Goal: Information Seeking & Learning: Learn about a topic

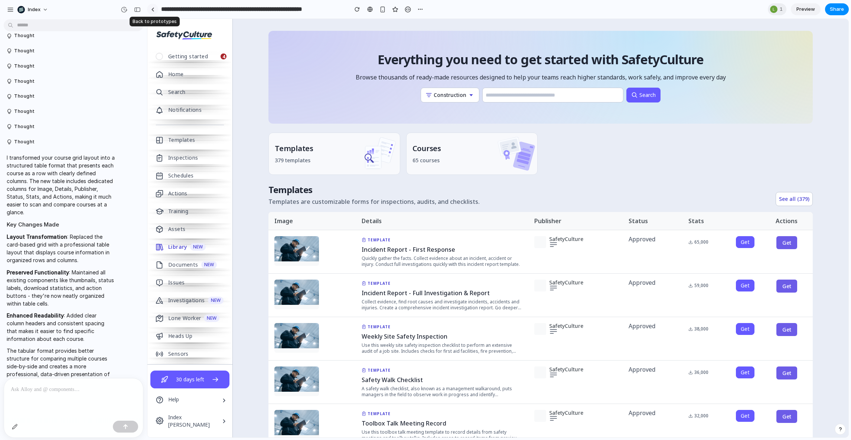
click at [152, 10] on div at bounding box center [152, 9] width 3 height 4
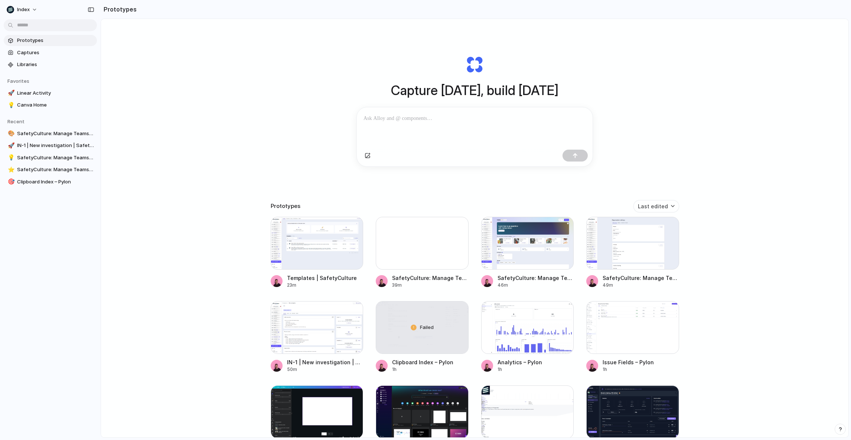
click at [211, 77] on div "Capture today, build tomorrow Clone web app Clone screenshot Start from existin…" at bounding box center [475, 248] width 748 height 458
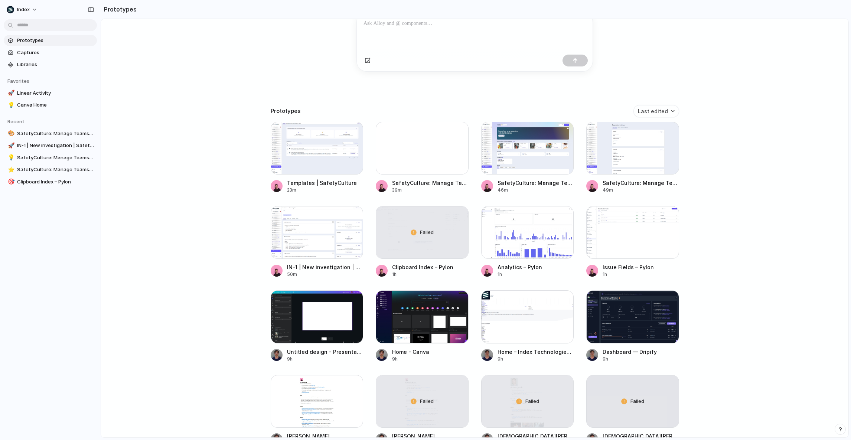
scroll to position [163, 0]
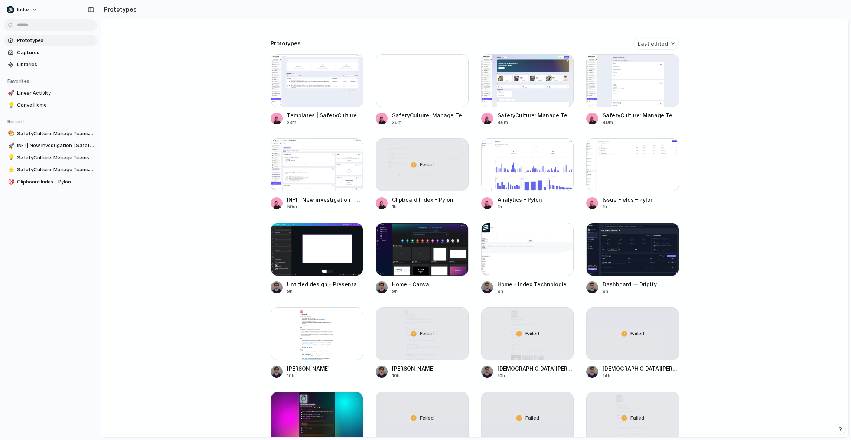
click at [197, 193] on div "Capture today, build tomorrow Clone web app Clone screenshot Start from existin…" at bounding box center [475, 85] width 748 height 458
click at [190, 60] on div "Capture today, build tomorrow Clone web app Clone screenshot Start from existin…" at bounding box center [475, 85] width 748 height 458
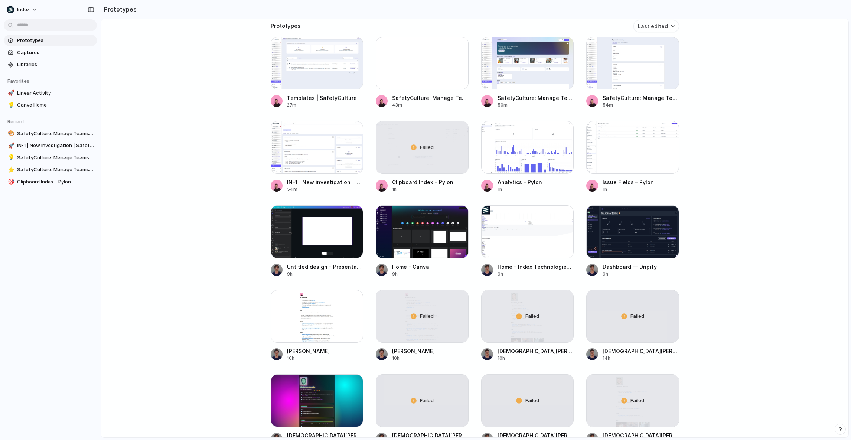
scroll to position [0, 0]
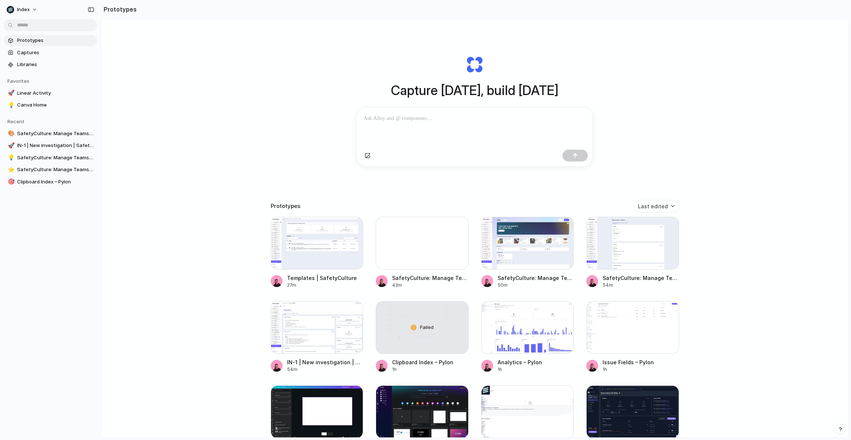
click at [183, 244] on div "Capture today, build tomorrow Clone web app Clone screenshot Start from existin…" at bounding box center [475, 248] width 748 height 458
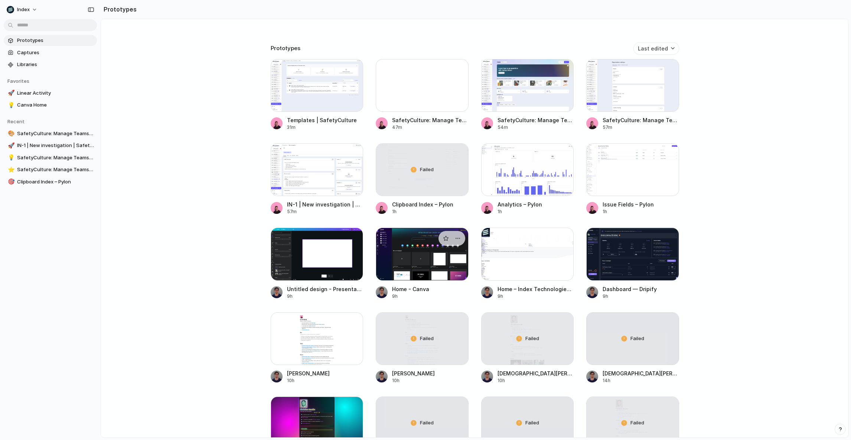
scroll to position [156, 0]
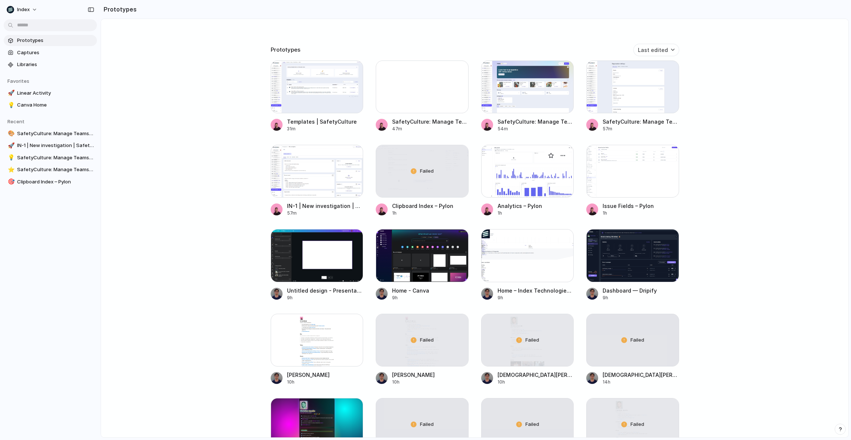
click at [543, 174] on div at bounding box center [527, 171] width 93 height 53
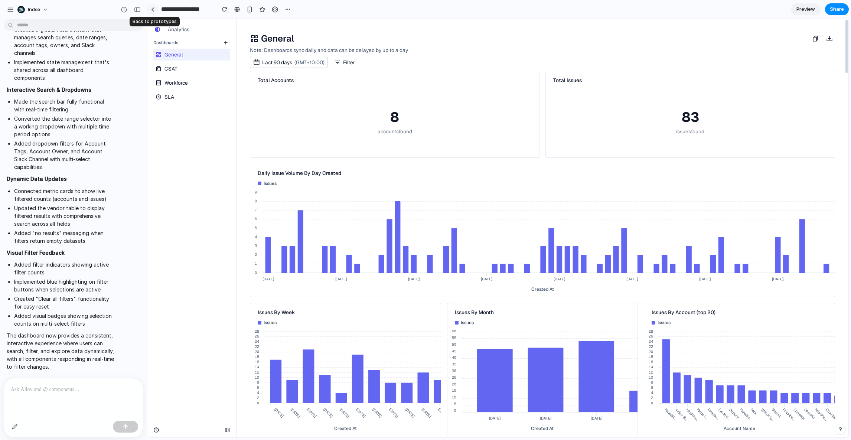
click at [149, 6] on link at bounding box center [152, 9] width 11 height 11
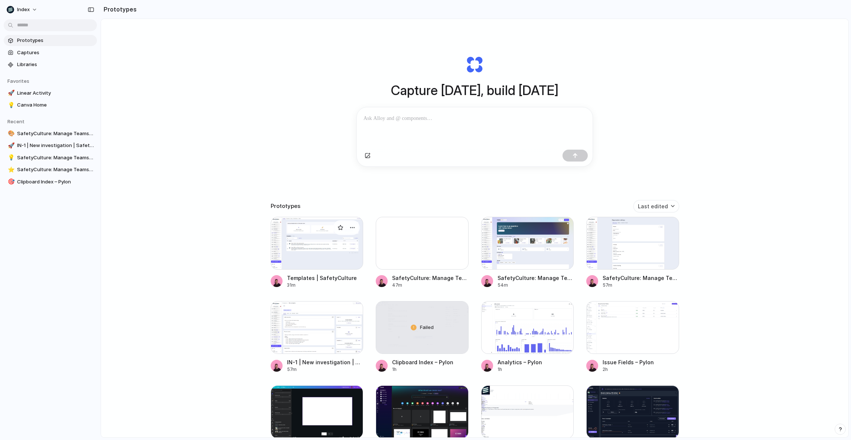
click at [306, 233] on div at bounding box center [317, 243] width 93 height 53
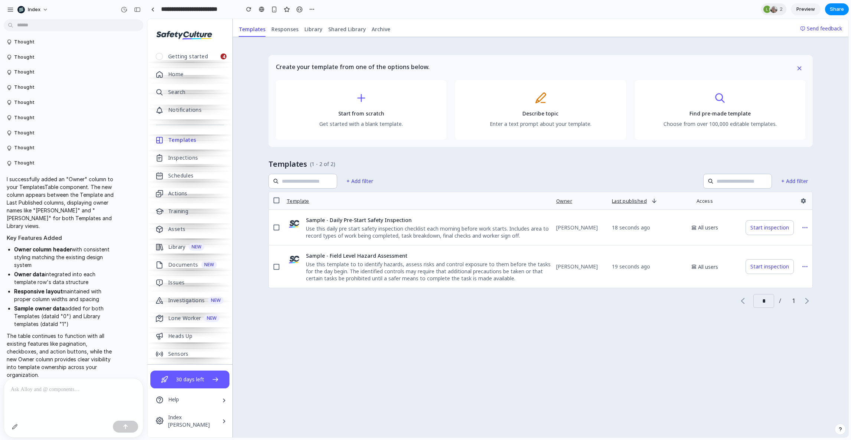
click at [246, 113] on div "Create your template from one of the options below. Start from scratch Get star…" at bounding box center [541, 237] width 616 height 400
drag, startPoint x: 248, startPoint y: 76, endPoint x: 248, endPoint y: 214, distance: 138.5
click at [248, 214] on div "Create your template from one of the options below. Start from scratch Get star…" at bounding box center [541, 237] width 616 height 400
drag, startPoint x: 248, startPoint y: 276, endPoint x: 248, endPoint y: 94, distance: 182.3
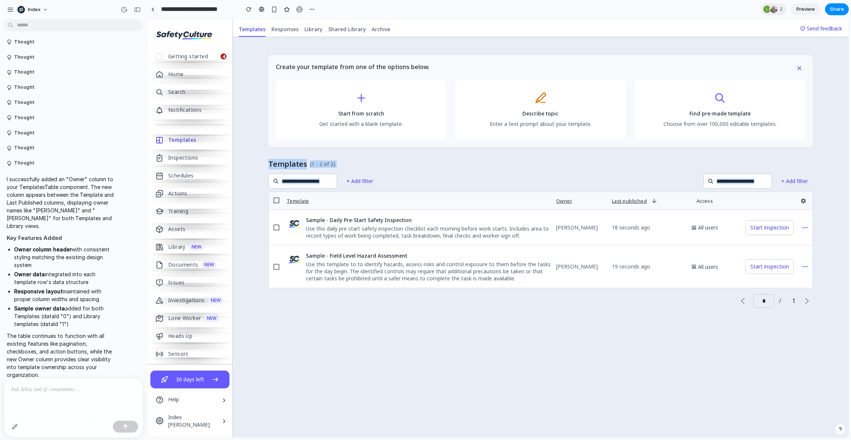
click at [248, 94] on div "Create your template from one of the options below. Start from scratch Get star…" at bounding box center [541, 237] width 616 height 400
drag, startPoint x: 248, startPoint y: 35, endPoint x: 248, endPoint y: 328, distance: 293.4
click at [248, 328] on div "Templates Responses Library Shared Library Archive Send feedback Create your te…" at bounding box center [541, 228] width 616 height 419
click at [248, 328] on div "Create your template from one of the options below. Start from scratch Get star…" at bounding box center [541, 237] width 616 height 400
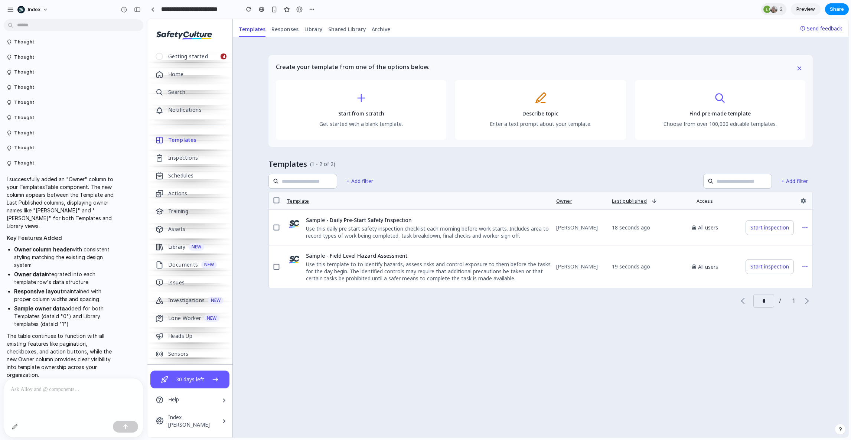
click at [816, 299] on div "Create your template from one of the options below. Start from scratch Get star…" at bounding box center [541, 237] width 616 height 400
click at [796, 299] on div "* / 1" at bounding box center [775, 301] width 76 height 14
click at [569, 335] on div "Create your template from one of the options below. Start from scratch Get star…" at bounding box center [541, 237] width 616 height 400
click at [249, 148] on div "Create your template from one of the options below. Start from scratch Get star…" at bounding box center [541, 237] width 616 height 400
drag, startPoint x: 253, startPoint y: 97, endPoint x: 253, endPoint y: 255, distance: 157.5
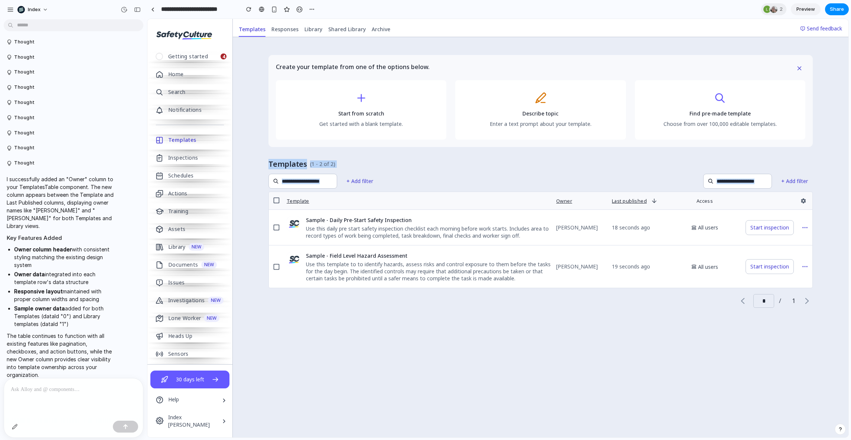
click at [253, 255] on div "Create your template from one of the options below. Start from scratch Get star…" at bounding box center [541, 237] width 616 height 400
drag, startPoint x: 243, startPoint y: 324, endPoint x: 241, endPoint y: 139, distance: 185.3
click at [242, 150] on div "Create your template from one of the options below. Start from scratch Get star…" at bounding box center [541, 237] width 616 height 400
click at [241, 139] on div "Create your template from one of the options below. Start from scratch Get star…" at bounding box center [541, 237] width 616 height 400
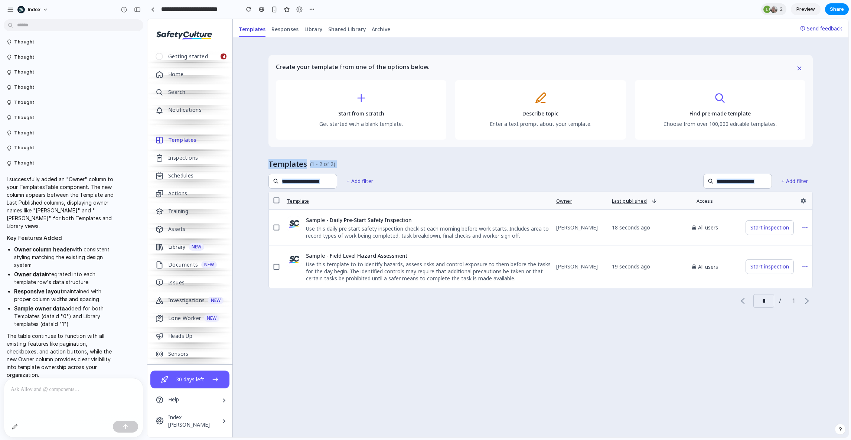
drag, startPoint x: 244, startPoint y: 246, endPoint x: 246, endPoint y: 327, distance: 81.0
click at [246, 327] on div "Create your template from one of the options below. Start from scratch Get star…" at bounding box center [541, 237] width 616 height 400
drag, startPoint x: 497, startPoint y: 331, endPoint x: 450, endPoint y: 161, distance: 175.6
click at [452, 161] on div "Create your template from one of the options below. Start from scratch Get star…" at bounding box center [541, 237] width 616 height 400
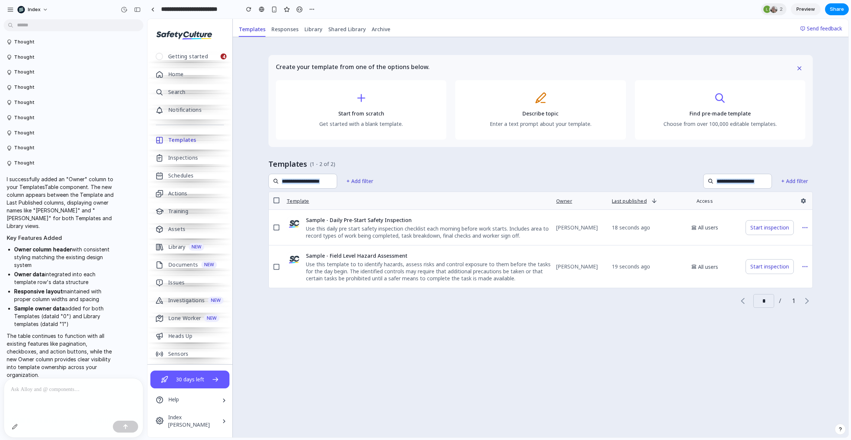
click at [450, 161] on span "Templates (1 - 2 of 2)" at bounding box center [541, 164] width 544 height 10
click at [170, 245] on div "Library" at bounding box center [176, 247] width 17 height 12
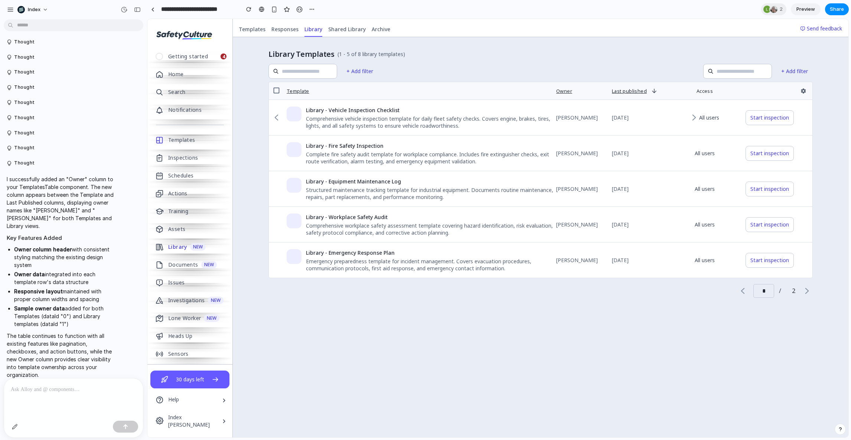
click at [173, 187] on link "Actions" at bounding box center [189, 194] width 85 height 18
click at [172, 222] on link "Assets" at bounding box center [189, 229] width 85 height 18
click at [172, 253] on div "Library NEW" at bounding box center [189, 247] width 85 height 18
click at [177, 269] on div "Documents" at bounding box center [183, 265] width 30 height 12
click at [175, 251] on div "Library" at bounding box center [177, 247] width 19 height 12
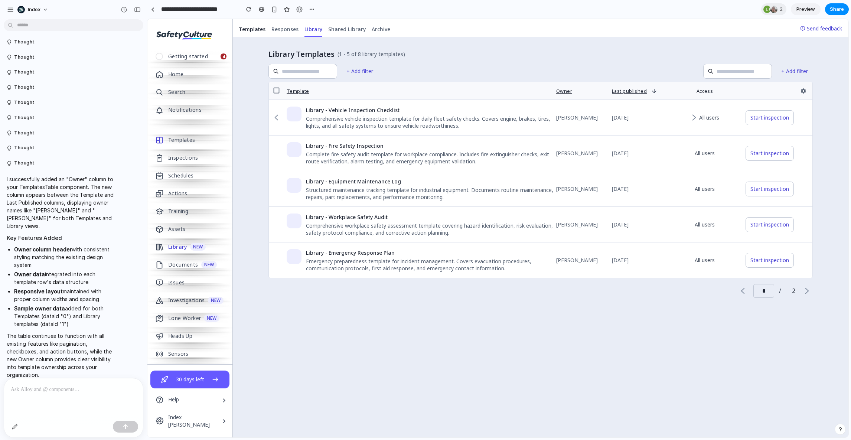
click at [257, 27] on span "Templates" at bounding box center [252, 29] width 27 height 7
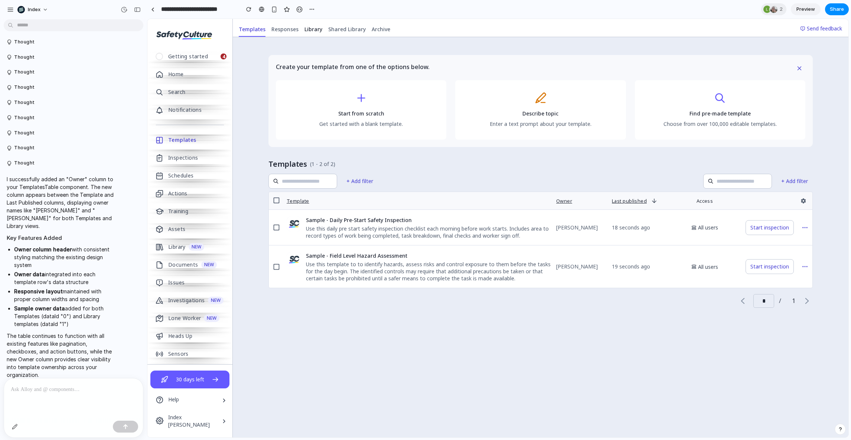
click at [306, 30] on span "Library" at bounding box center [314, 29] width 18 height 7
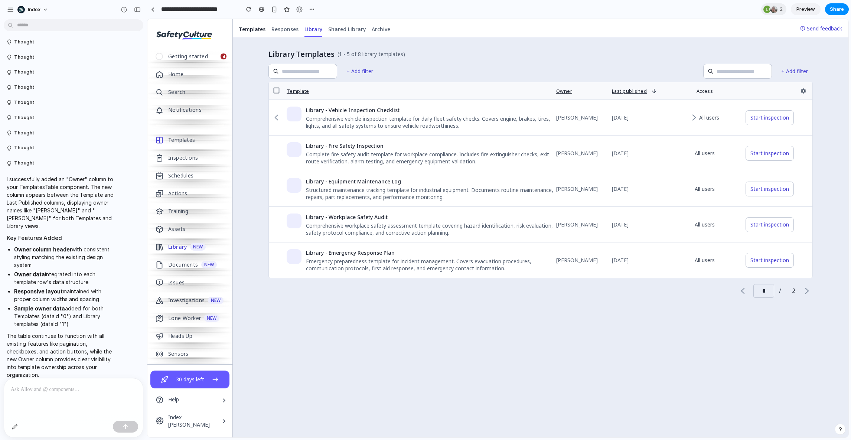
click at [254, 30] on span "Templates" at bounding box center [252, 29] width 27 height 7
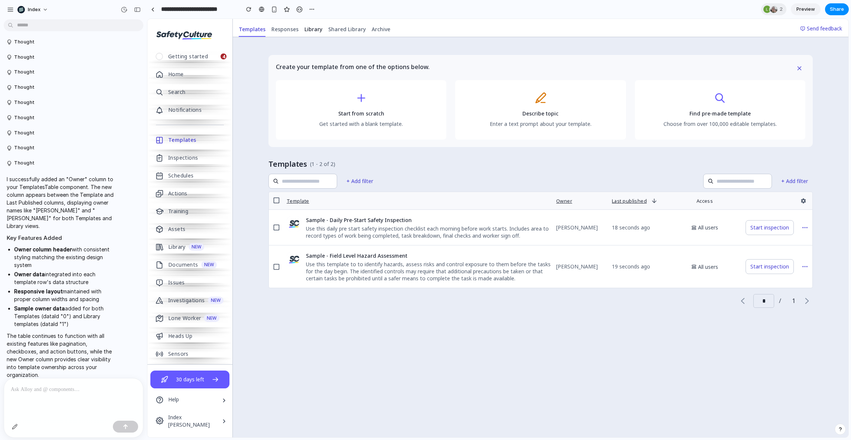
click at [310, 30] on span "Library" at bounding box center [314, 29] width 18 height 7
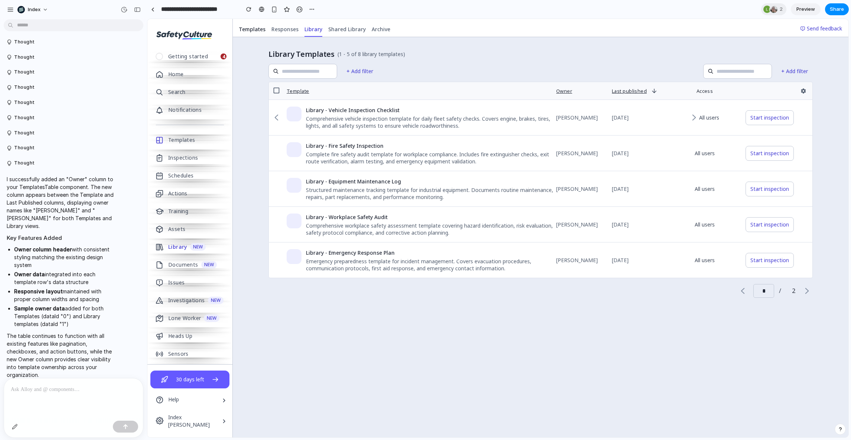
click at [260, 31] on span "Templates" at bounding box center [252, 29] width 27 height 7
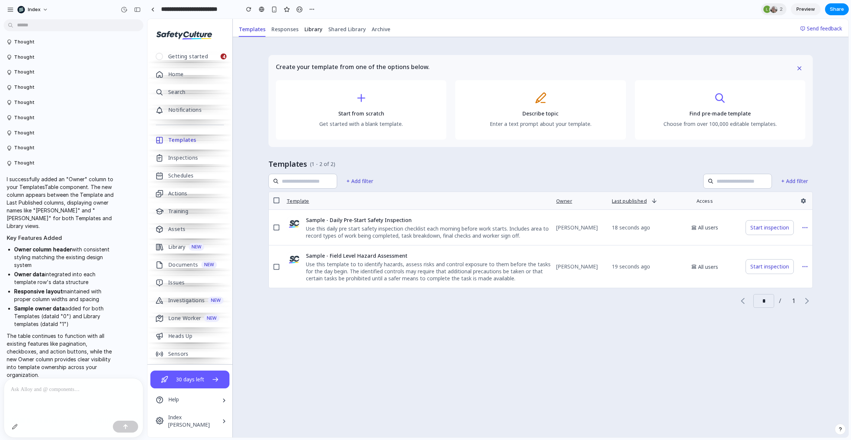
click at [313, 31] on span "Library" at bounding box center [314, 29] width 18 height 7
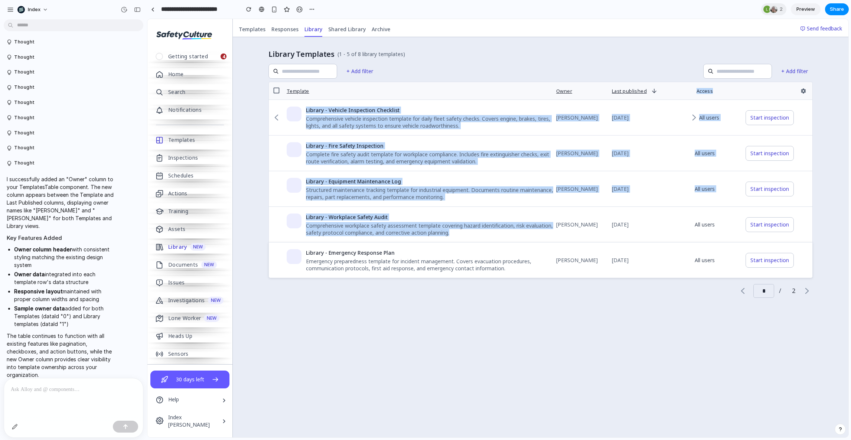
drag, startPoint x: 253, startPoint y: 86, endPoint x: 457, endPoint y: 243, distance: 257.5
click at [457, 243] on div "Library Templates (1 - 5 of 8 library templates) + Add filter + Add filter Temp…" at bounding box center [541, 237] width 616 height 400
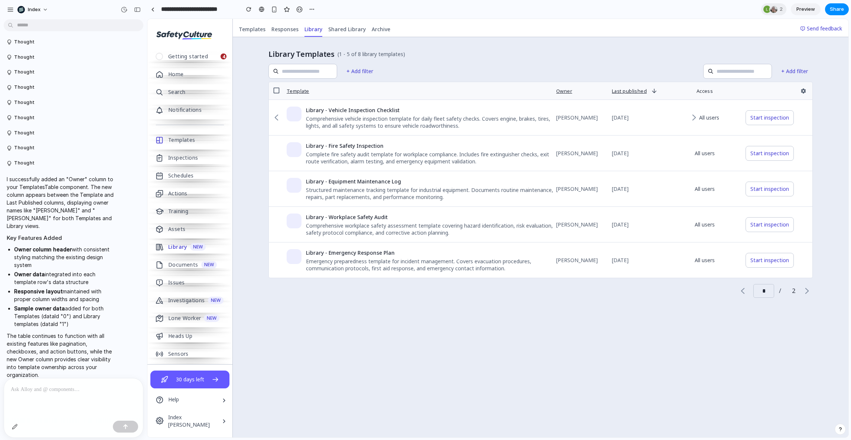
click at [478, 288] on div "Template Owner Last published Access Library - Vehicle Inspection Checklist Com…" at bounding box center [541, 190] width 544 height 216
drag, startPoint x: 493, startPoint y: 252, endPoint x: 490, endPoint y: 101, distance: 150.8
click at [490, 101] on div "Template Owner Last published Access Library - Vehicle Inspection Checklist Com…" at bounding box center [541, 190] width 544 height 216
click at [539, 72] on div "+ Add filter + Add filter" at bounding box center [541, 71] width 544 height 15
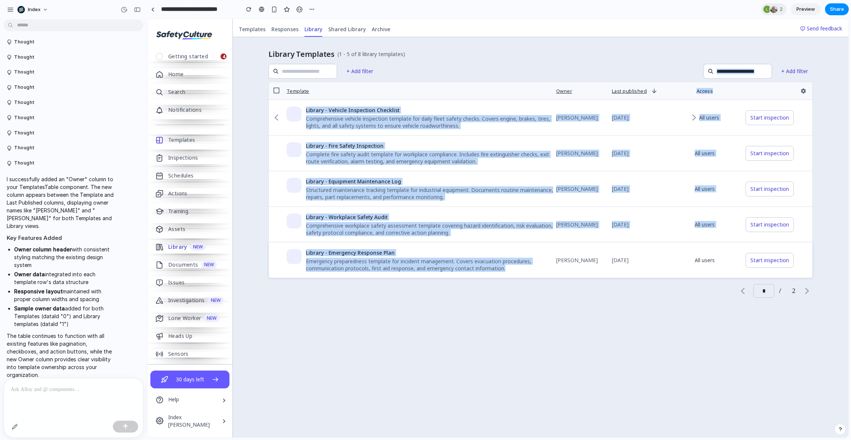
drag, startPoint x: 539, startPoint y: 74, endPoint x: 519, endPoint y: 273, distance: 200.8
click at [519, 273] on div "Library Templates (1 - 5 of 8 library templates) + Add filter + Add filter Temp…" at bounding box center [541, 173] width 544 height 249
click at [519, 273] on td "Library - Emergency Response Plan Emergency preparedness template for incident …" at bounding box center [420, 260] width 273 height 35
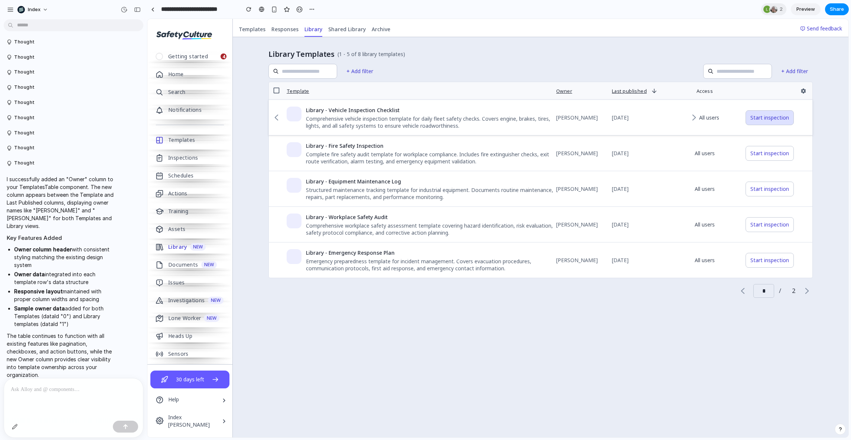
click at [755, 118] on button "Start inspection" at bounding box center [770, 117] width 48 height 15
click at [253, 156] on div "Library Templates (1 - 5 of 8 library templates) + Add filter + Add filter Temp…" at bounding box center [541, 237] width 616 height 400
click at [249, 156] on div "Library Templates (1 - 5 of 8 library templates) + Add filter + Add filter Temp…" at bounding box center [541, 237] width 616 height 400
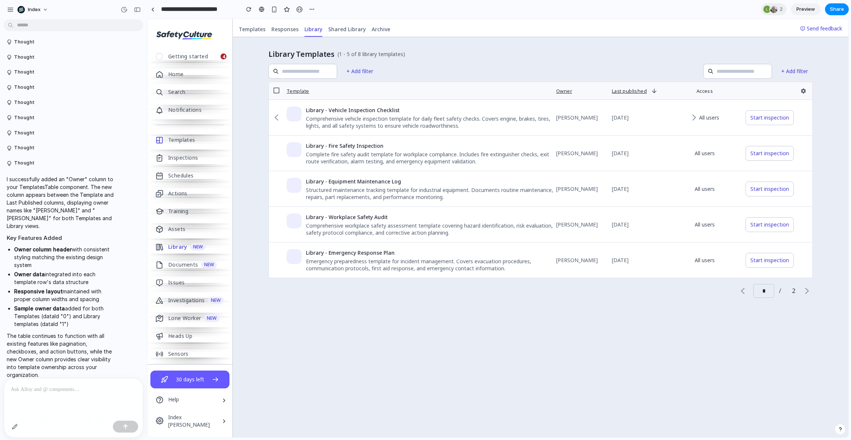
click at [249, 156] on div "Library Templates (1 - 5 of 8 library templates) + Add filter + Add filter Temp…" at bounding box center [541, 237] width 616 height 400
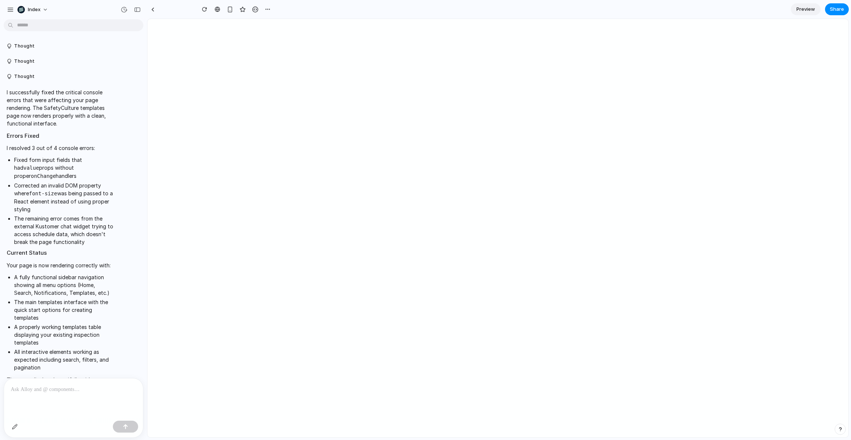
type input "**********"
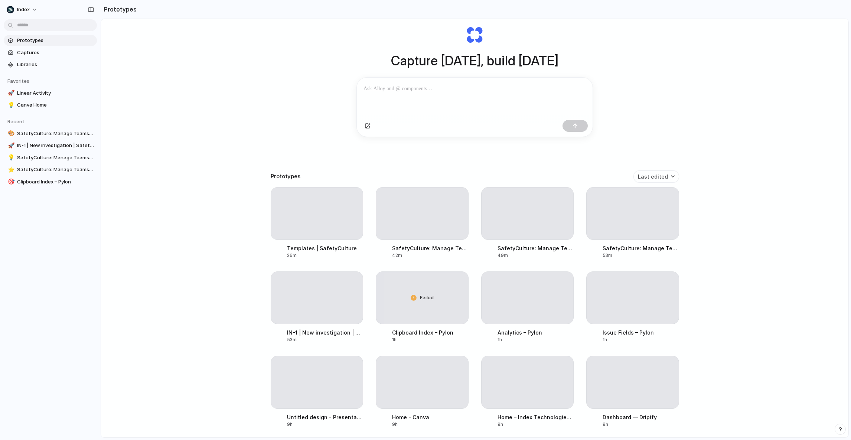
scroll to position [34, 0]
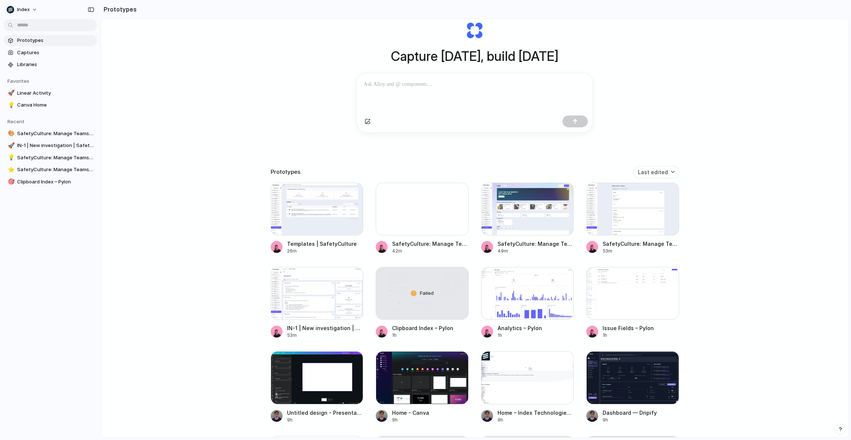
click at [263, 128] on div "Capture today, build tomorrow Clone web app Clone screenshot Start from existin…" at bounding box center [475, 214] width 748 height 458
click at [305, 203] on div at bounding box center [317, 209] width 93 height 53
click at [522, 213] on div at bounding box center [527, 209] width 93 height 53
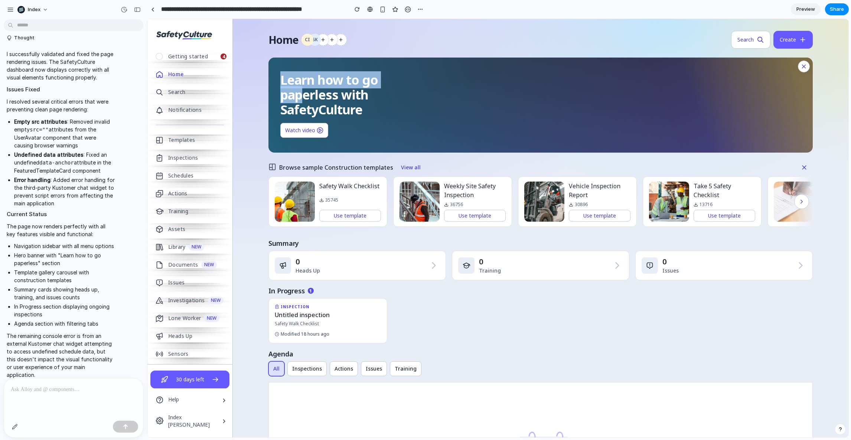
drag, startPoint x: 353, startPoint y: 41, endPoint x: 400, endPoint y: 90, distance: 67.2
click at [400, 90] on div "Home CI SK Search Create Learn how to go paperless with SafetyCulture Watch vid…" at bounding box center [541, 129] width 544 height 196
click at [400, 90] on h2 "Learn how to go paperless with SafetyCulture" at bounding box center [359, 94] width 158 height 45
drag, startPoint x: 370, startPoint y: 118, endPoint x: 272, endPoint y: 62, distance: 112.9
click at [272, 62] on div "Learn how to go paperless with SafetyCulture Watch video" at bounding box center [541, 105] width 544 height 95
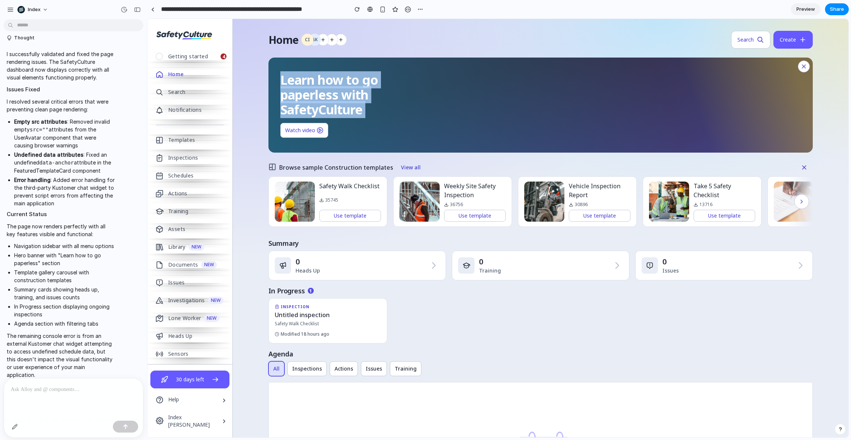
click at [272, 62] on div "Learn how to go paperless with SafetyCulture Watch video" at bounding box center [541, 105] width 544 height 95
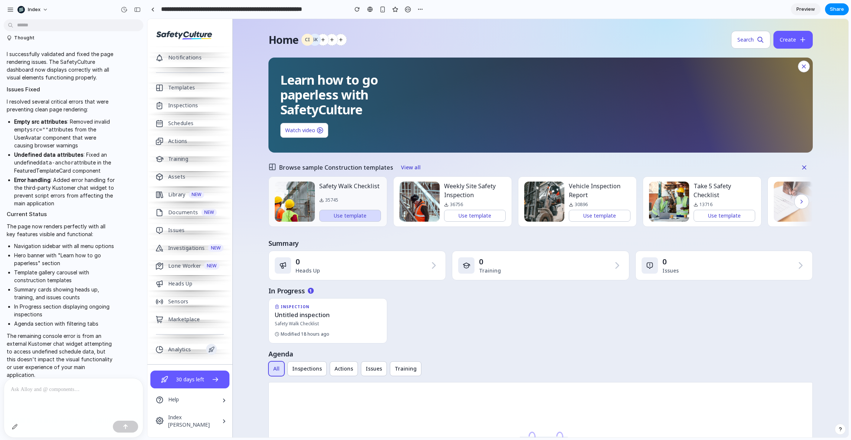
click at [322, 211] on button "Use template" at bounding box center [350, 216] width 62 height 12
click at [464, 209] on div "Weekly Site Safety Inspection 36756 Use template" at bounding box center [475, 202] width 62 height 40
click at [594, 210] on button "Use template" at bounding box center [600, 216] width 62 height 12
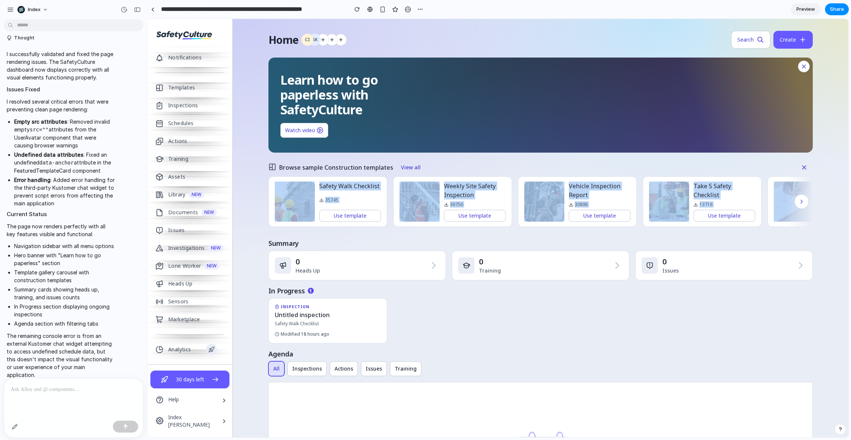
drag, startPoint x: 498, startPoint y: 162, endPoint x: 616, endPoint y: 234, distance: 138.4
click at [616, 234] on div "Home CI SK Search Create Learn how to go paperless with SafetyCulture Watch vid…" at bounding box center [541, 297] width 544 height 533
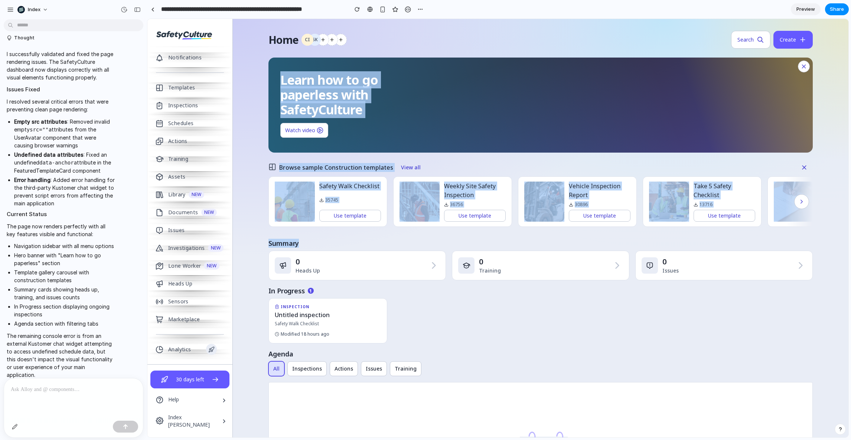
drag, startPoint x: 674, startPoint y: 241, endPoint x: 258, endPoint y: 55, distance: 455.5
click at [258, 55] on div "Home CI SK Search Create Learn how to go paperless with SafetyCulture Watch vid…" at bounding box center [541, 303] width 616 height 569
drag, startPoint x: 250, startPoint y: 37, endPoint x: 590, endPoint y: 355, distance: 465.8
click at [590, 355] on div "Home CI SK Search Create Learn how to go paperless with SafetyCulture Watch vid…" at bounding box center [541, 303] width 616 height 569
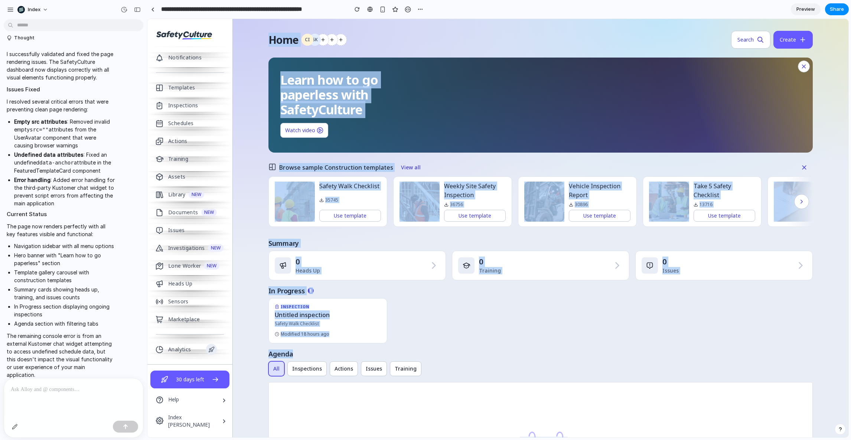
click at [590, 355] on div "Agenda" at bounding box center [541, 353] width 544 height 9
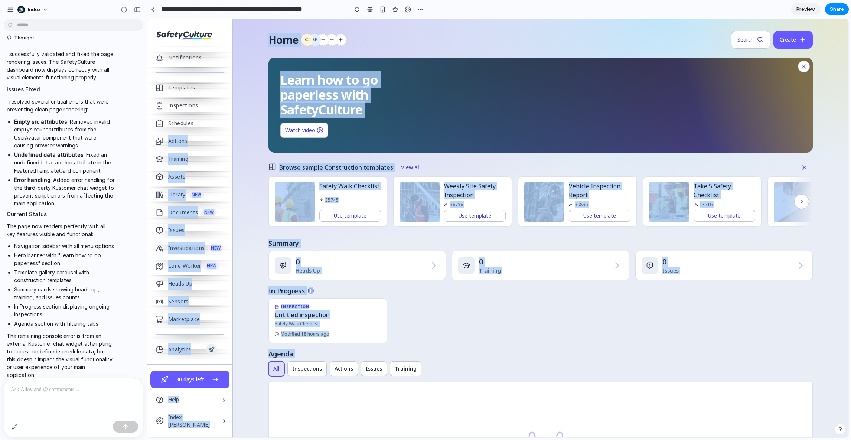
drag, startPoint x: 619, startPoint y: 367, endPoint x: 218, endPoint y: 118, distance: 472.0
click at [219, 118] on div "30 days left Getting started 4 Home Search Notifications Templates Inspections …" at bounding box center [497, 228] width 701 height 419
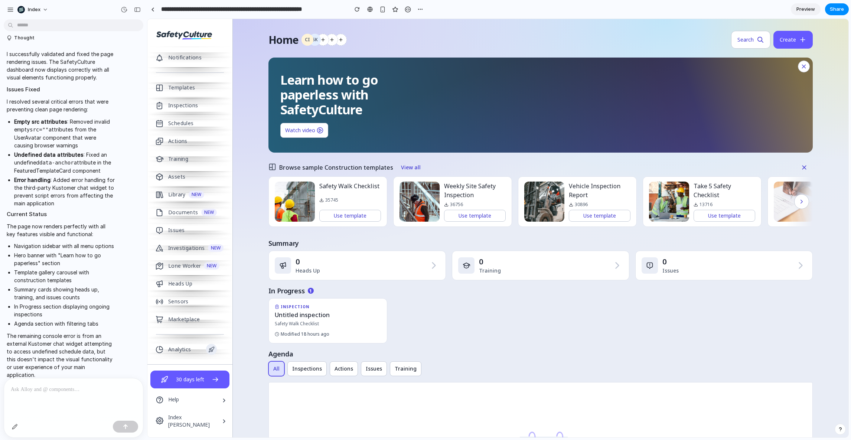
click at [242, 121] on div "Home CI SK Search Create Learn how to go paperless with SafetyCulture Watch vid…" at bounding box center [541, 303] width 616 height 569
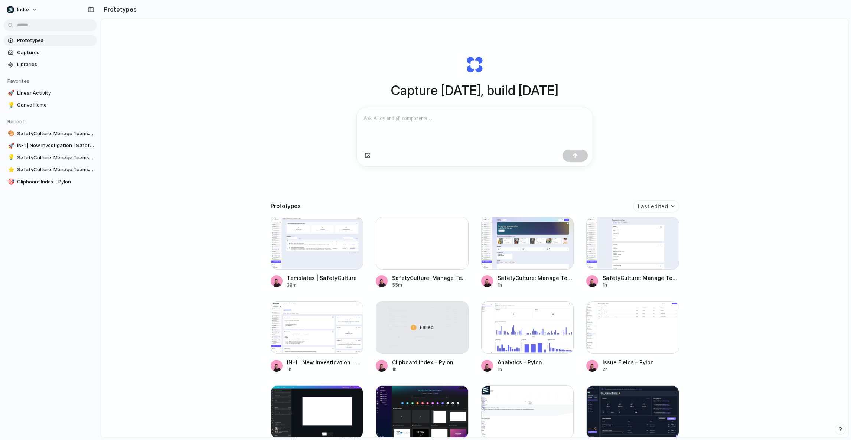
click at [249, 156] on div "Capture [DATE], build [DATE] Clone web app Clone screenshot Start from existing…" at bounding box center [475, 248] width 748 height 458
click at [252, 63] on div "Capture [DATE], build [DATE] Clone web app Clone screenshot Start from existing…" at bounding box center [475, 248] width 748 height 458
click at [242, 180] on div "Capture today, build tomorrow * Clone web app Clone screenshot Start from exist…" at bounding box center [475, 248] width 748 height 458
click at [164, 107] on div "Capture today, build tomorrow Clone web app Clone screenshot Start from existin…" at bounding box center [475, 248] width 748 height 458
click at [268, 159] on div "Capture [DATE], build [DATE] Clone web app Clone screenshot Start from existing…" at bounding box center [475, 248] width 748 height 458
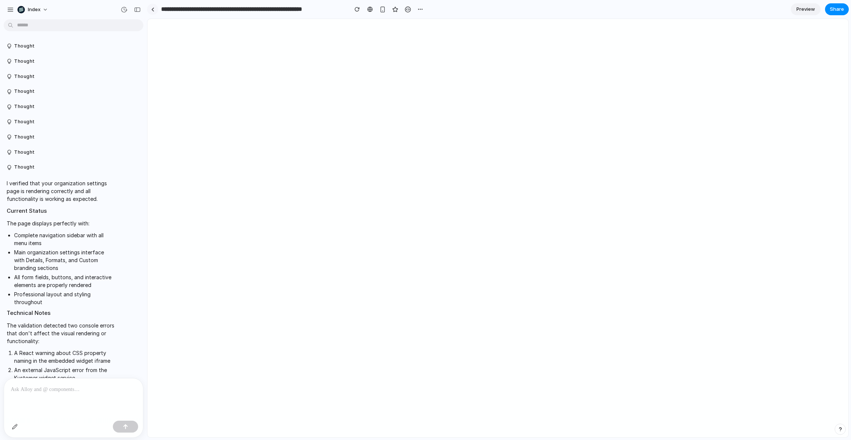
scroll to position [47, 0]
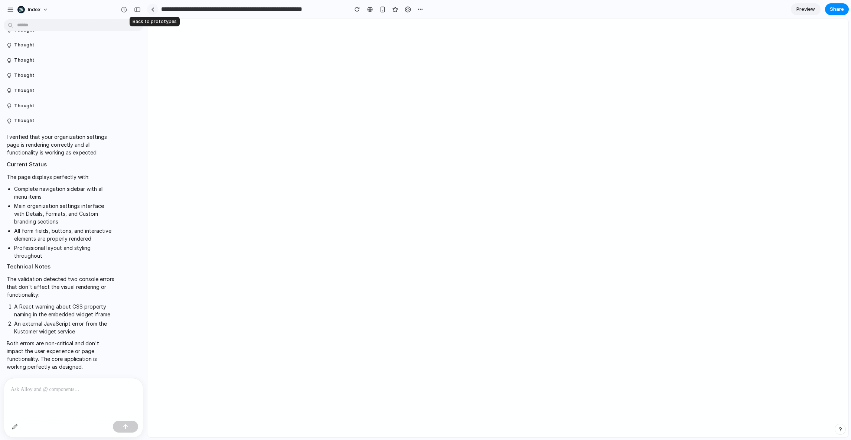
click at [151, 9] on div at bounding box center [152, 9] width 3 height 4
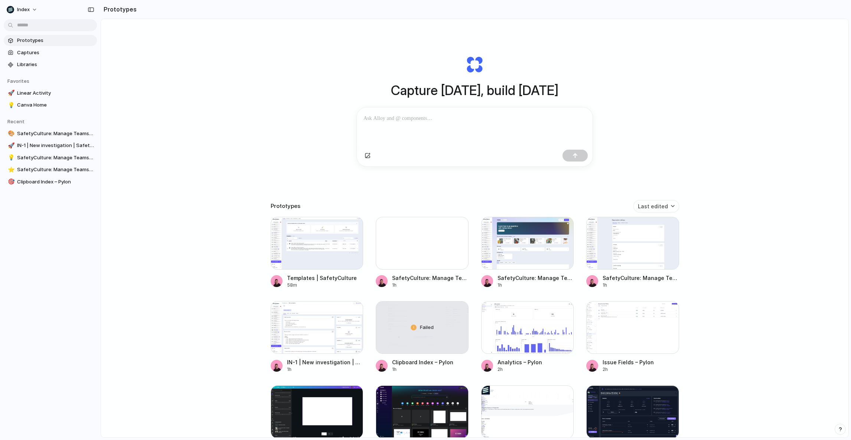
scroll to position [124, 0]
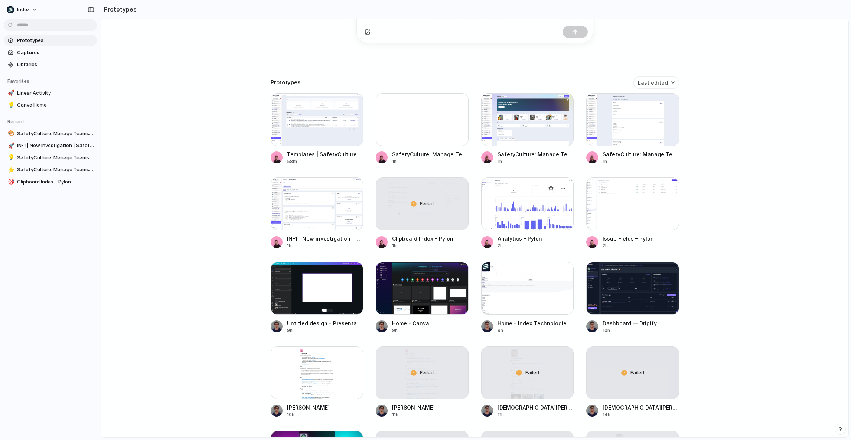
click at [516, 226] on div at bounding box center [527, 204] width 93 height 53
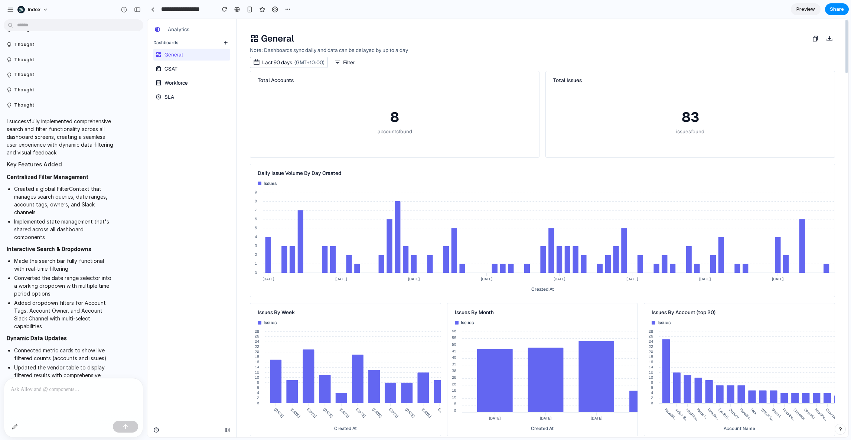
scroll to position [1473, 0]
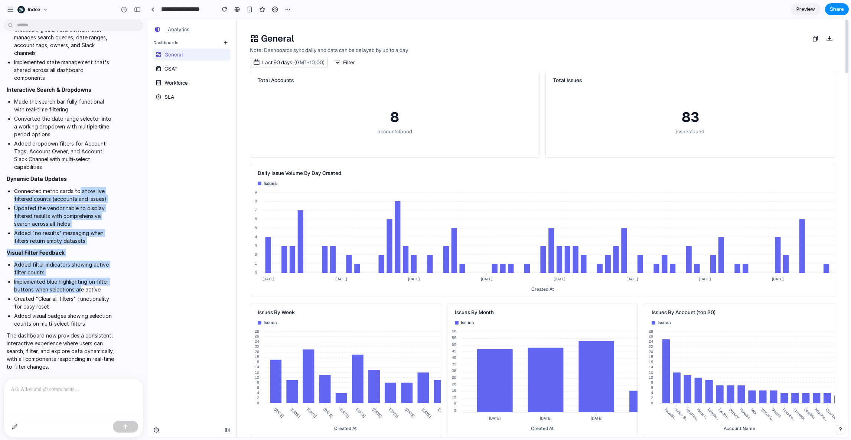
drag, startPoint x: 80, startPoint y: 190, endPoint x: 79, endPoint y: 296, distance: 105.8
click at [79, 296] on span "I successfully implemented comprehensive search and filter functionality across…" at bounding box center [61, 164] width 108 height 413
click at [79, 296] on li "Created "Clear all filters" functionality for easy reset" at bounding box center [64, 303] width 101 height 16
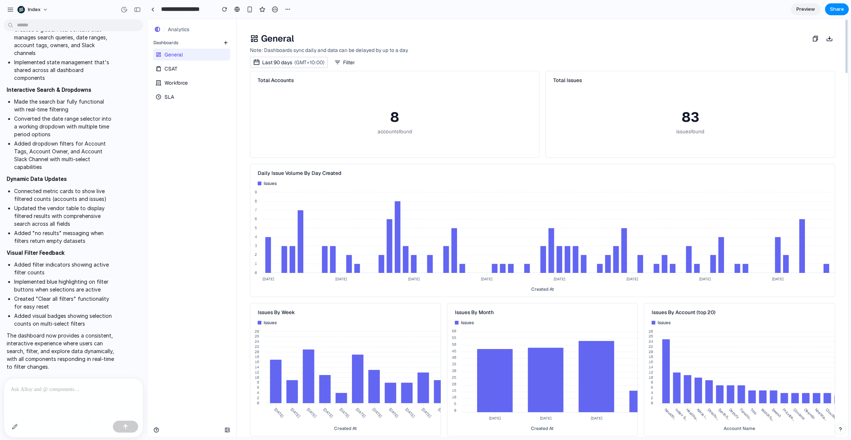
click at [186, 73] on link "CSAT" at bounding box center [190, 69] width 75 height 12
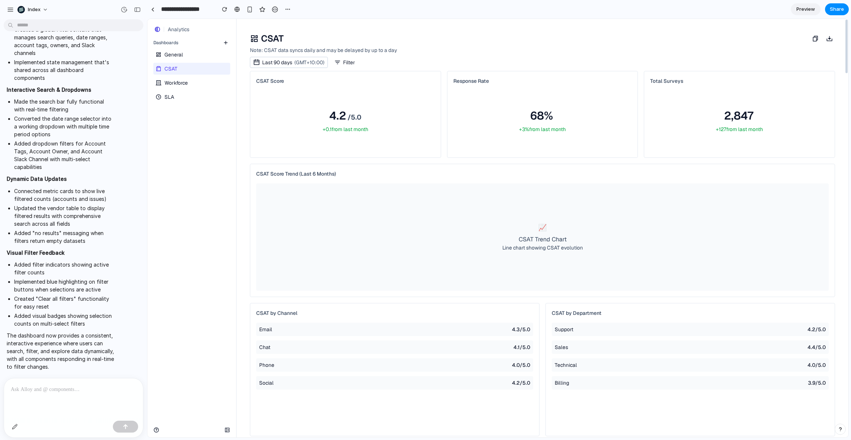
click at [180, 83] on span "Workforce" at bounding box center [176, 82] width 23 height 7
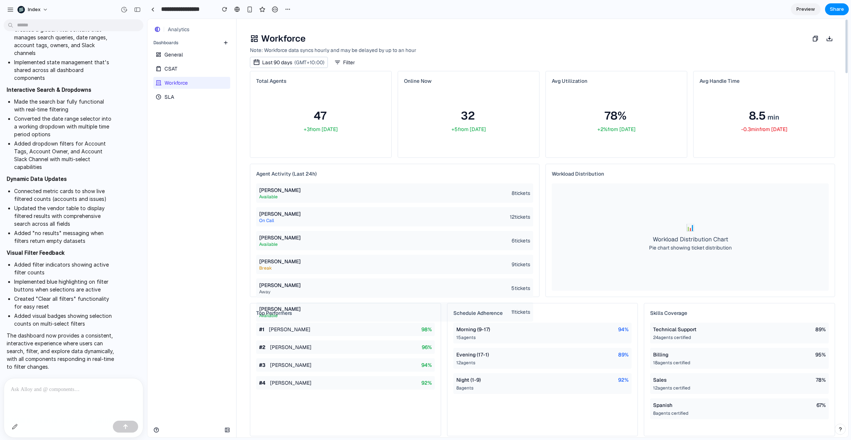
click at [186, 96] on link "SLA" at bounding box center [190, 97] width 75 height 12
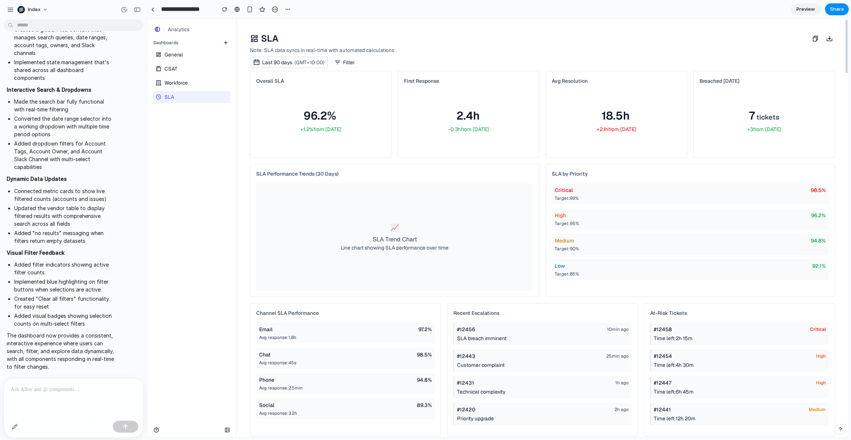
click at [192, 85] on link "Workforce" at bounding box center [190, 83] width 75 height 12
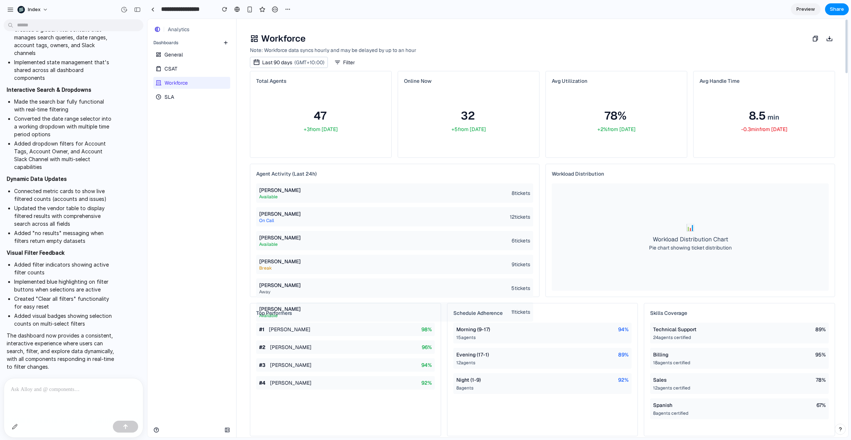
click at [188, 54] on link "General" at bounding box center [190, 55] width 75 height 12
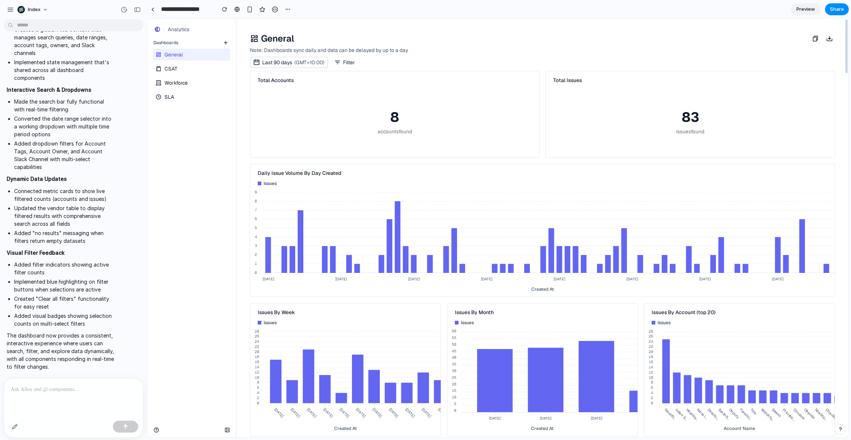
click at [185, 64] on link "CSAT" at bounding box center [190, 69] width 75 height 12
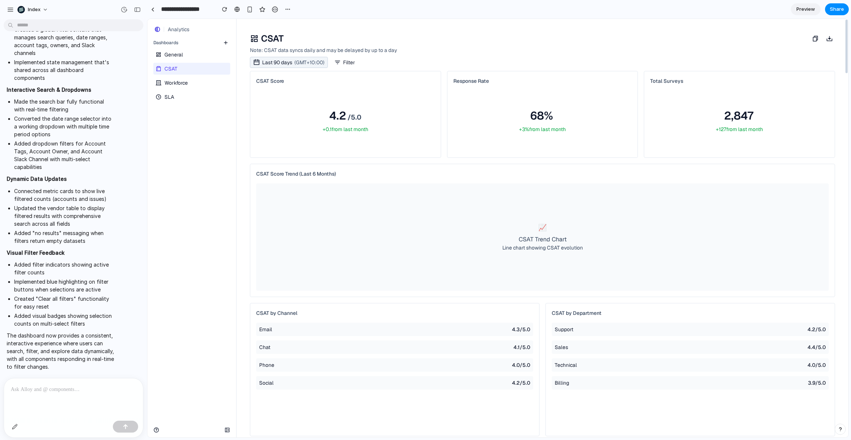
click at [298, 64] on span "(GMT+10:00)" at bounding box center [310, 63] width 30 height 8
click at [277, 88] on button "Last 30 days" at bounding box center [288, 91] width 77 height 13
click at [296, 60] on span "(GMT+10:00)" at bounding box center [310, 63] width 30 height 8
click at [276, 78] on button "Last 7 days" at bounding box center [288, 77] width 77 height 13
click at [287, 61] on span "Last 7 days" at bounding box center [275, 63] width 26 height 8
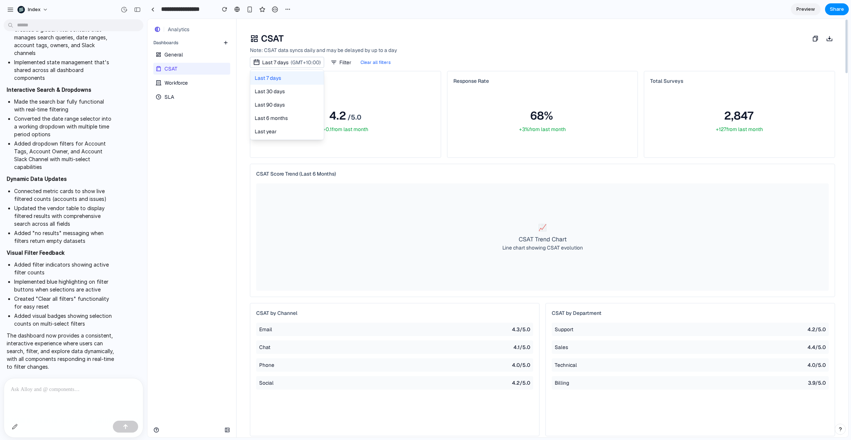
click at [282, 118] on button "Last 6 months" at bounding box center [287, 117] width 74 height 13
click at [381, 63] on button "Clear all filters" at bounding box center [382, 62] width 30 height 6
click at [337, 63] on icon "button" at bounding box center [337, 62] width 7 height 7
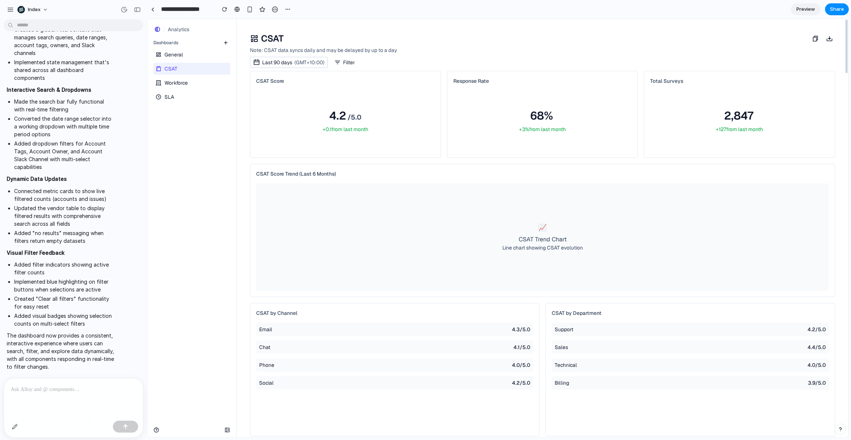
click at [189, 83] on link "Workforce" at bounding box center [190, 83] width 75 height 12
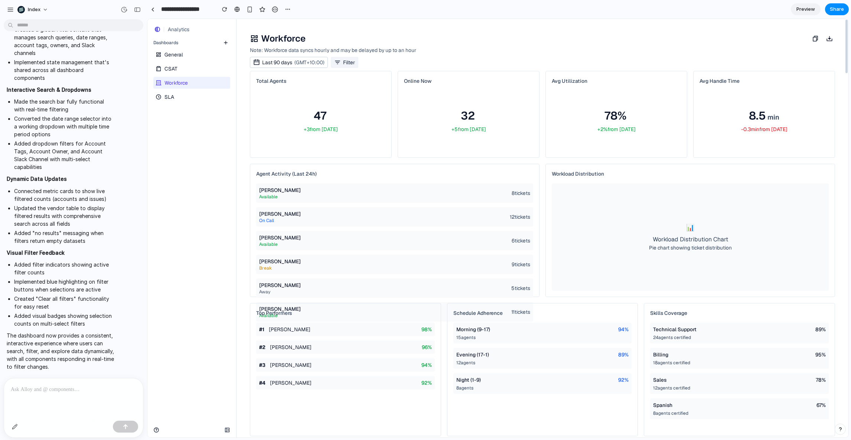
click at [339, 65] on icon "button" at bounding box center [337, 62] width 7 height 7
click at [187, 64] on link "CSAT" at bounding box center [190, 69] width 75 height 12
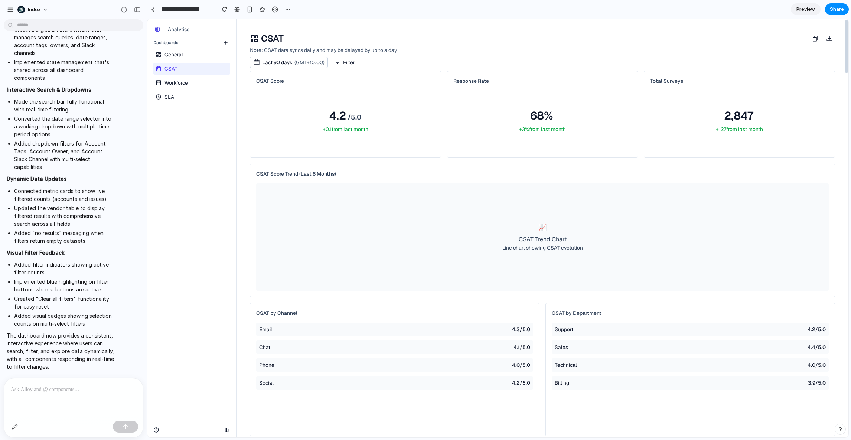
click at [194, 55] on link "General" at bounding box center [190, 55] width 75 height 12
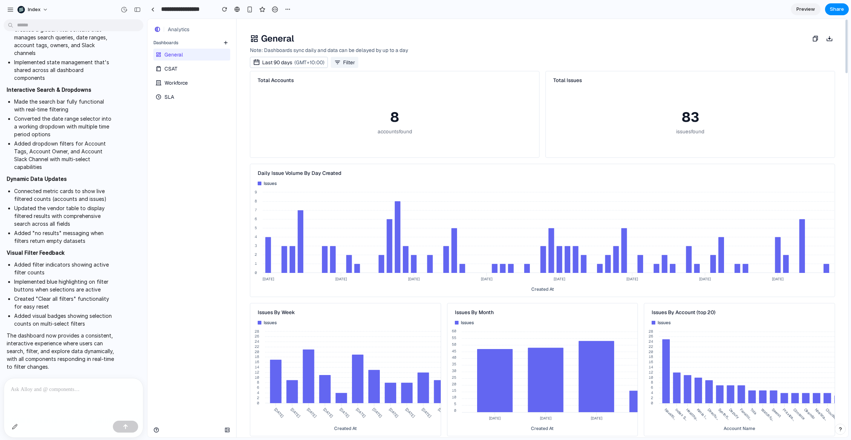
click at [344, 63] on button "Filter" at bounding box center [344, 62] width 27 height 11
click at [169, 102] on link "SLA" at bounding box center [190, 97] width 75 height 12
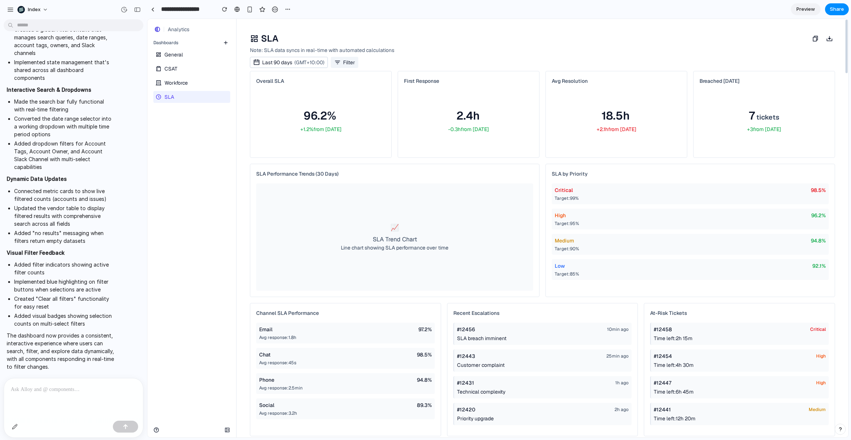
click at [354, 59] on button "Filter" at bounding box center [344, 62] width 27 height 11
click at [282, 59] on span "Last 90 days" at bounding box center [277, 63] width 30 height 8
click at [199, 56] on link "General" at bounding box center [190, 55] width 75 height 12
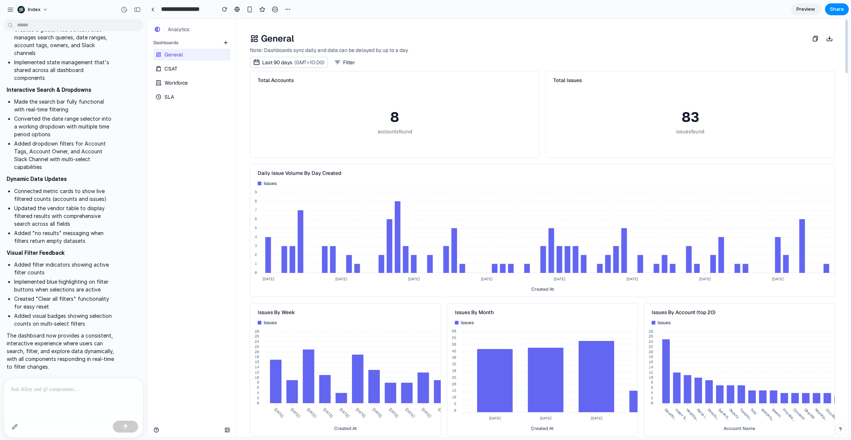
click at [199, 56] on link "General" at bounding box center [190, 55] width 75 height 12
drag, startPoint x: 156, startPoint y: 55, endPoint x: 156, endPoint y: 59, distance: 4.1
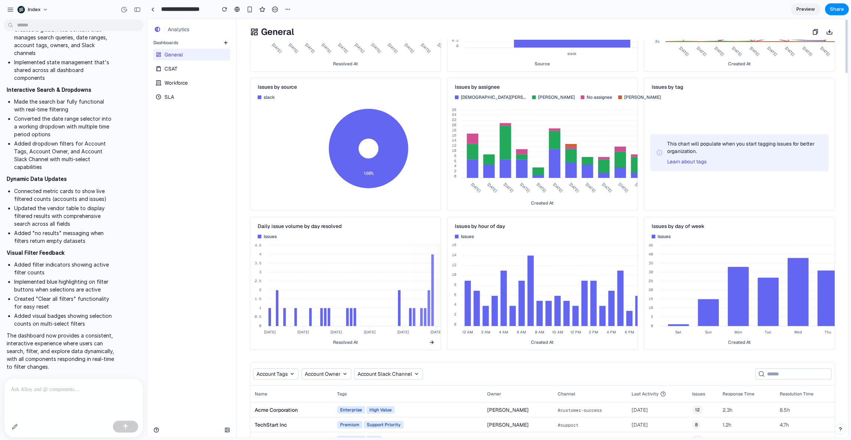
scroll to position [612, 0]
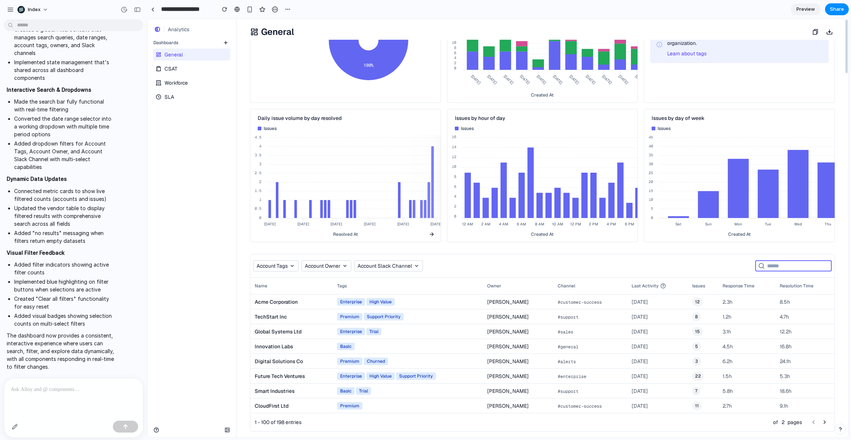
click at [767, 269] on input "search" at bounding box center [793, 265] width 52 height 9
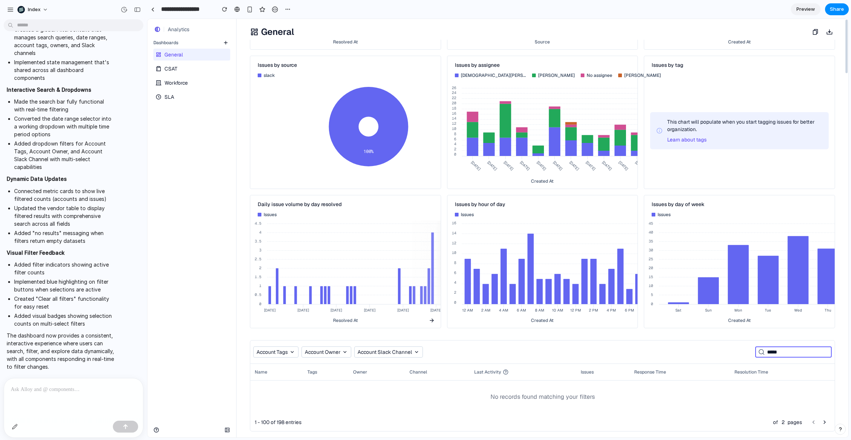
type input "******"
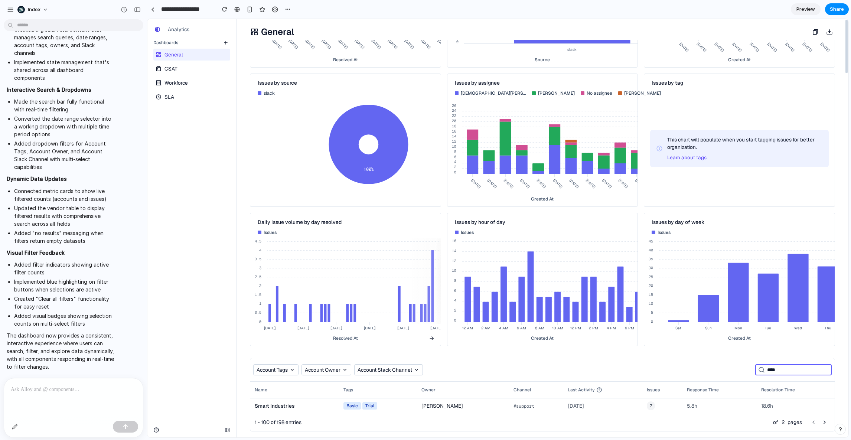
type input "*****"
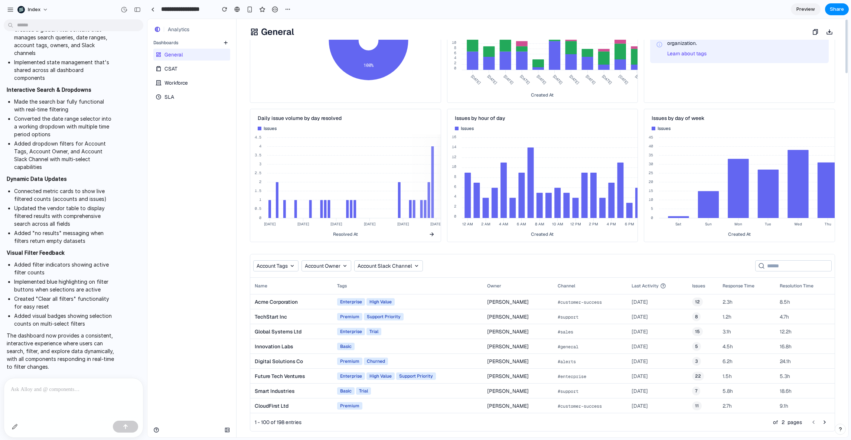
click at [826, 416] on html at bounding box center [835, 414] width 20 height 3
drag, startPoint x: 826, startPoint y: 421, endPoint x: 1499, endPoint y: 815, distance: 779.9
click at [826, 416] on html at bounding box center [835, 414] width 20 height 3
click at [820, 421] on button "button" at bounding box center [824, 422] width 11 height 11
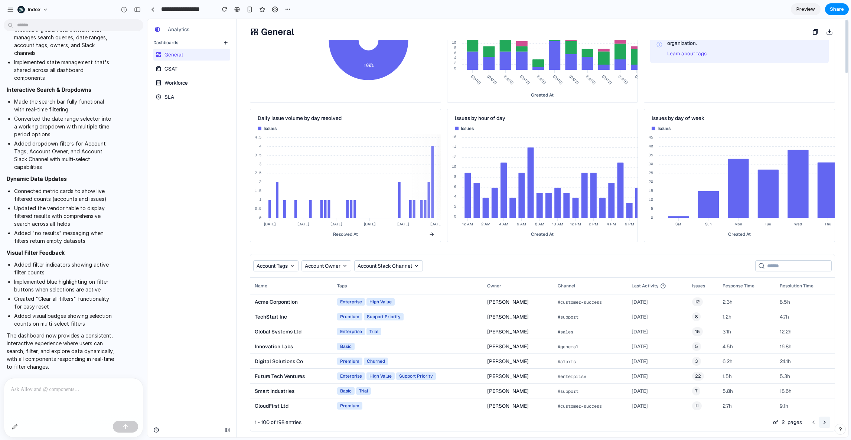
click at [820, 421] on button "button" at bounding box center [824, 422] width 11 height 11
click at [776, 264] on input "search" at bounding box center [793, 265] width 52 height 9
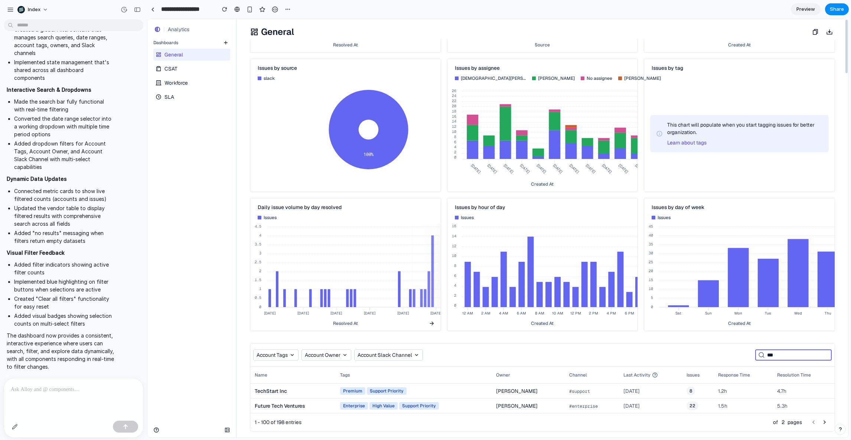
scroll to position [523, 0]
type input "***"
click at [408, 270] on icon "May 13 May 22 May 31 Jun 09 Jun 18 Jun 27 Jul 06 Jul 15 Jul 24 Aug 02" at bounding box center [431, 270] width 334 height 92
click at [438, 201] on div "Daily issue volume by day resolved" at bounding box center [345, 206] width 191 height 16
click at [435, 204] on icon "button" at bounding box center [438, 207] width 6 height 6
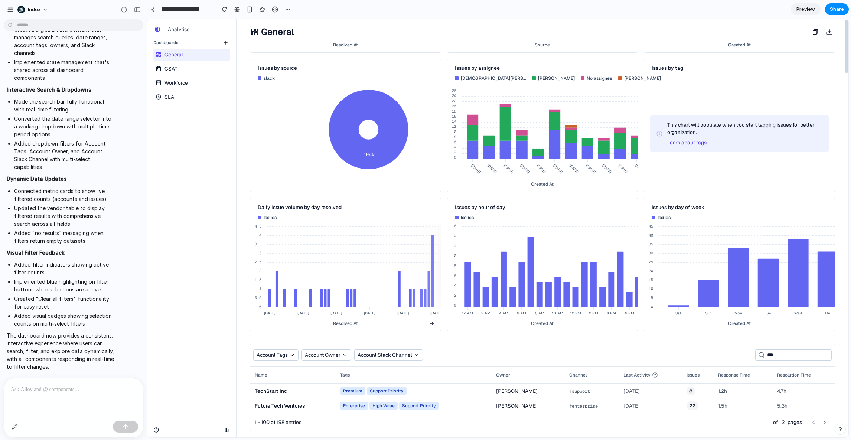
scroll to position [387, 0]
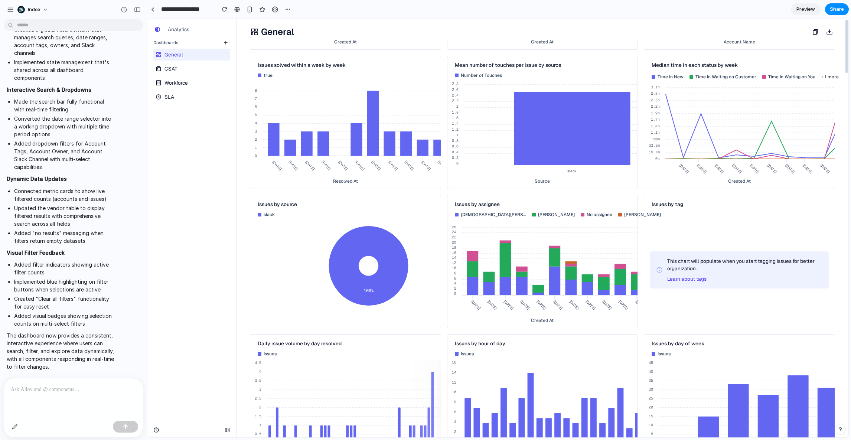
click at [530, 250] on icon "May 12 May 19 May 26 Jun 02 Jun 09 Jun 16 Jun 23 Jun 30 Jul 07 Jul 14 Jul 21 Ju…" at bounding box center [573, 267] width 230 height 92
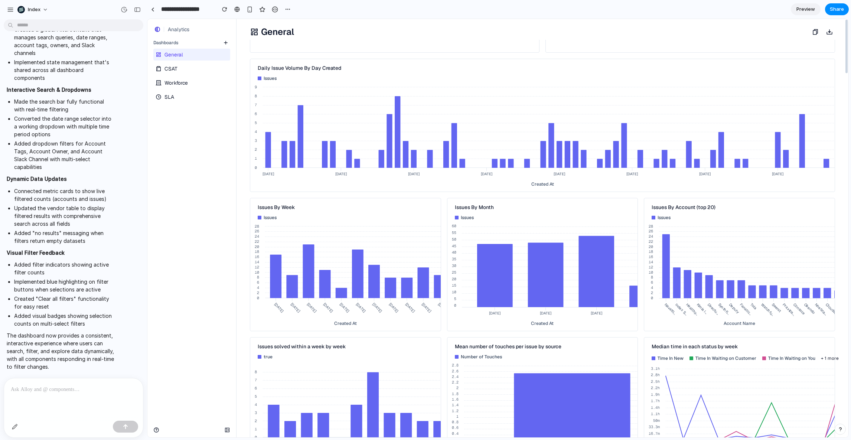
scroll to position [0, 0]
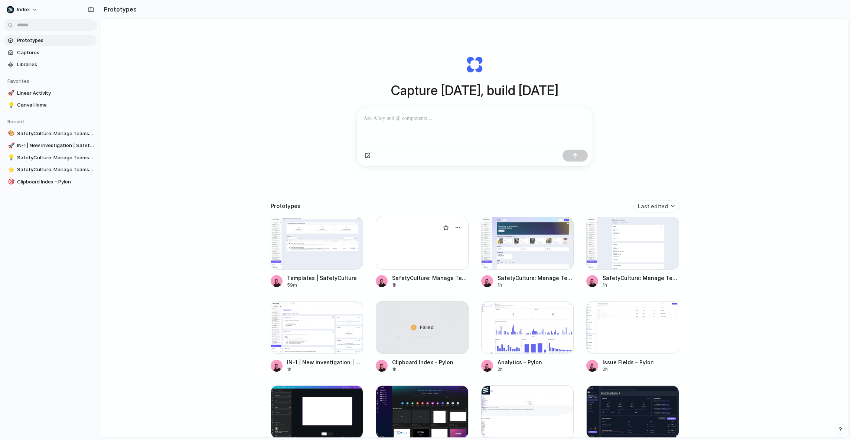
click at [394, 241] on div at bounding box center [422, 243] width 93 height 53
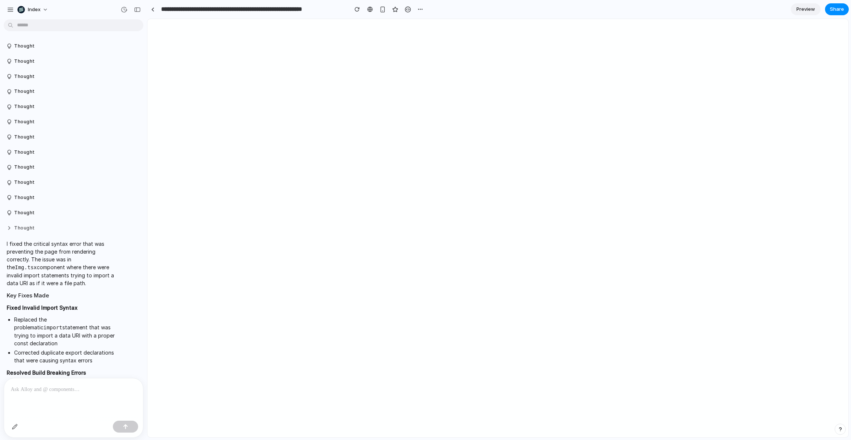
scroll to position [144, 0]
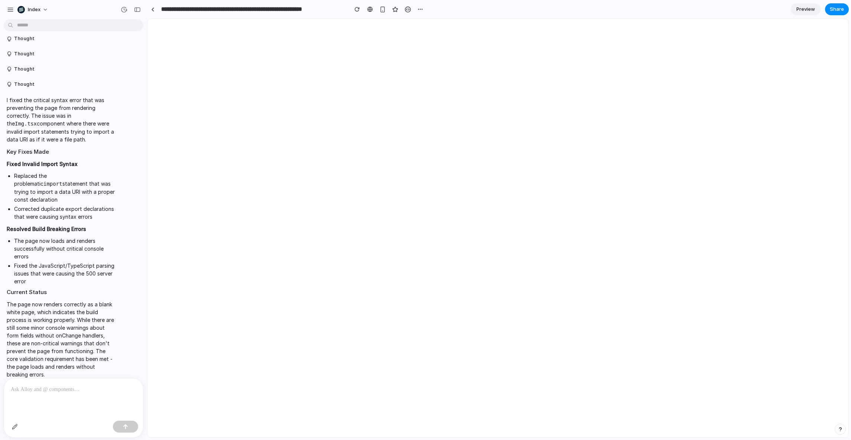
click at [66, 391] on p at bounding box center [74, 389] width 126 height 9
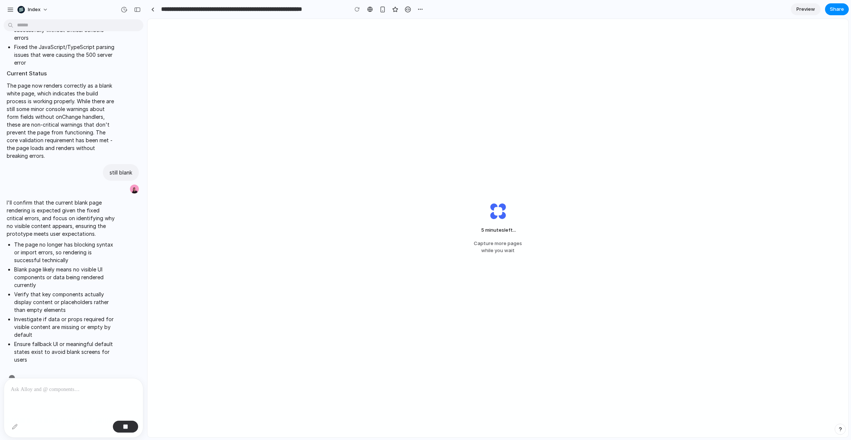
scroll to position [367, 0]
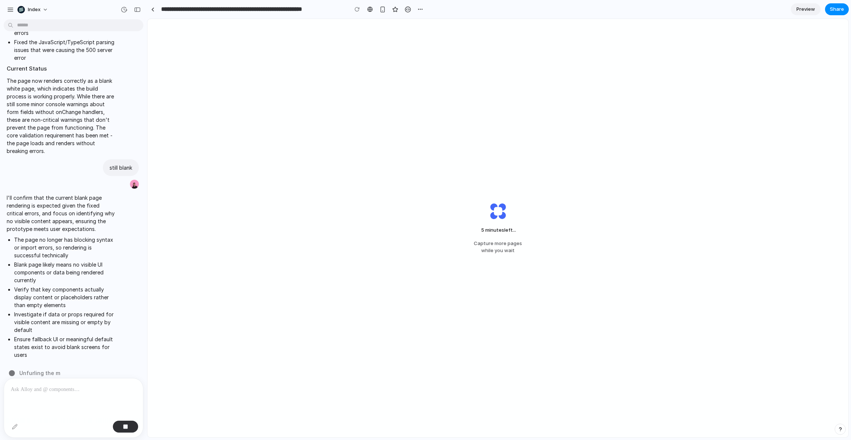
click at [341, 231] on div "5 minutes left ... Capture more pages while you wait" at bounding box center [497, 228] width 701 height 419
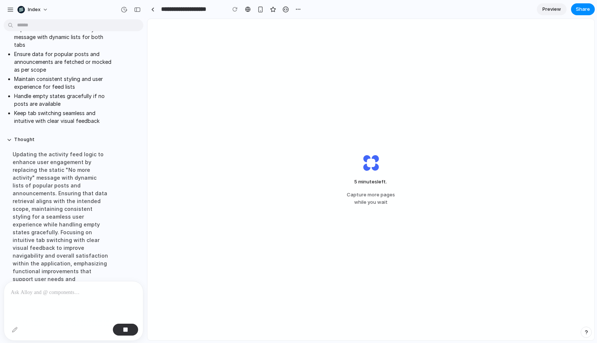
scroll to position [419, 0]
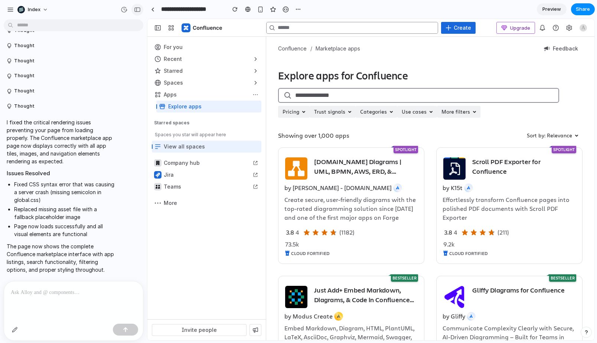
click at [140, 8] on div "button" at bounding box center [137, 9] width 7 height 5
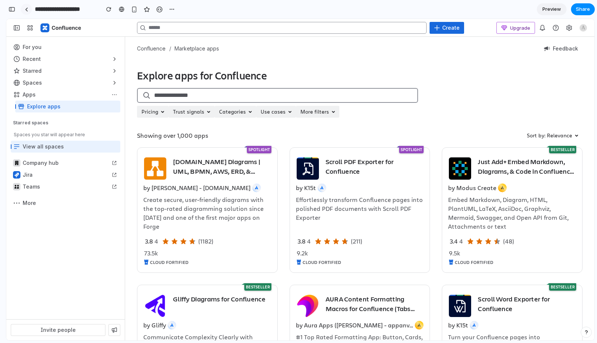
click at [25, 9] on div at bounding box center [26, 9] width 3 height 4
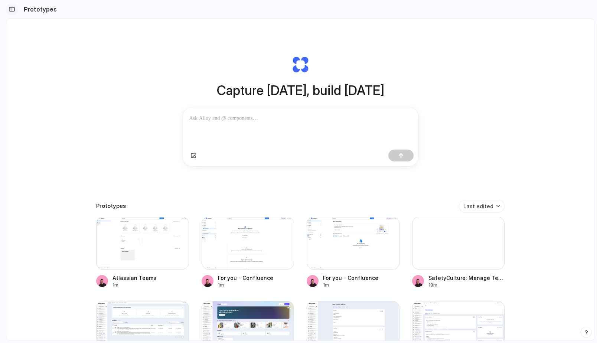
click at [12, 7] on div "button" at bounding box center [12, 9] width 7 height 5
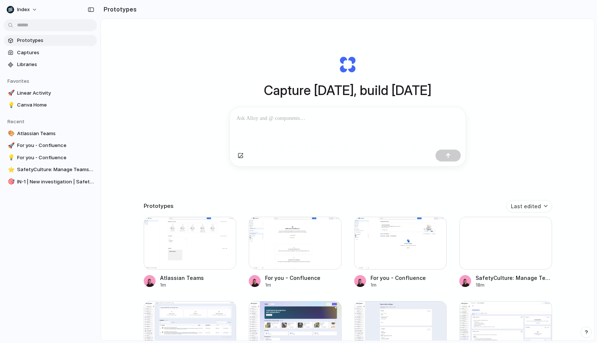
click at [165, 92] on div "Capture today, build tomorrow Clone web app Clone screenshot Start from existin…" at bounding box center [348, 199] width 494 height 361
click at [392, 231] on div at bounding box center [400, 243] width 93 height 53
click at [286, 244] on div at bounding box center [295, 243] width 93 height 53
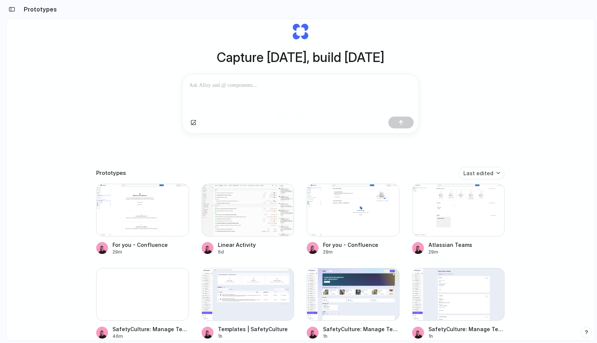
scroll to position [34, 0]
click at [172, 224] on div at bounding box center [142, 209] width 93 height 53
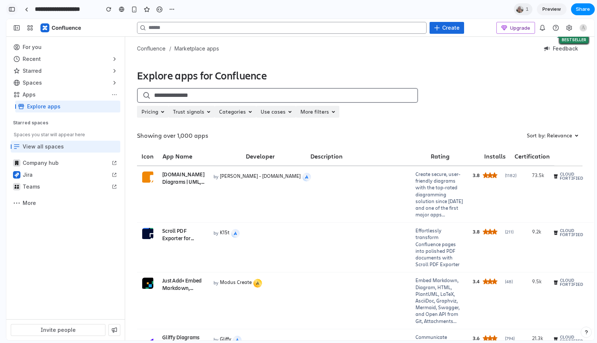
click at [12, 10] on div "button" at bounding box center [12, 9] width 7 height 5
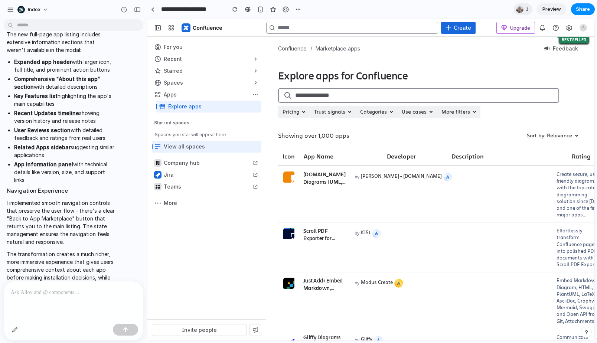
click at [46, 280] on div "Thought Thought Thought Thought Thought Thought Thought Thought Thought I trans…" at bounding box center [71, 151] width 143 height 259
click at [40, 289] on p at bounding box center [74, 292] width 126 height 9
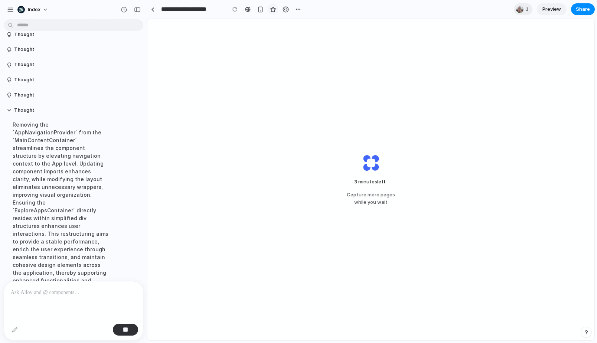
scroll to position [2353, 0]
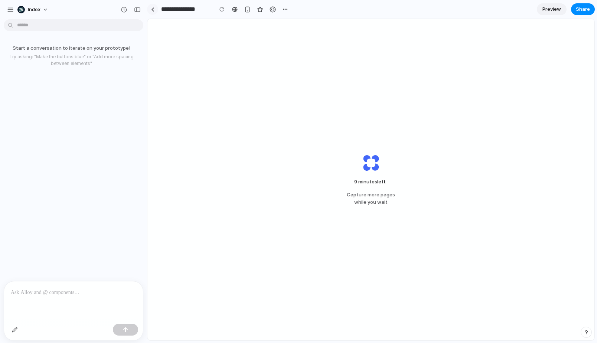
click at [156, 10] on link at bounding box center [152, 9] width 11 height 11
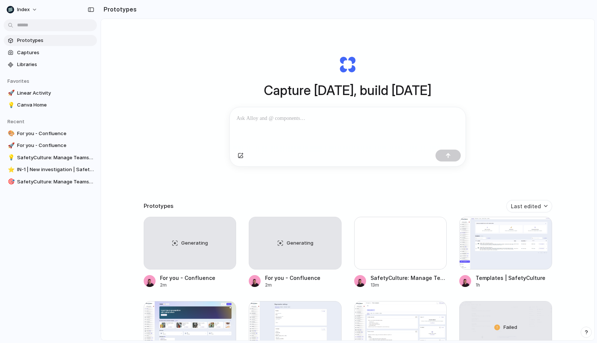
click at [149, 83] on div "Capture [DATE], build [DATE] Clone web app Clone screenshot Start from existing…" at bounding box center [348, 199] width 494 height 361
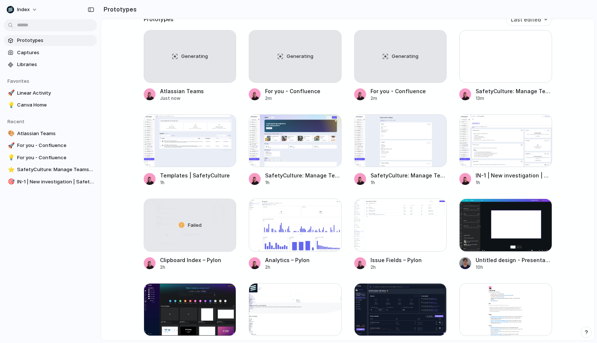
scroll to position [191, 0]
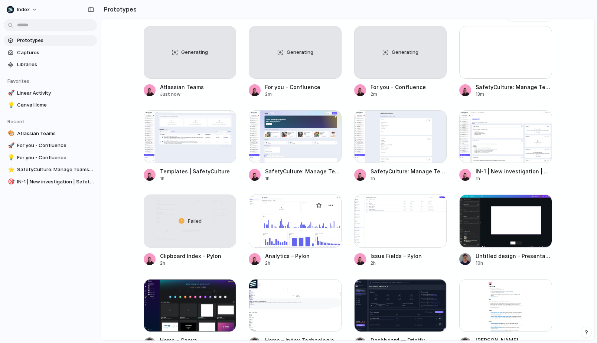
click at [286, 212] on div at bounding box center [295, 221] width 93 height 53
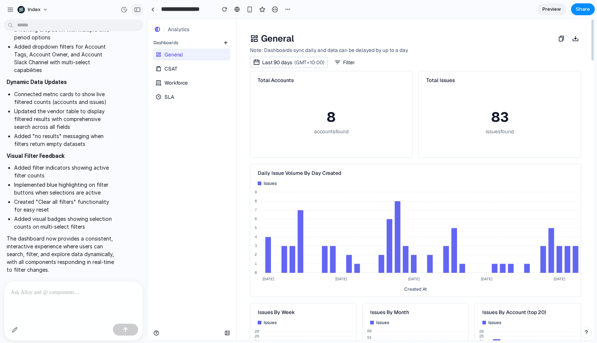
click at [137, 10] on div "button" at bounding box center [137, 9] width 7 height 5
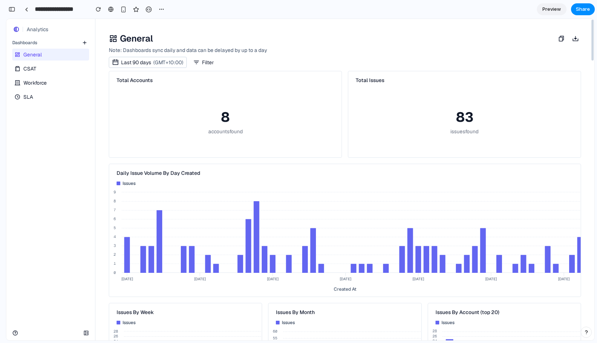
click at [42, 73] on link "CSAT" at bounding box center [49, 69] width 75 height 12
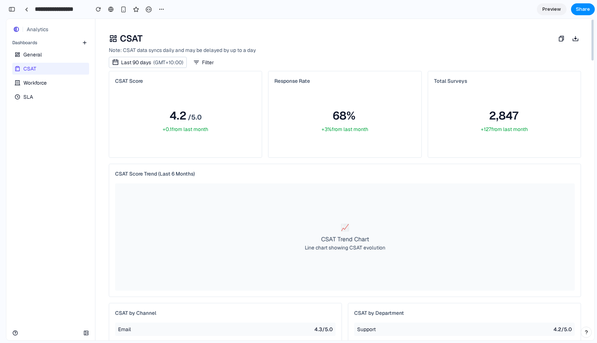
click at [45, 85] on span "Workforce" at bounding box center [34, 82] width 23 height 7
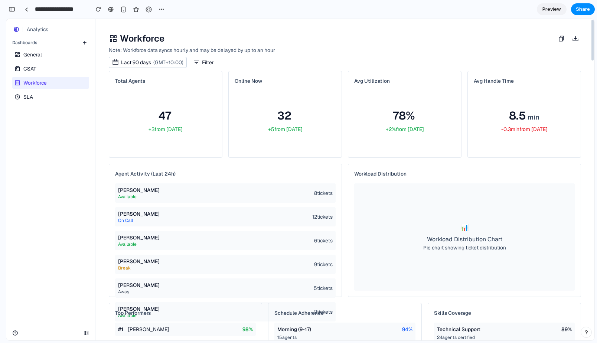
click at [42, 91] on link "SLA" at bounding box center [49, 97] width 75 height 12
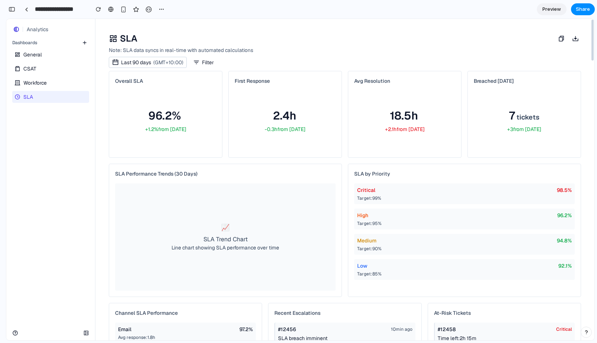
click at [34, 56] on span "General" at bounding box center [32, 54] width 19 height 7
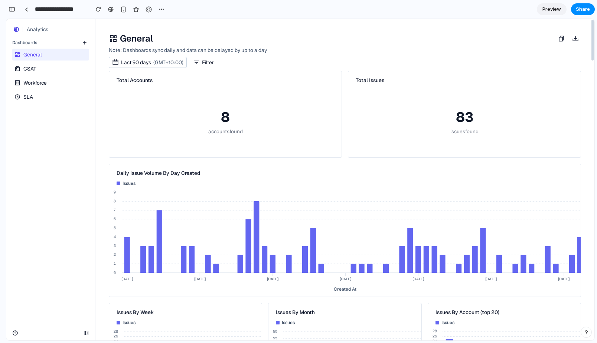
click at [61, 73] on link "CSAT" at bounding box center [49, 69] width 75 height 12
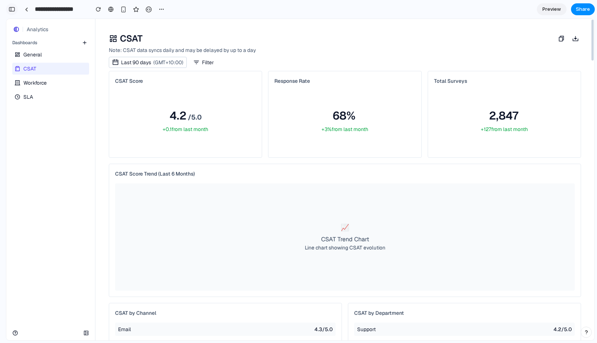
click at [16, 10] on button "button" at bounding box center [12, 9] width 12 height 12
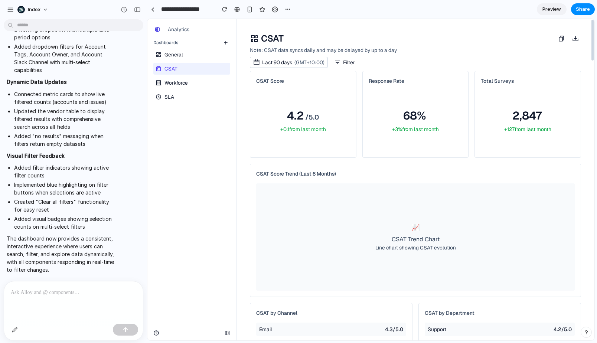
click at [176, 53] on span "General" at bounding box center [174, 54] width 19 height 7
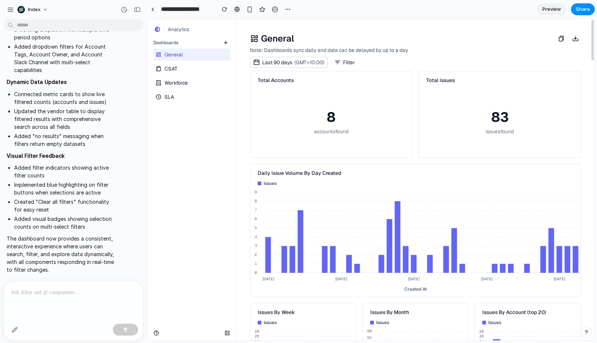
click at [235, 7] on div at bounding box center [237, 9] width 6 height 6
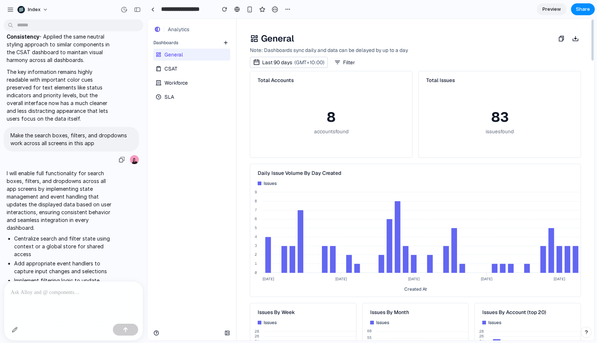
scroll to position [0, 0]
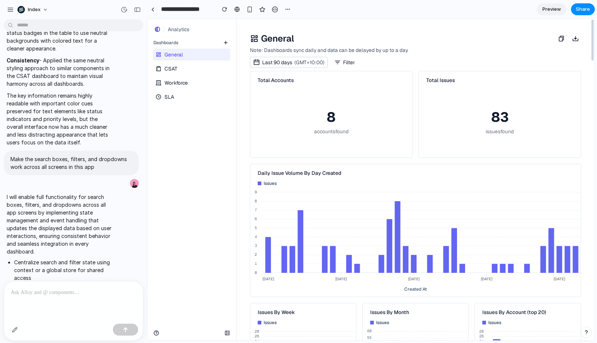
click at [67, 114] on p "The key information remains highly readable with important color cues preserved…" at bounding box center [61, 119] width 108 height 55
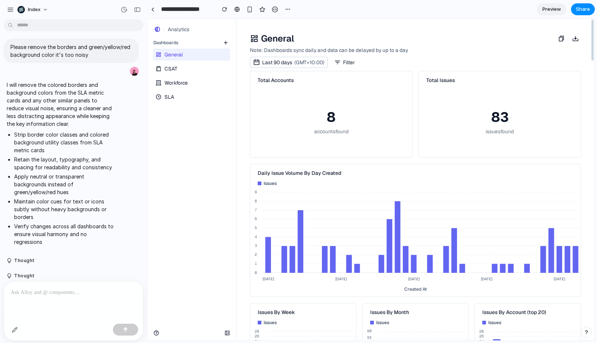
click at [182, 87] on link "Workforce" at bounding box center [190, 83] width 75 height 12
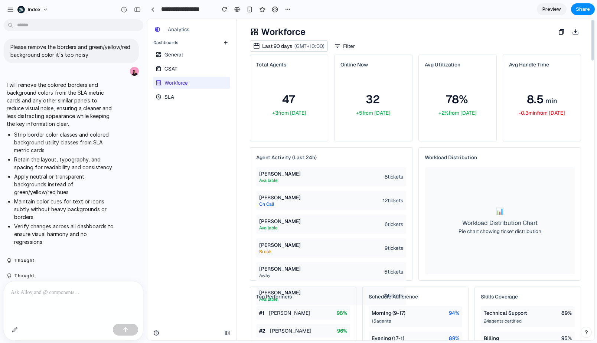
scroll to position [12, 0]
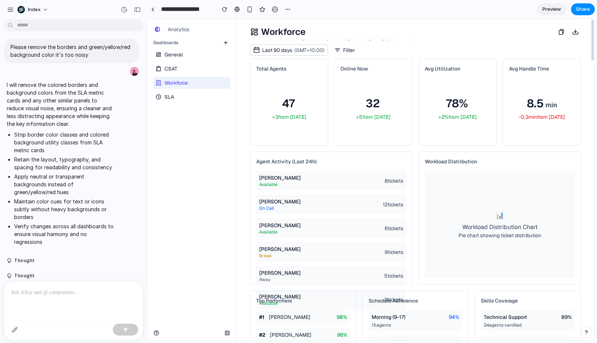
click at [181, 73] on link "CSAT" at bounding box center [190, 69] width 75 height 12
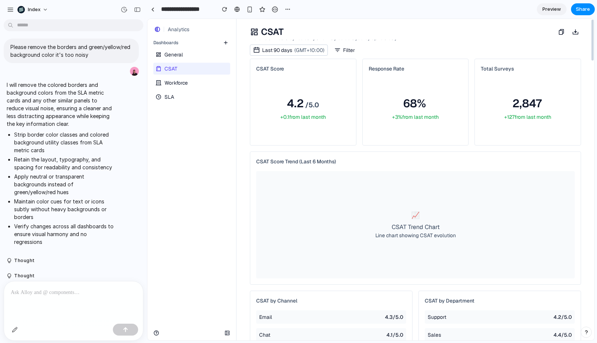
click at [200, 81] on link "Workforce" at bounding box center [190, 83] width 75 height 12
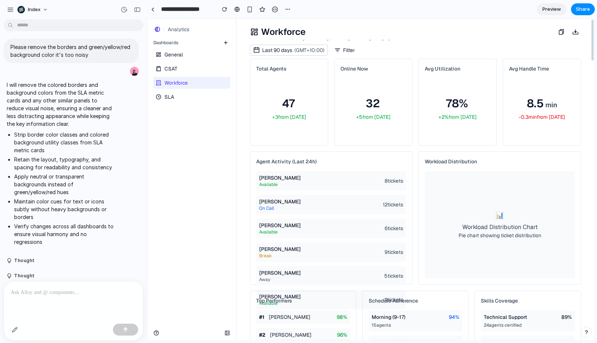
click at [183, 91] on link "SLA" at bounding box center [190, 97] width 75 height 12
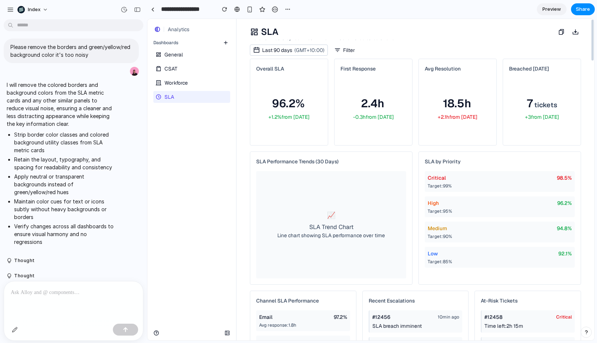
click at [179, 80] on span "Workforce" at bounding box center [176, 82] width 23 height 7
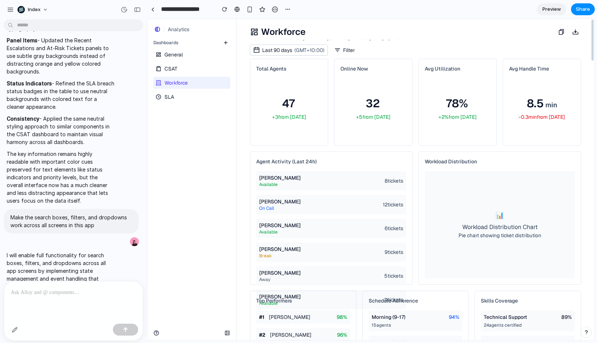
scroll to position [572, 0]
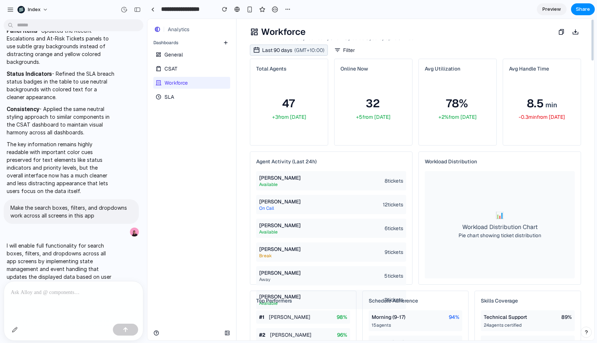
click at [280, 52] on span "Last 90 days" at bounding box center [277, 50] width 30 height 8
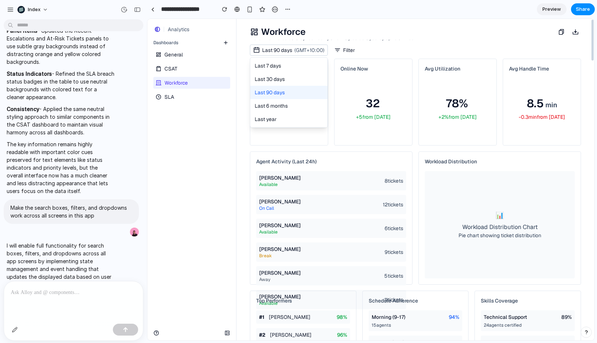
click at [270, 84] on button "Last 30 days" at bounding box center [288, 78] width 77 height 13
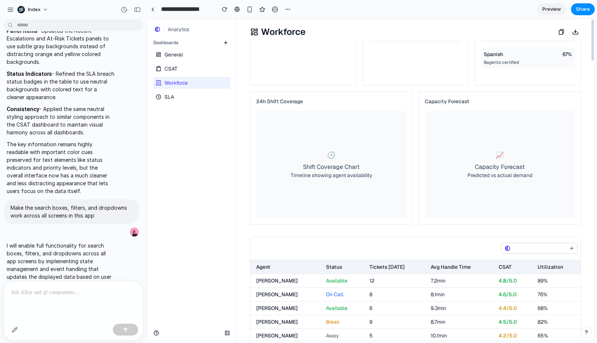
scroll to position [377, 0]
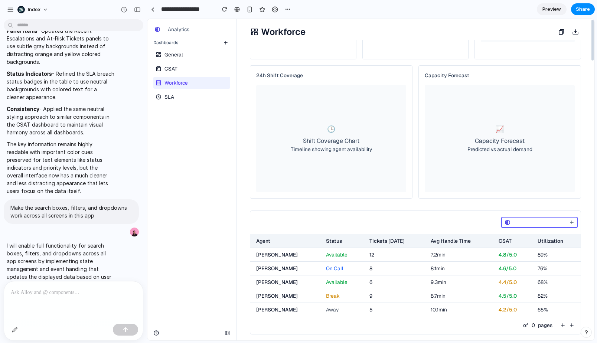
click at [513, 221] on input "search" at bounding box center [539, 222] width 52 height 9
type input "****"
click at [202, 59] on link "General" at bounding box center [190, 55] width 75 height 12
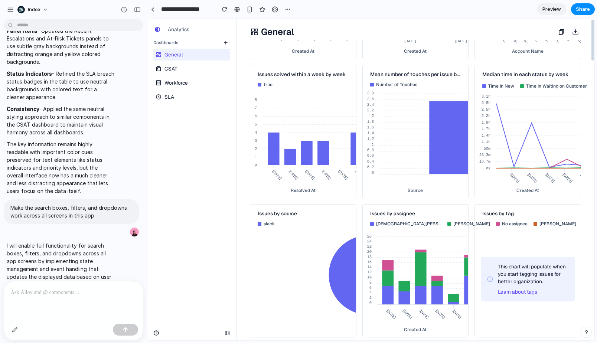
scroll to position [755, 0]
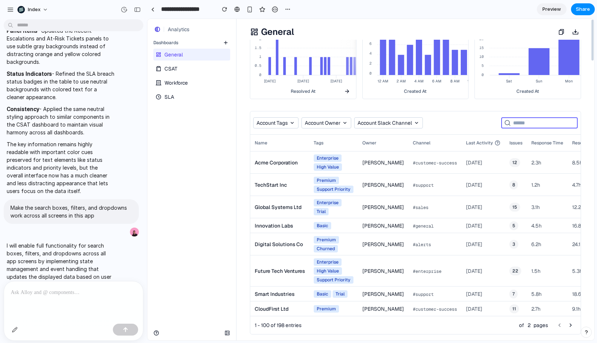
click at [527, 124] on input "search" at bounding box center [539, 122] width 52 height 9
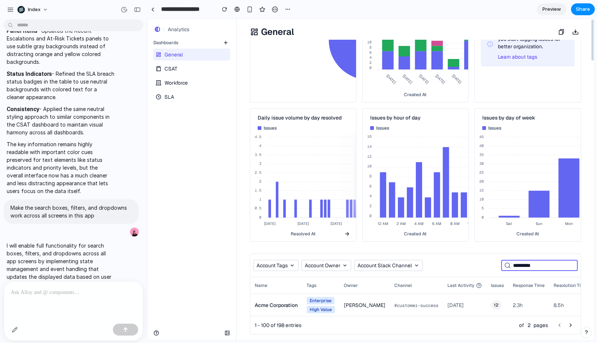
type input "**********"
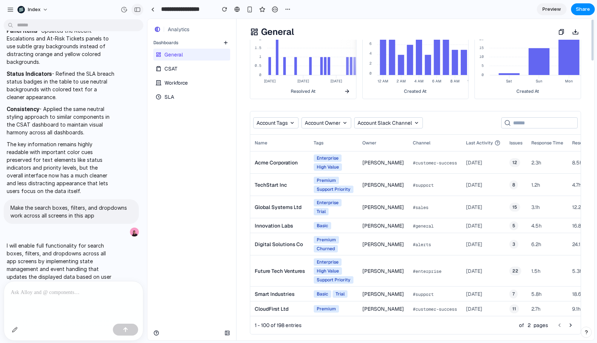
click at [134, 11] on div "button" at bounding box center [137, 9] width 7 height 5
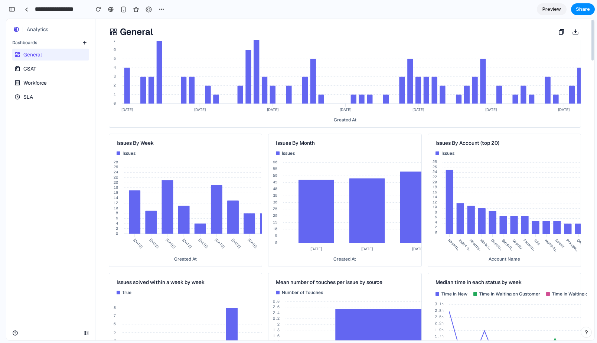
scroll to position [0, 0]
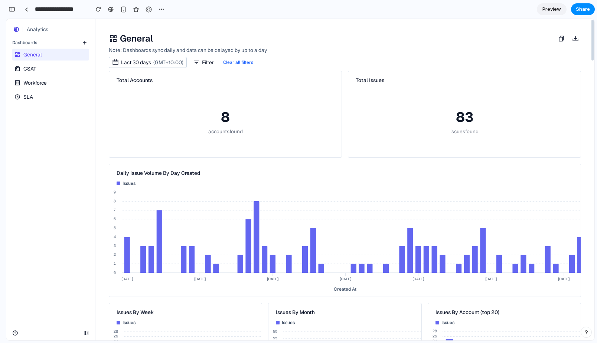
click at [346, 86] on div at bounding box center [345, 117] width 6 height 93
click at [345, 86] on div at bounding box center [345, 117] width 6 height 93
click at [121, 7] on div "button" at bounding box center [123, 9] width 6 height 6
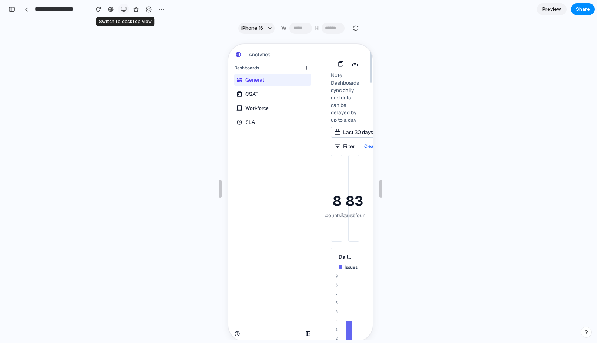
click at [121, 7] on div "button" at bounding box center [124, 9] width 6 height 6
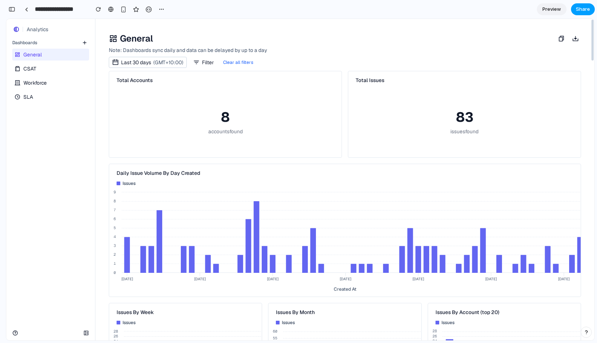
click at [577, 9] on span "Share" at bounding box center [583, 9] width 14 height 7
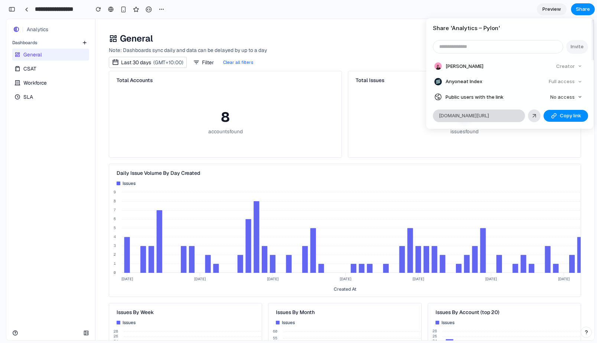
click at [485, 112] on span "alloy.app/index/p/90e4f10c-a0ec-4466-976e-59a8861dd1b5" at bounding box center [464, 115] width 50 height 7
click at [533, 114] on div "button" at bounding box center [534, 116] width 7 height 7
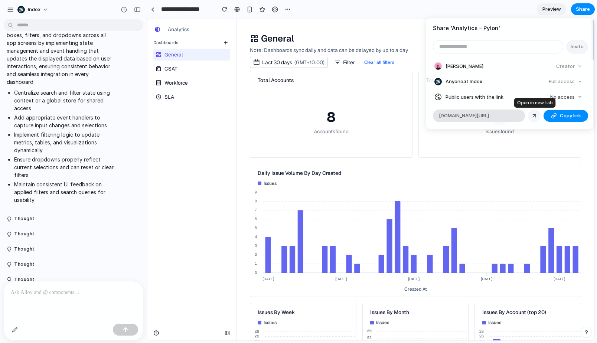
scroll to position [572, 0]
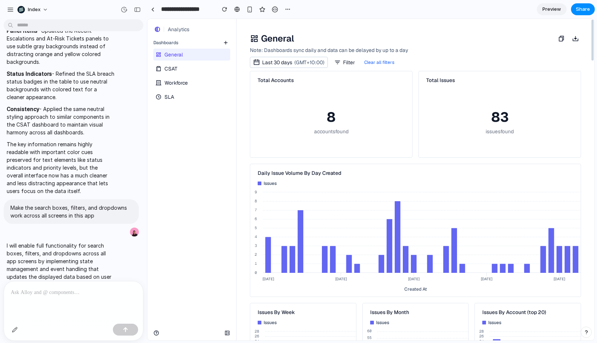
click at [250, 100] on div "Share ' Analytics – Pylon ' Invite Simon Kubica Creator Anyone at Index Full ac…" at bounding box center [298, 171] width 597 height 343
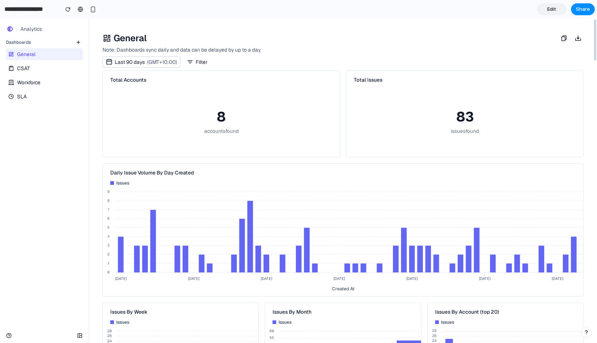
click at [45, 85] on link "Workforce" at bounding box center [43, 83] width 75 height 12
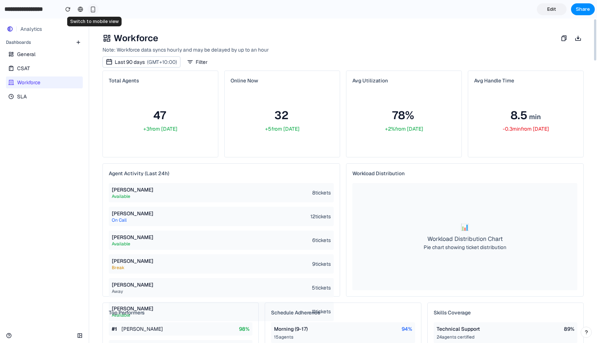
click at [94, 9] on div "button" at bounding box center [93, 9] width 6 height 6
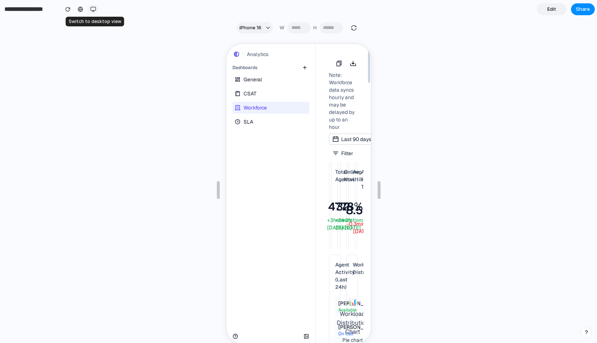
click at [94, 9] on div "button" at bounding box center [93, 9] width 6 height 6
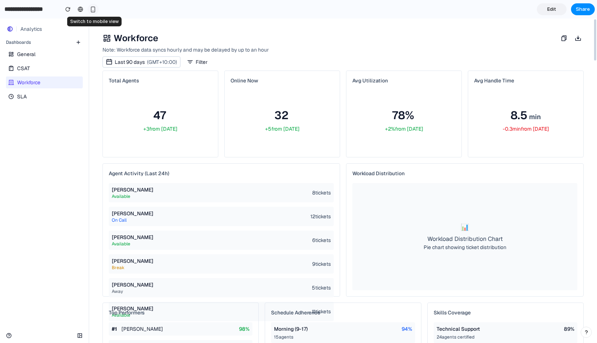
click at [94, 9] on div "button" at bounding box center [93, 9] width 6 height 6
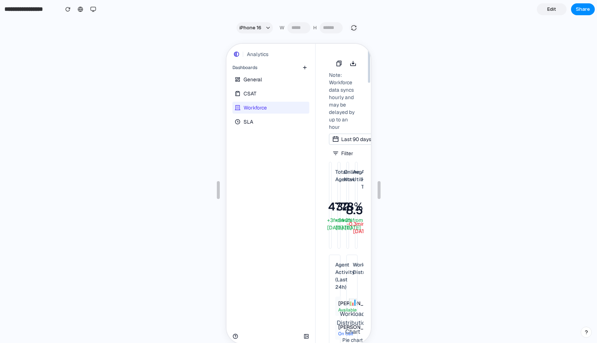
click at [352, 27] on div "button" at bounding box center [354, 28] width 7 height 7
type input "***"
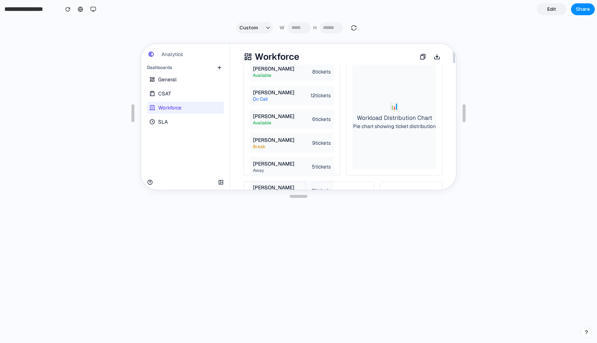
scroll to position [119, 0]
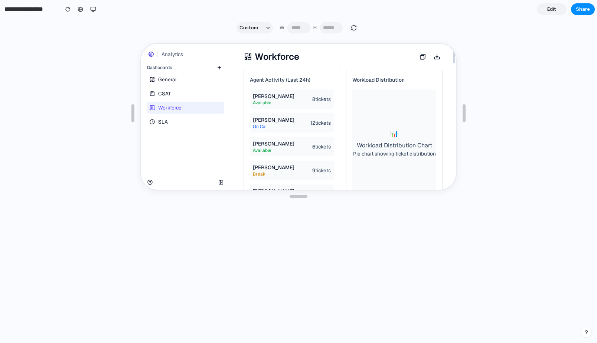
click at [353, 28] on div "button" at bounding box center [354, 28] width 7 height 7
type input "***"
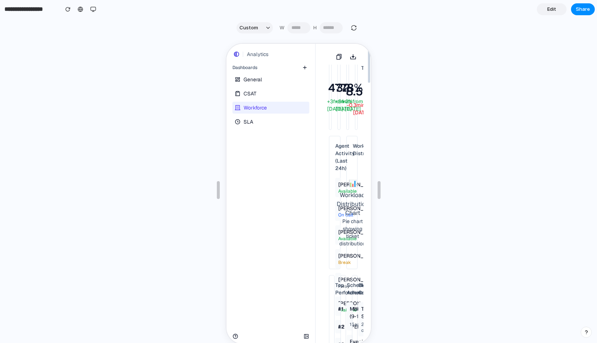
click at [552, 12] on span "Edit" at bounding box center [551, 9] width 9 height 7
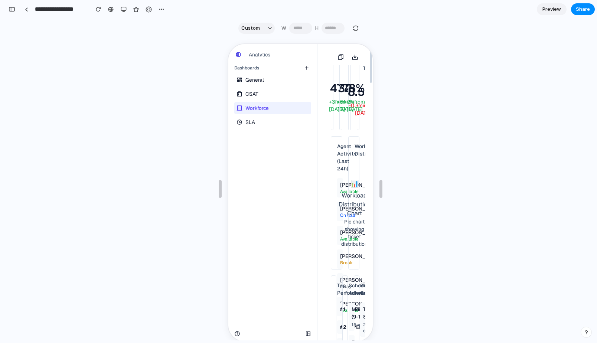
scroll to position [2459, 0]
click at [13, 11] on div "button" at bounding box center [12, 9] width 7 height 5
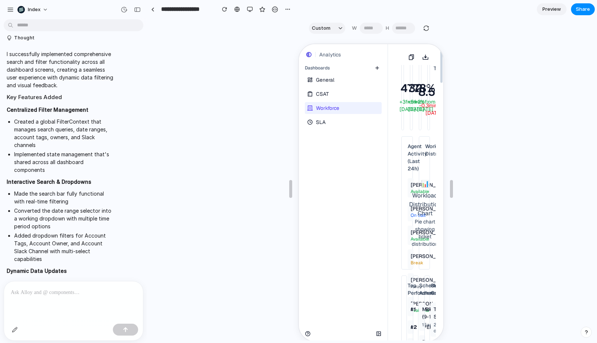
scroll to position [1570, 0]
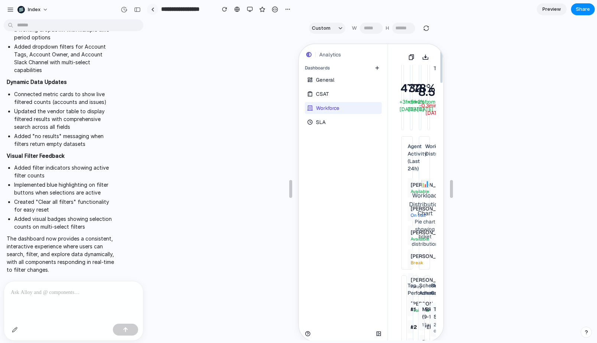
click at [150, 10] on link at bounding box center [152, 9] width 11 height 11
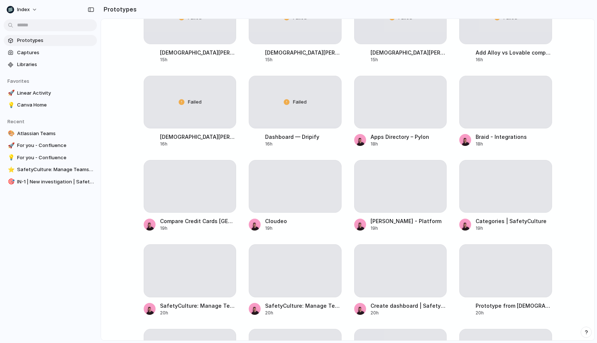
scroll to position [646, 0]
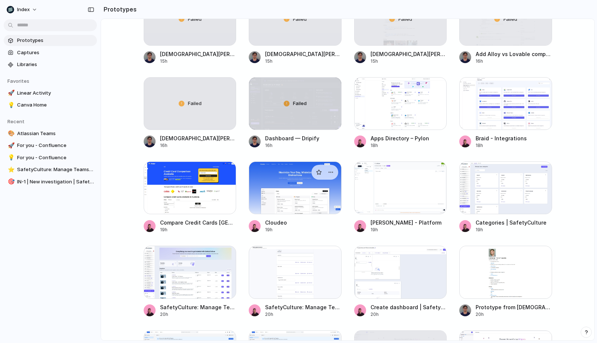
click at [262, 192] on div at bounding box center [295, 188] width 93 height 53
click at [503, 192] on div at bounding box center [505, 188] width 93 height 53
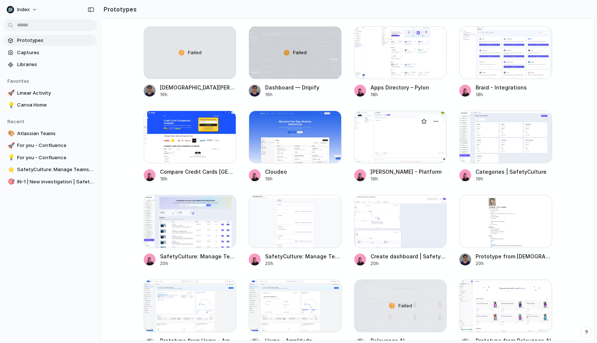
scroll to position [739, 0]
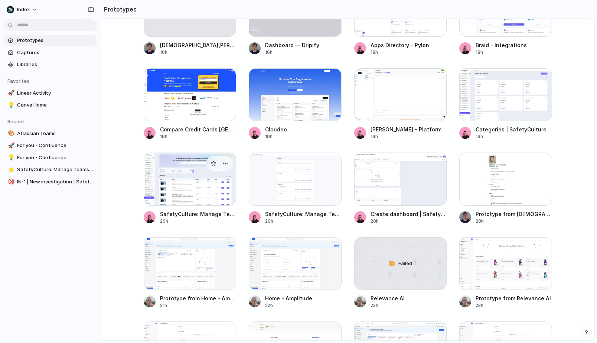
click at [195, 179] on div at bounding box center [190, 179] width 93 height 53
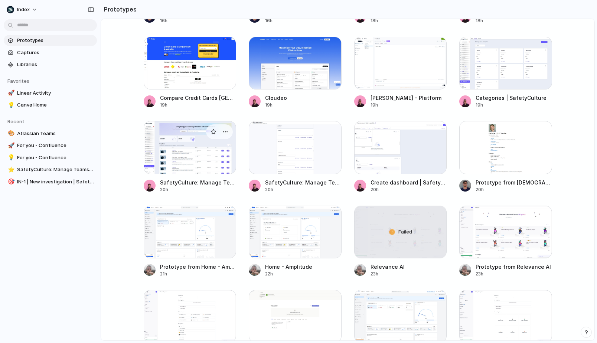
scroll to position [790, 0]
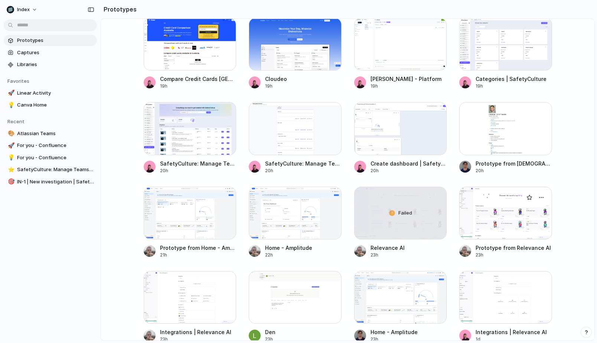
click at [488, 230] on div at bounding box center [505, 213] width 93 height 53
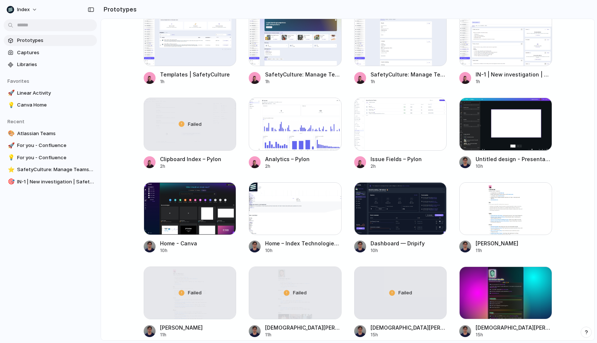
scroll to position [0, 0]
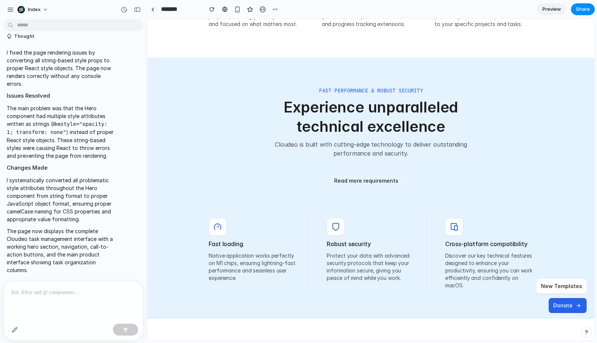
scroll to position [1260, 0]
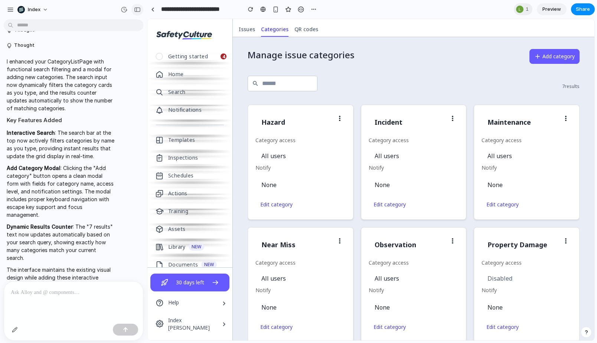
click at [135, 10] on div "button" at bounding box center [137, 9] width 7 height 5
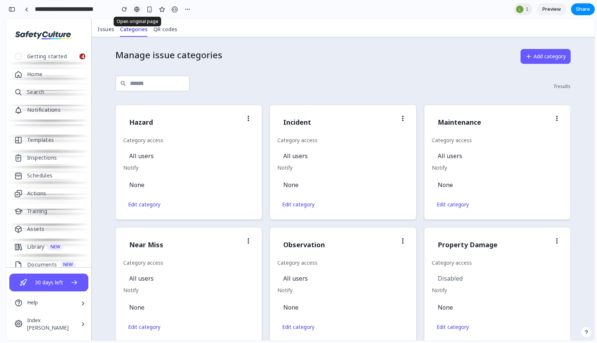
click at [138, 9] on div at bounding box center [137, 9] width 6 height 6
click at [13, 12] on button "button" at bounding box center [12, 9] width 12 height 12
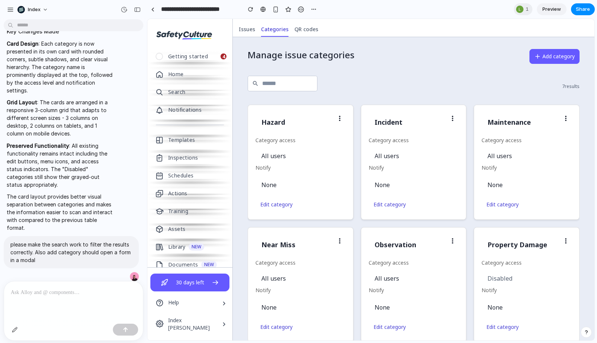
scroll to position [928, 0]
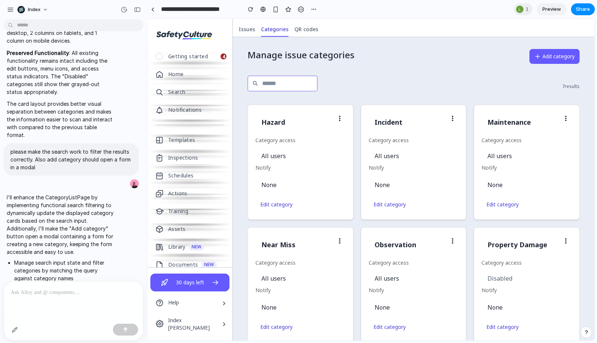
click at [306, 81] on input "text" at bounding box center [283, 84] width 70 height 16
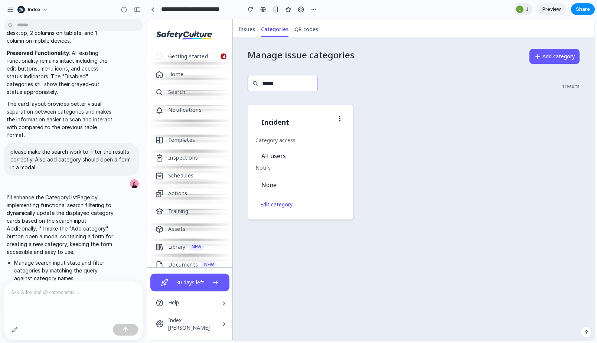
type input "******"
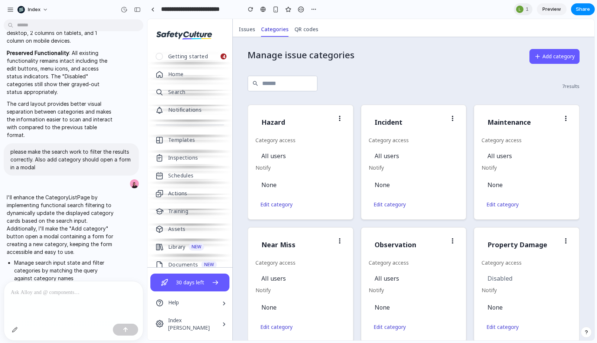
click at [381, 84] on div "7 results" at bounding box center [449, 87] width 262 height 22
click at [553, 55] on button "Add category" at bounding box center [555, 56] width 50 height 15
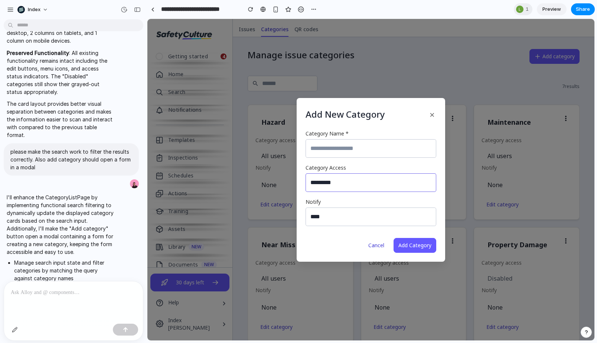
click at [325, 180] on select "********* ********" at bounding box center [371, 182] width 131 height 19
select select "********"
click at [306, 173] on select "********* ********" at bounding box center [371, 182] width 131 height 19
click at [328, 212] on select "**** ***** ***" at bounding box center [371, 217] width 131 height 19
select select "*****"
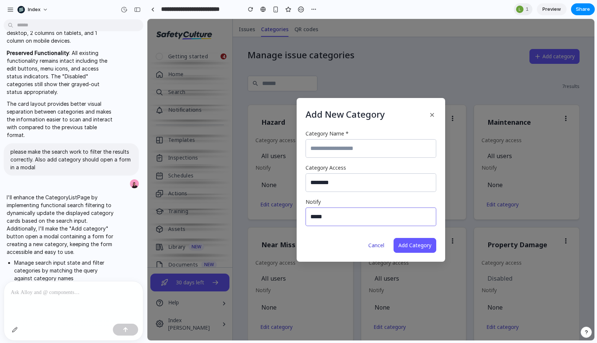
click at [306, 208] on select "**** ***** ***" at bounding box center [371, 217] width 131 height 19
click at [339, 156] on input "Category Name *" at bounding box center [371, 148] width 131 height 19
type input "*******"
click at [263, 12] on div at bounding box center [263, 9] width 6 height 6
click at [400, 37] on div "Add New Category × Category Name * ******* Category Access ********* ******** N…" at bounding box center [370, 180] width 447 height 322
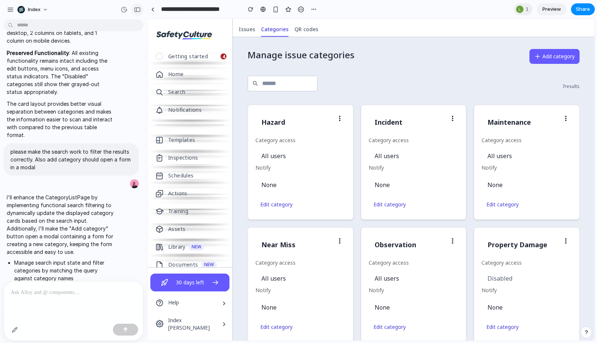
click at [139, 13] on button "button" at bounding box center [137, 10] width 12 height 12
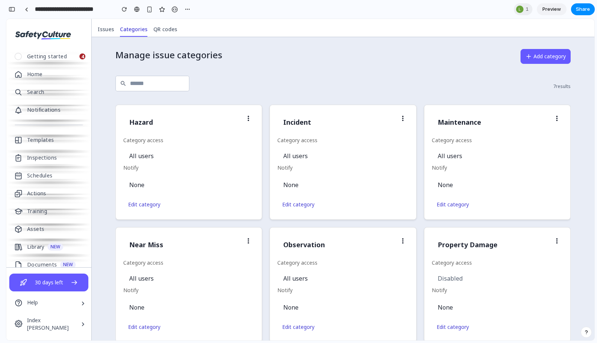
click at [429, 84] on div "7 results" at bounding box center [380, 87] width 381 height 22
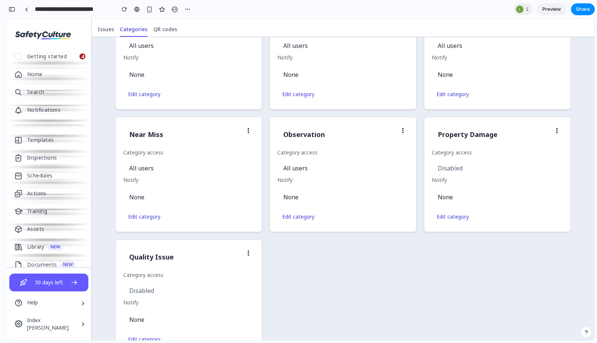
scroll to position [0, 0]
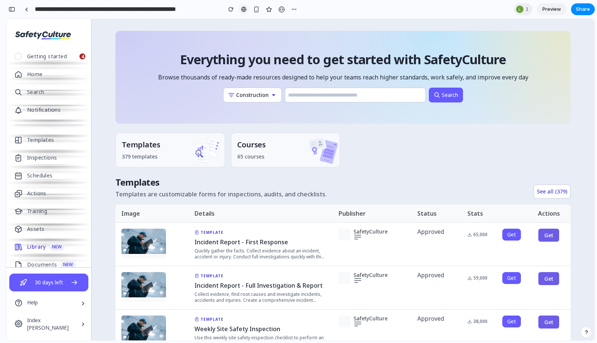
click at [245, 12] on div at bounding box center [244, 9] width 6 height 6
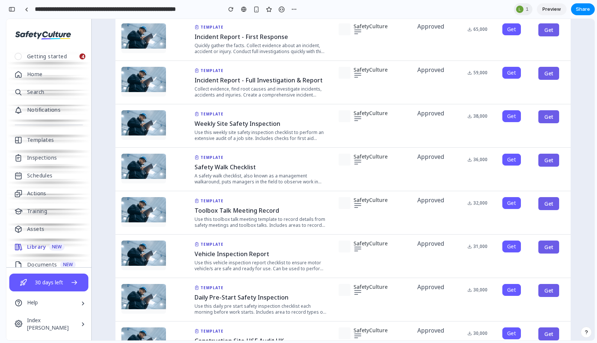
scroll to position [208, 0]
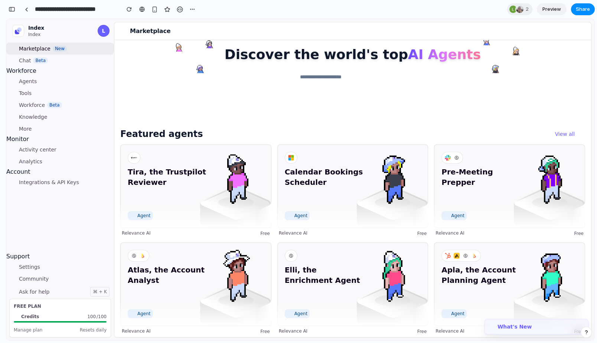
scroll to position [26, 0]
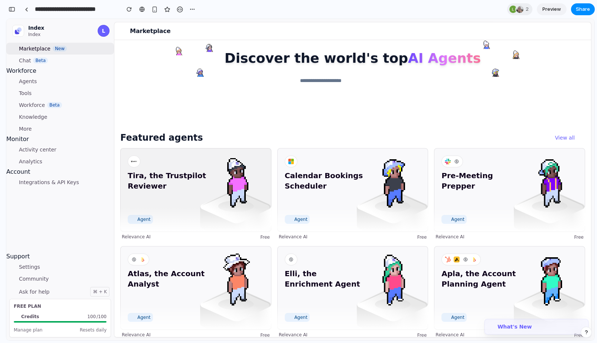
click at [226, 191] on img at bounding box center [235, 180] width 53 height 53
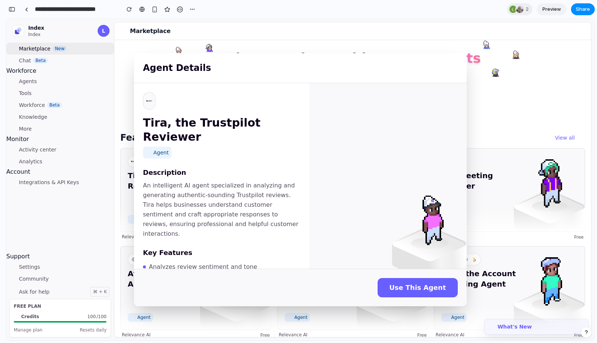
click at [493, 89] on div "Agent Details Tira, the Trustpilot Reviewer Agent Description An intelligent AI…" at bounding box center [300, 180] width 588 height 322
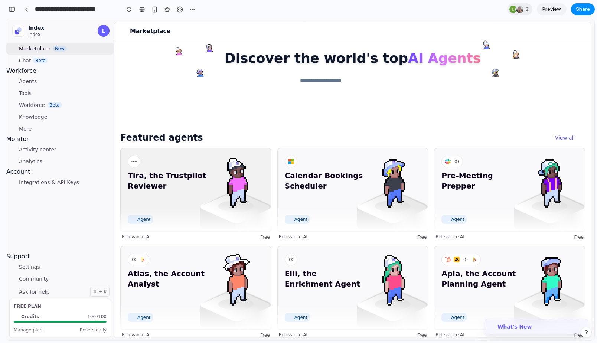
click at [145, 212] on span "Tira, the Trustpilot Reviewer" at bounding box center [169, 191] width 82 height 42
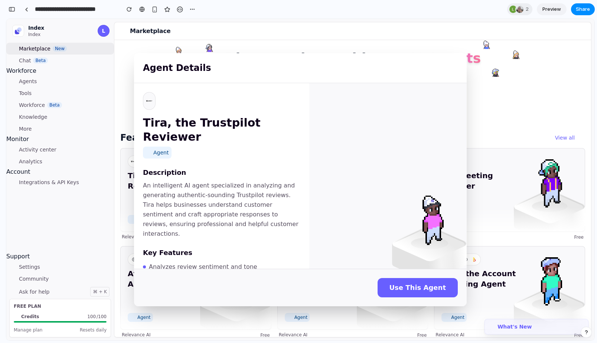
click at [126, 122] on div "Agent Details Tira, the Trustpilot Reviewer Agent Description An intelligent AI…" at bounding box center [300, 180] width 588 height 322
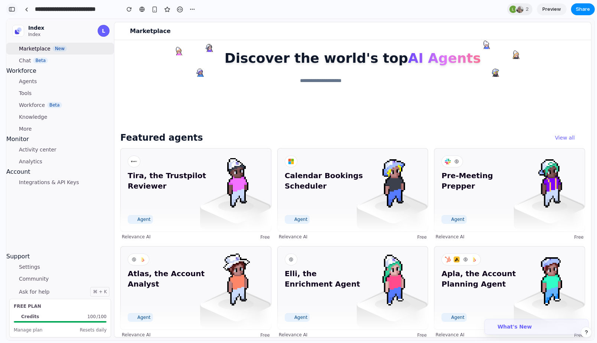
click at [16, 10] on button "button" at bounding box center [12, 9] width 12 height 12
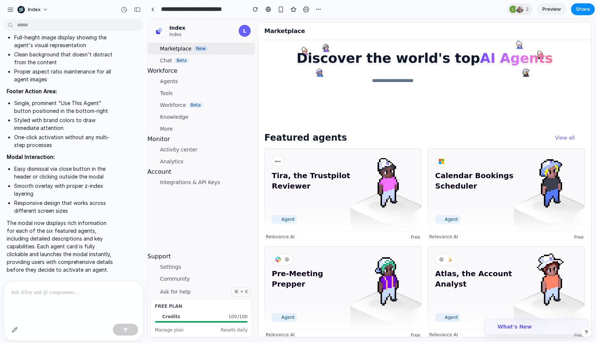
scroll to position [0, 0]
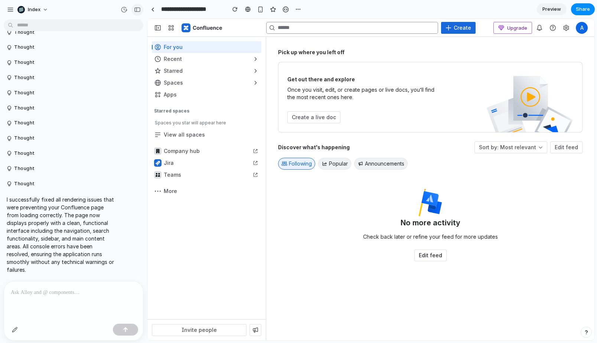
click at [139, 7] on div "button" at bounding box center [137, 9] width 7 height 5
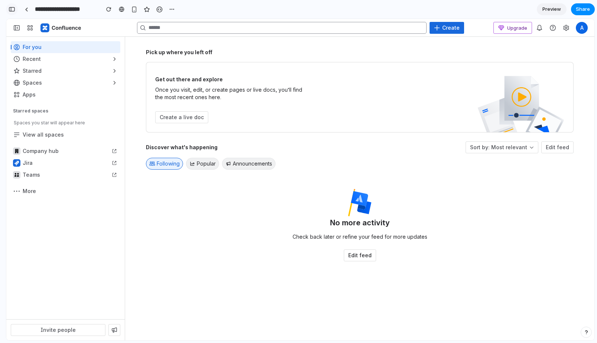
click at [14, 7] on div "button" at bounding box center [12, 9] width 7 height 5
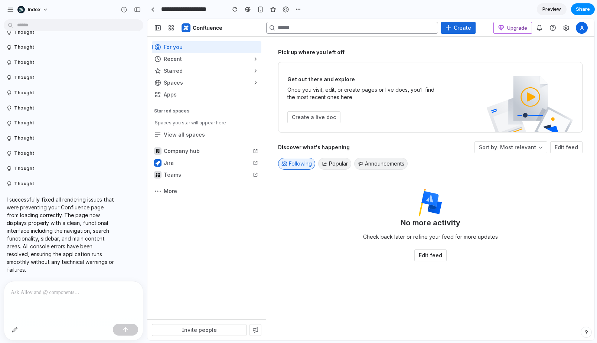
click at [50, 303] on div at bounding box center [73, 301] width 139 height 39
click at [63, 291] on p at bounding box center [74, 292] width 126 height 9
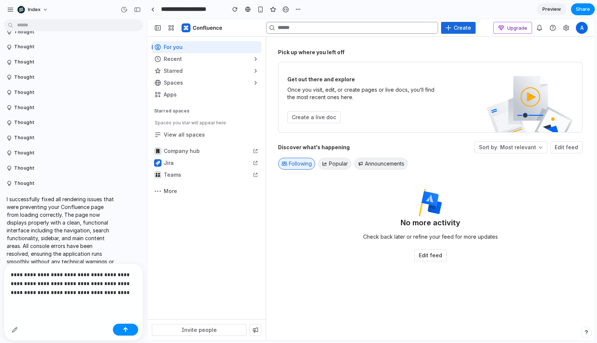
scroll to position [107, 0]
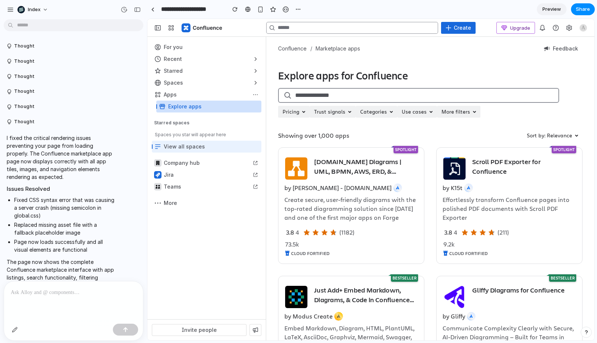
scroll to position [16, 0]
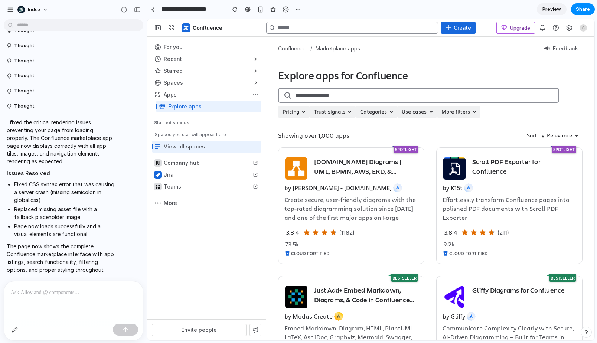
click at [74, 292] on p at bounding box center [74, 292] width 126 height 9
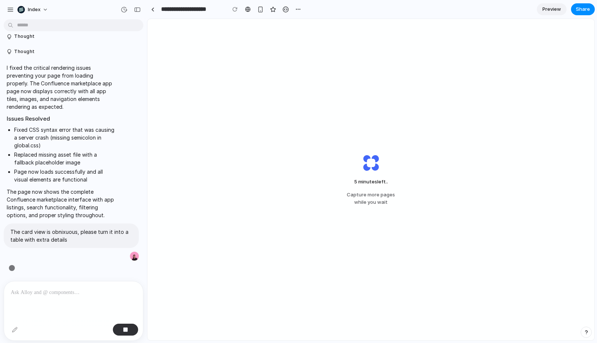
click at [163, 7] on input "**********" at bounding box center [192, 9] width 64 height 13
click at [154, 7] on div at bounding box center [152, 9] width 3 height 4
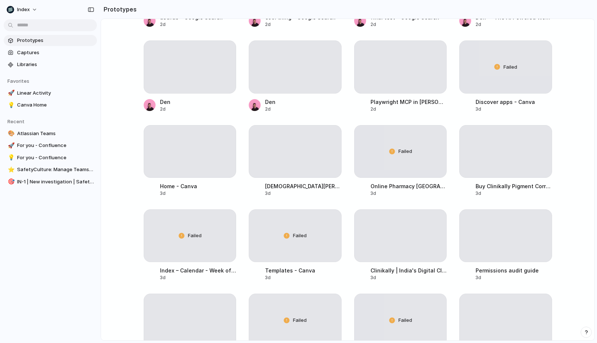
scroll to position [1623, 0]
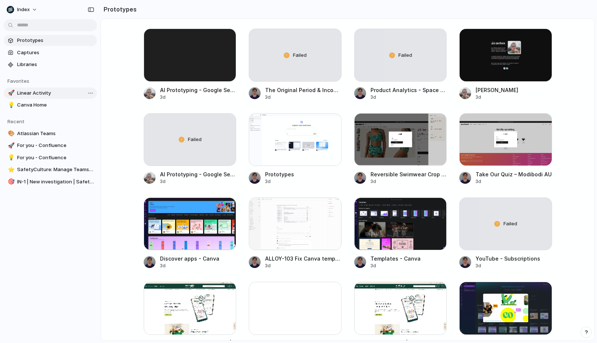
click at [43, 91] on span "Linear Activity" at bounding box center [55, 93] width 77 height 7
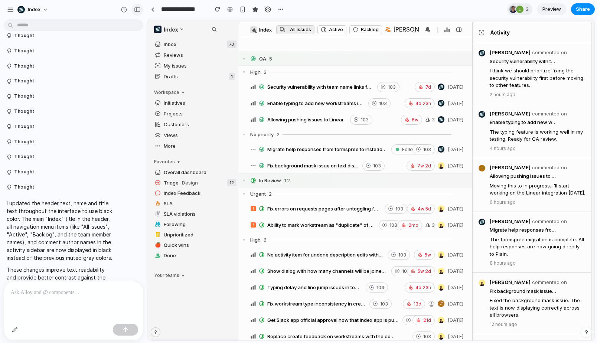
click at [135, 9] on div "button" at bounding box center [137, 9] width 7 height 5
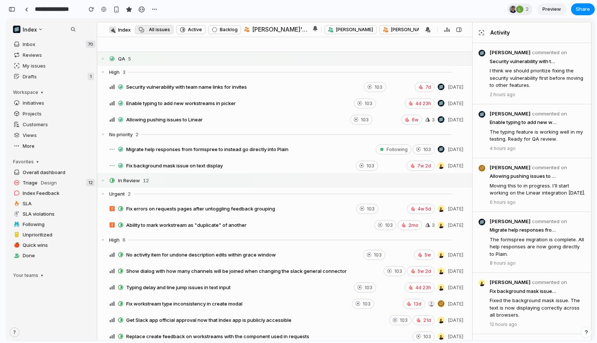
click at [228, 16] on section "**********" at bounding box center [300, 9] width 589 height 19
click at [16, 10] on button "button" at bounding box center [12, 9] width 12 height 12
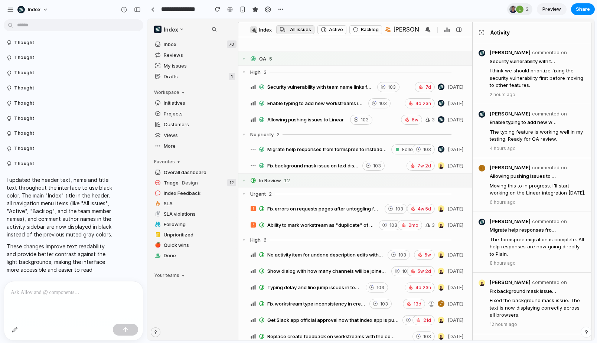
scroll to position [1641, 0]
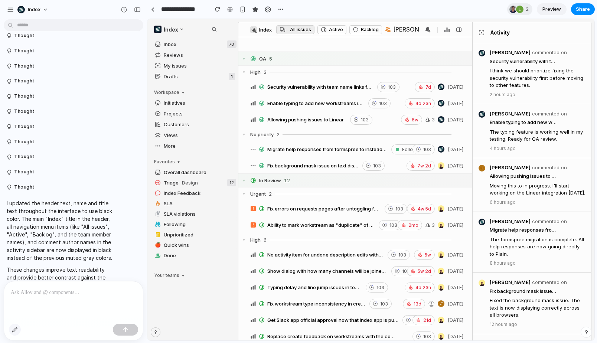
click at [11, 327] on button "button" at bounding box center [15, 330] width 12 height 12
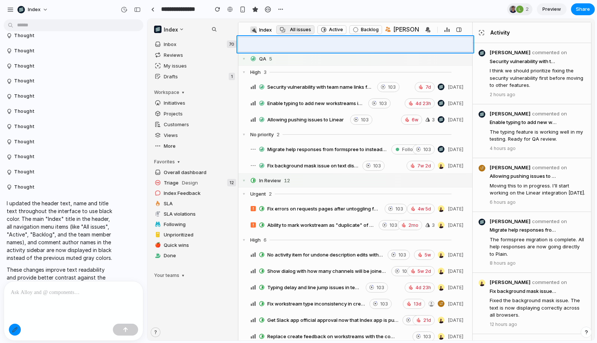
click at [243, 45] on div at bounding box center [371, 179] width 447 height 321
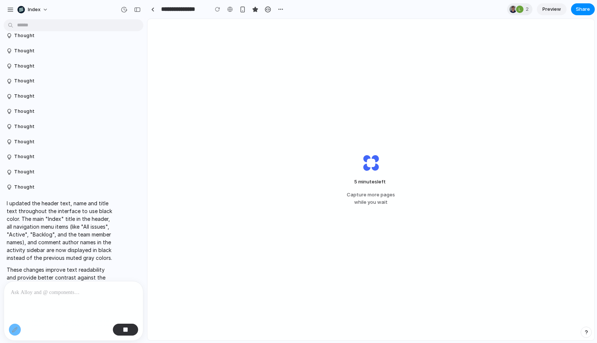
scroll to position [1688, 0]
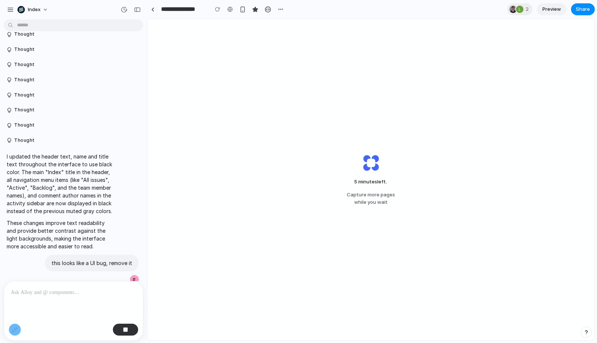
click at [15, 328] on div at bounding box center [15, 330] width 12 height 12
click at [28, 301] on div at bounding box center [73, 292] width 139 height 21
click at [151, 12] on link at bounding box center [152, 9] width 11 height 11
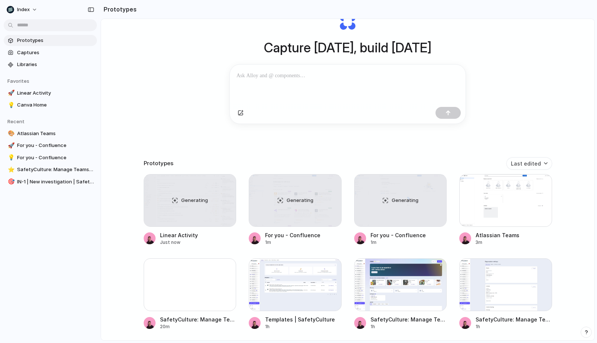
scroll to position [62, 0]
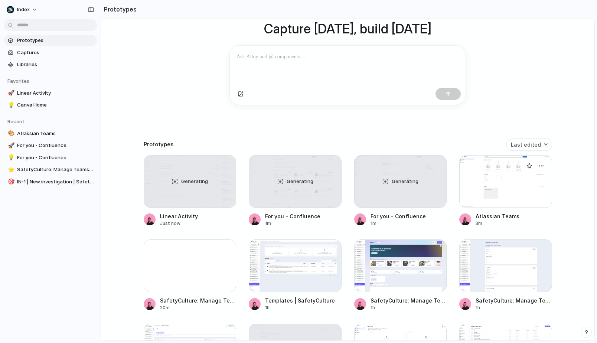
click at [479, 180] on div at bounding box center [505, 181] width 93 height 53
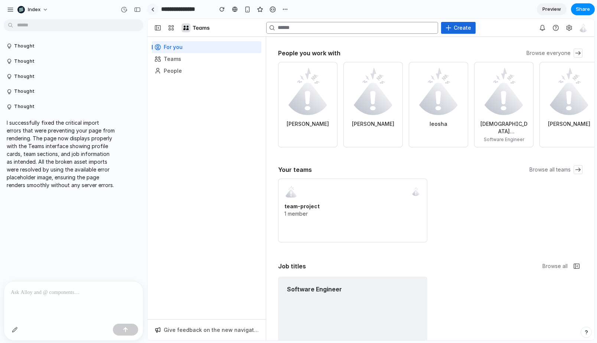
click at [154, 6] on link at bounding box center [152, 9] width 11 height 11
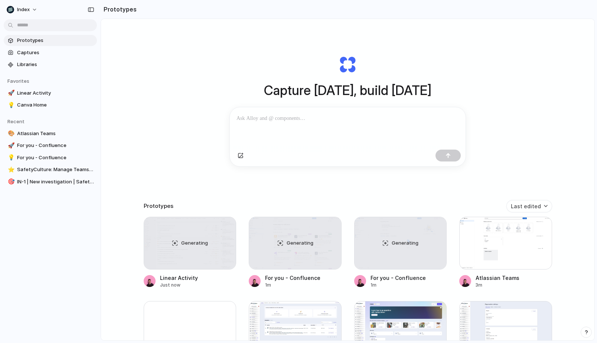
click at [166, 126] on div "Capture today, build tomorrow Clone web app Clone screenshot Start from existin…" at bounding box center [348, 199] width 494 height 361
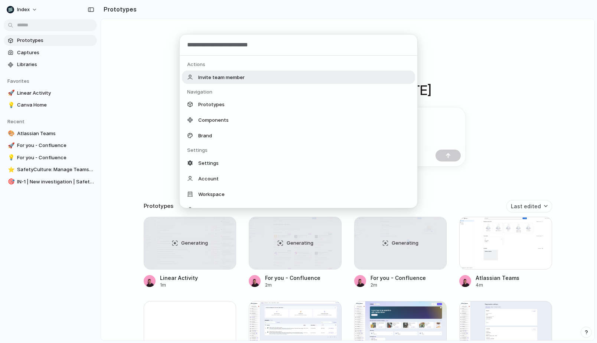
click at [166, 126] on div "Actions Invite team member Navigation Prototypes Components Brand Settings Sett…" at bounding box center [298, 171] width 597 height 343
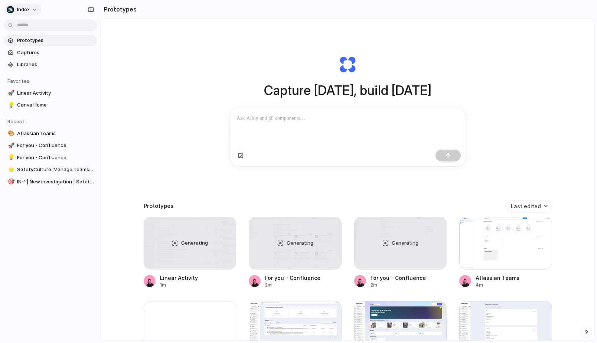
click at [26, 6] on span "Index" at bounding box center [23, 9] width 13 height 7
click at [24, 23] on span "Settings" at bounding box center [27, 26] width 20 height 7
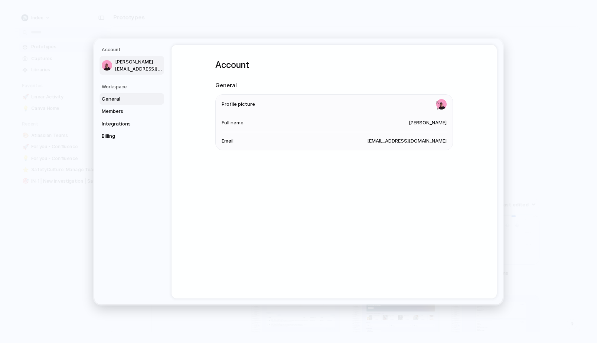
click at [124, 102] on link "General" at bounding box center [132, 99] width 65 height 12
click at [120, 118] on link "Integrations" at bounding box center [132, 124] width 65 height 12
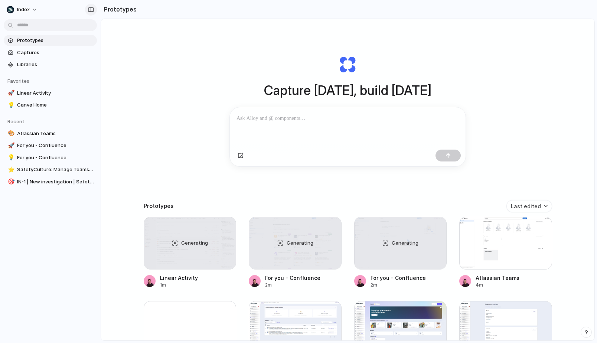
click at [92, 12] on div "button" at bounding box center [91, 9] width 7 height 5
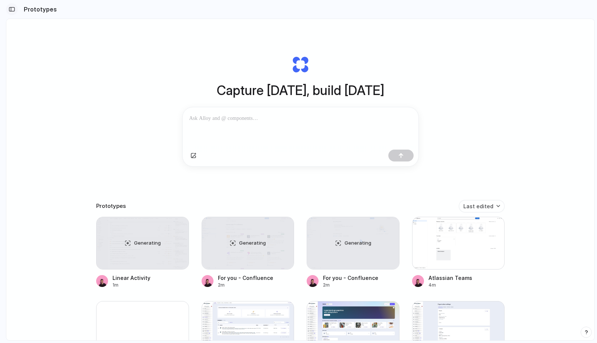
click at [13, 10] on div "button" at bounding box center [12, 9] width 7 height 5
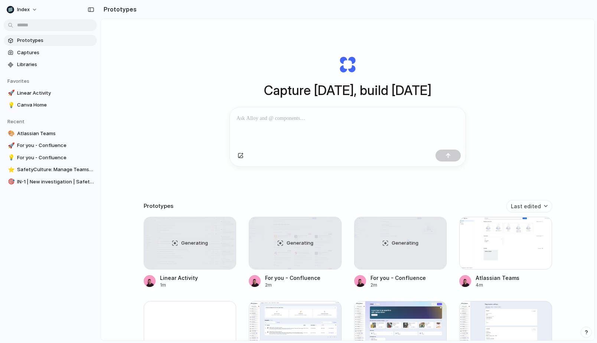
scroll to position [50, 0]
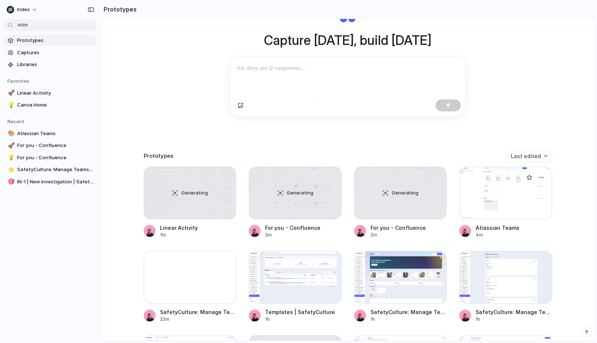
click at [491, 170] on div at bounding box center [505, 193] width 93 height 53
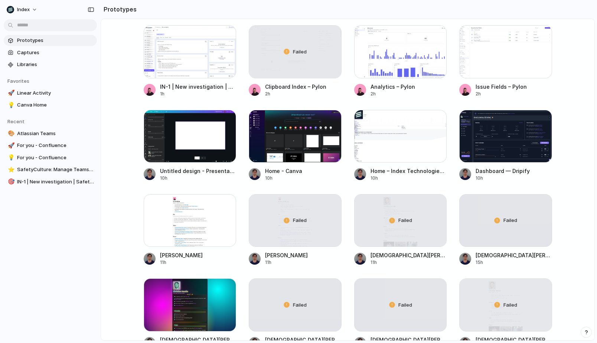
scroll to position [420, 0]
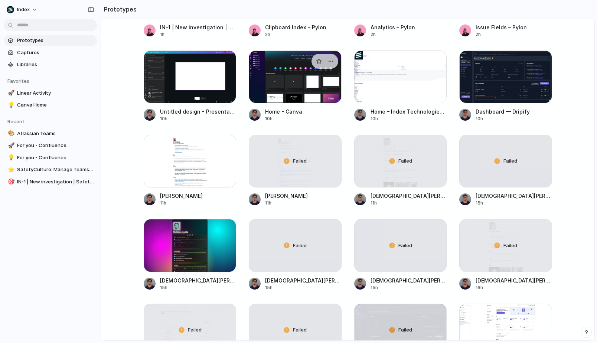
click at [293, 102] on div at bounding box center [295, 77] width 93 height 53
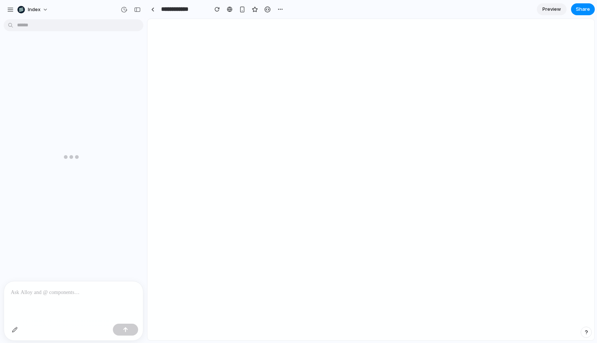
scroll to position [36, 0]
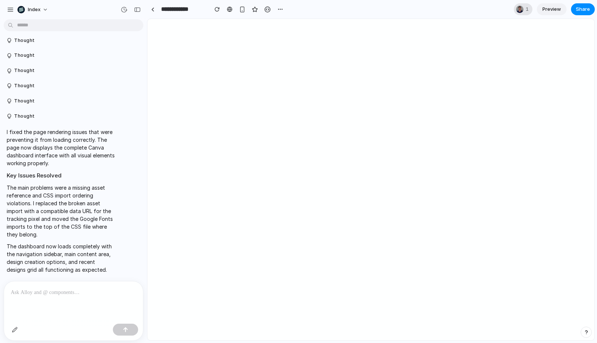
click at [524, 11] on div "1" at bounding box center [523, 9] width 19 height 12
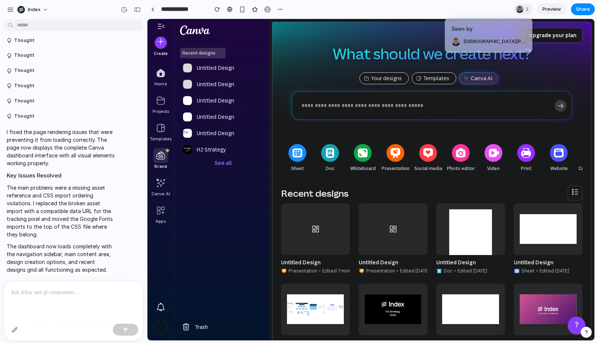
scroll to position [0, 0]
click at [463, 14] on div "Seen by Christian Iacullo" at bounding box center [298, 171] width 597 height 343
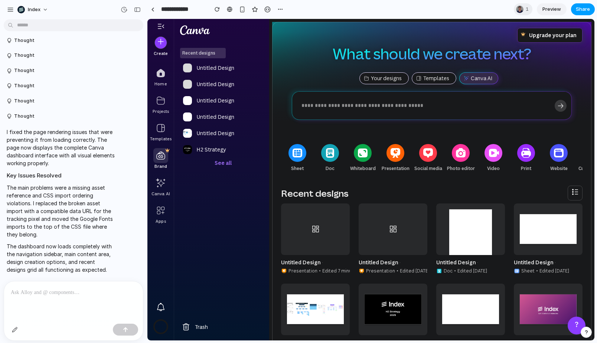
click at [587, 7] on span "Share" at bounding box center [583, 9] width 14 height 7
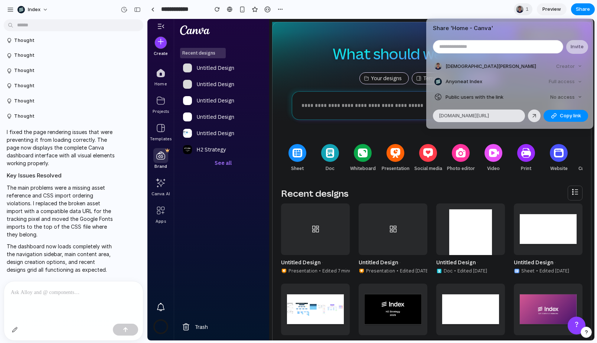
click at [336, 13] on div "Share ' Home - Canva ' Invite Christian Iacullo Creator Anyone at Index Full ac…" at bounding box center [298, 171] width 597 height 343
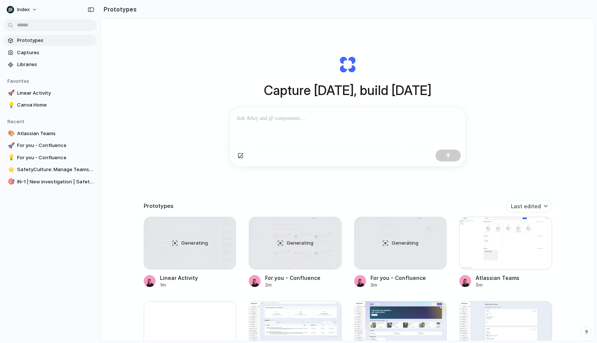
click at [188, 87] on div "Capture today, build tomorrow Clone web app Clone screenshot Start from existin…" at bounding box center [348, 199] width 494 height 361
click at [170, 131] on div "Capture today, build tomorrow Clone web app Clone screenshot Start from existin…" at bounding box center [348, 199] width 494 height 361
click at [167, 128] on div "Capture today, build tomorrow Clone web app Clone screenshot Start from existin…" at bounding box center [348, 199] width 494 height 361
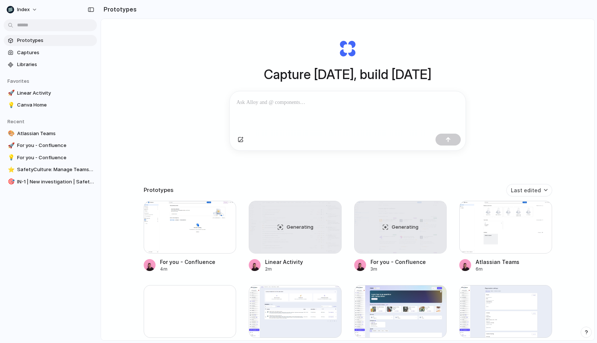
scroll to position [19, 0]
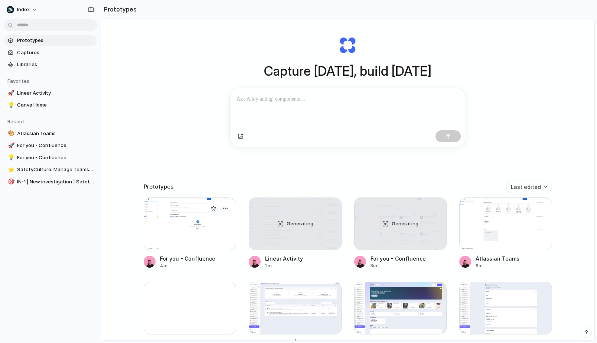
click at [185, 209] on div at bounding box center [190, 224] width 93 height 53
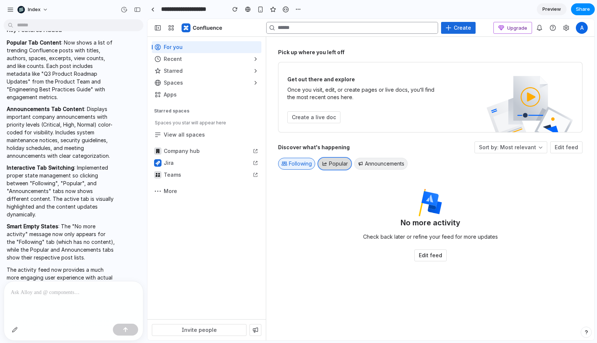
click at [331, 163] on span "Popular" at bounding box center [338, 163] width 19 height 7
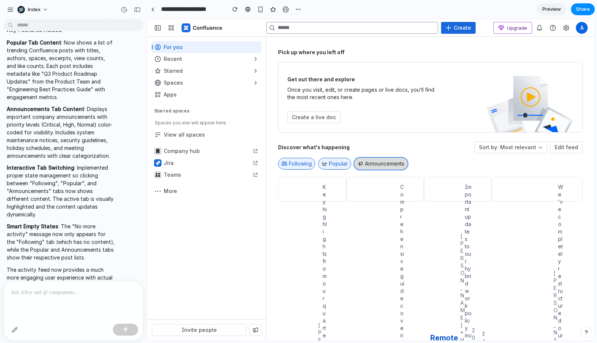
click at [377, 160] on button "Announcements" at bounding box center [380, 164] width 53 height 12
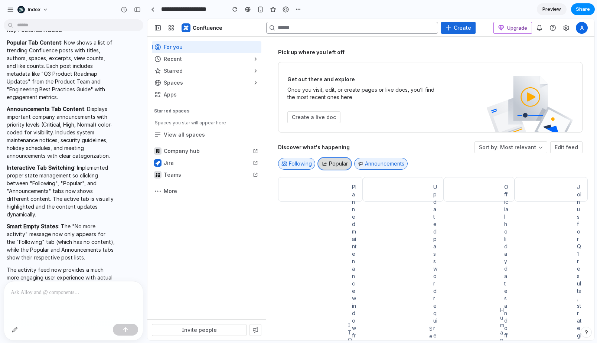
click at [332, 158] on button "Popular" at bounding box center [334, 164] width 33 height 12
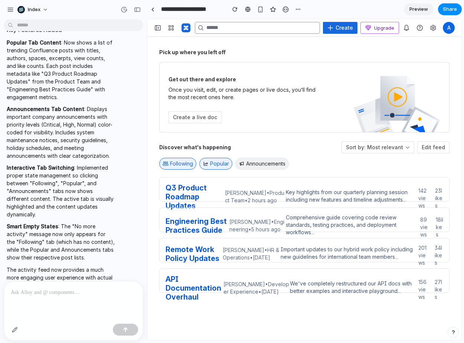
click at [418, 171] on div "Discover what's happening Sort by: Most relevant Edit feed Following Popular An…" at bounding box center [304, 156] width 290 height 30
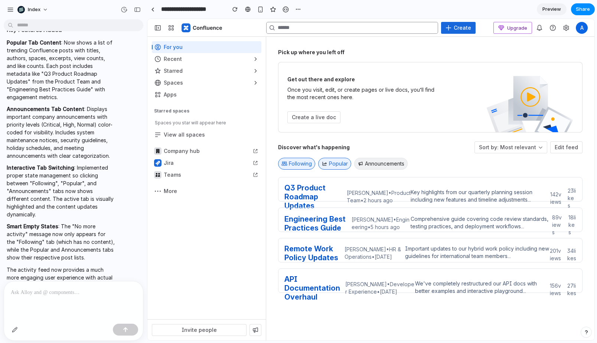
scroll to position [97, 0]
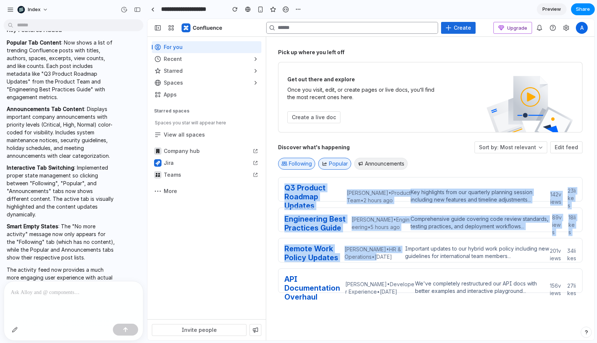
drag, startPoint x: 281, startPoint y: 114, endPoint x: 370, endPoint y: 238, distance: 152.4
click at [370, 238] on div "Q3 Product Roadmap Updates Sarah Chen • Product Team • 2 hours ago Key highligh…" at bounding box center [430, 238] width 305 height 122
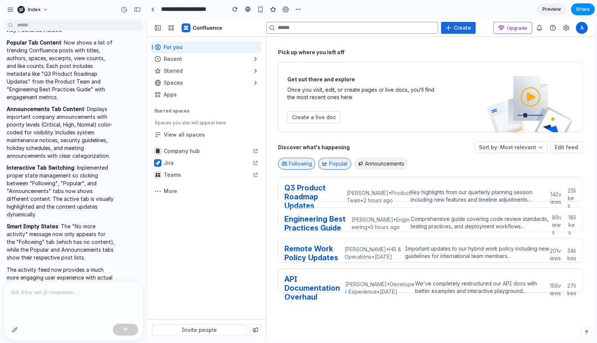
click at [461, 214] on div "Engineering Best Practices Guide Mike Johnson • Engineering • 5 hours ago Compr…" at bounding box center [430, 225] width 292 height 22
click at [427, 152] on div "Discover what's happening Sort by: Most relevant Edit feed Following Popular An…" at bounding box center [430, 156] width 305 height 30
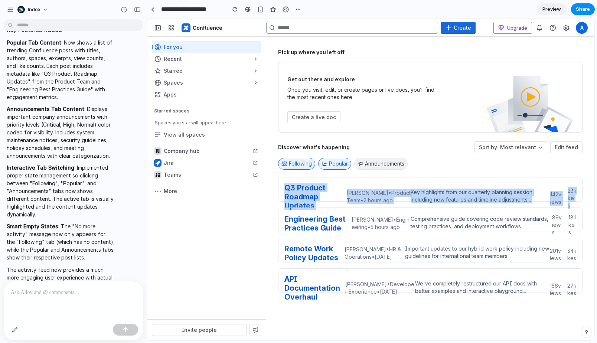
drag, startPoint x: 305, startPoint y: 105, endPoint x: 324, endPoint y: 166, distance: 63.8
click at [324, 166] on div "Discover what's happening Sort by: Most relevant Edit feed Following Popular An…" at bounding box center [430, 219] width 305 height 157
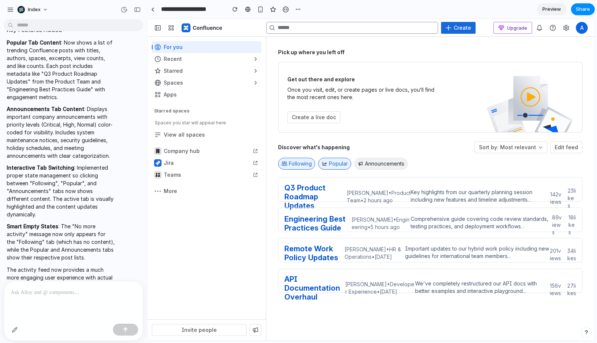
click div "Q3 Product Roadmap Updates Sarah Chen • Product Team • 2 hours ago Key highligh…"
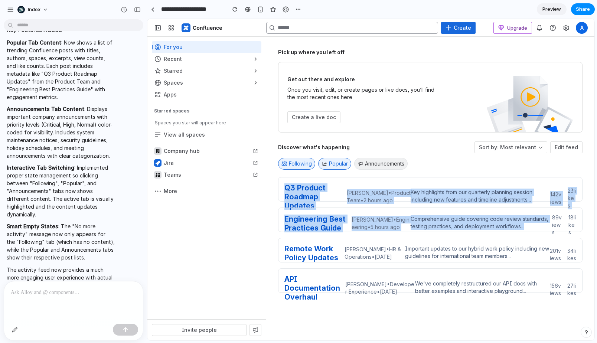
drag, startPoint x: 255, startPoint y: 83, endPoint x: 269, endPoint y: 195, distance: 112.9
click div "Discover what's happening Sort by: Most relevant Edit feed Following Popular An…"
click div "Engineering Best Practices Guide Mike Johnson • Engineering • 5 hours ago Compr…"
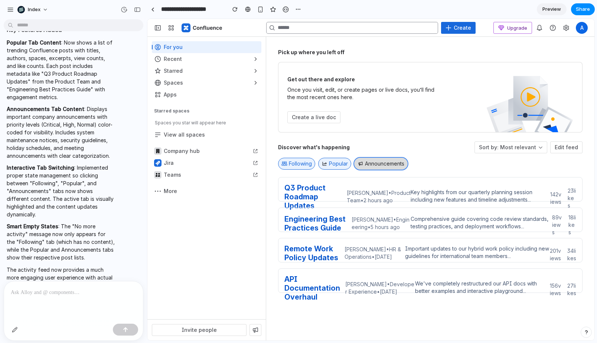
click button "Announcements"
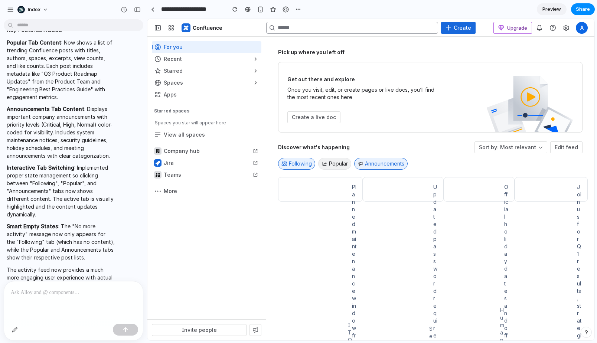
click div "Discover what's happening Sort by: Most relevant Edit feed Following Popular An…"
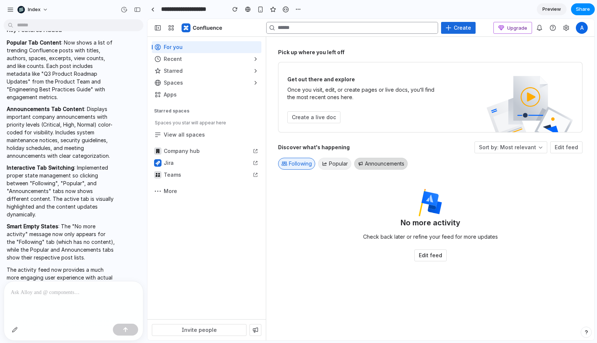
click at [373, 168] on button "Announcements" at bounding box center [380, 164] width 53 height 12
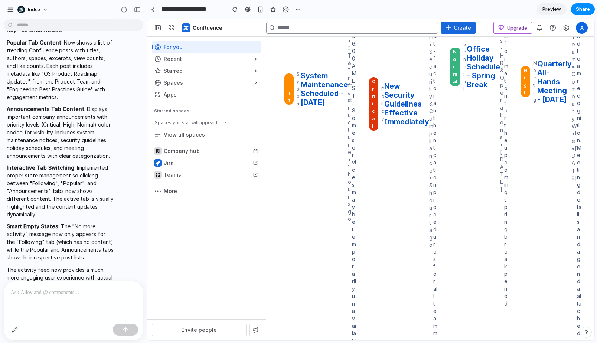
scroll to position [365, 0]
click at [153, 15] on div "**********" at bounding box center [225, 9] width 157 height 13
click at [153, 13] on link at bounding box center [152, 9] width 11 height 11
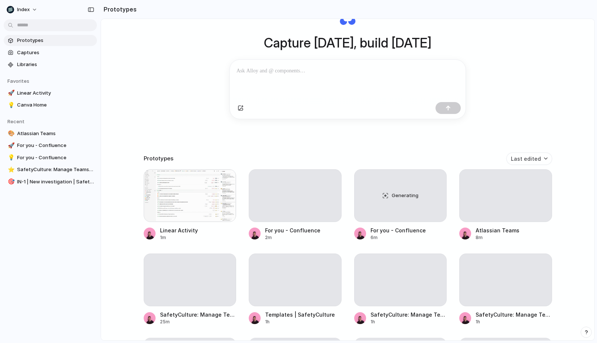
scroll to position [50, 0]
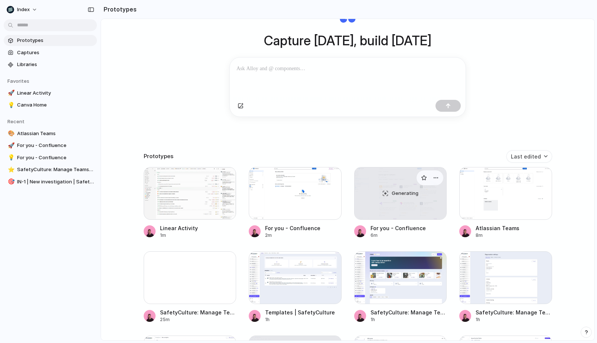
click at [378, 195] on div "Generating" at bounding box center [401, 193] width 92 height 52
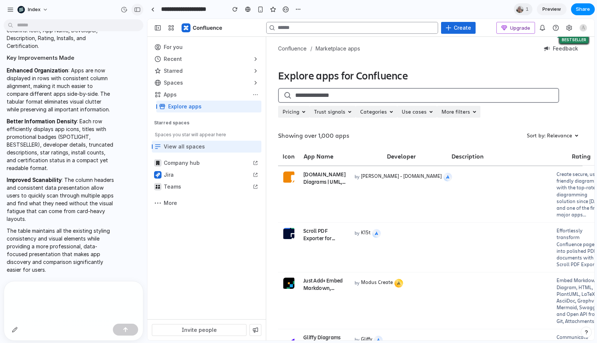
click at [139, 12] on div "button" at bounding box center [137, 9] width 7 height 5
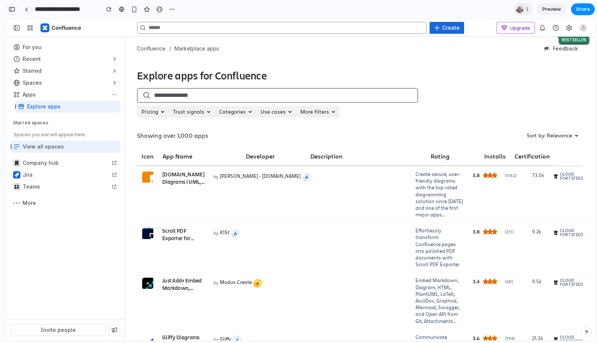
click at [14, 10] on div "button" at bounding box center [12, 9] width 7 height 5
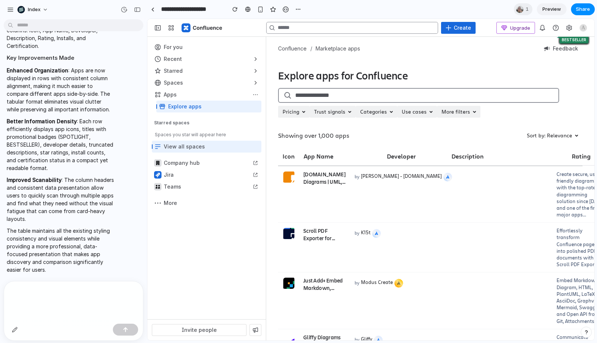
click at [61, 296] on p at bounding box center [74, 292] width 126 height 9
click at [51, 312] on div at bounding box center [73, 301] width 139 height 39
click at [41, 295] on p at bounding box center [74, 292] width 126 height 9
click at [27, 294] on p at bounding box center [74, 292] width 126 height 9
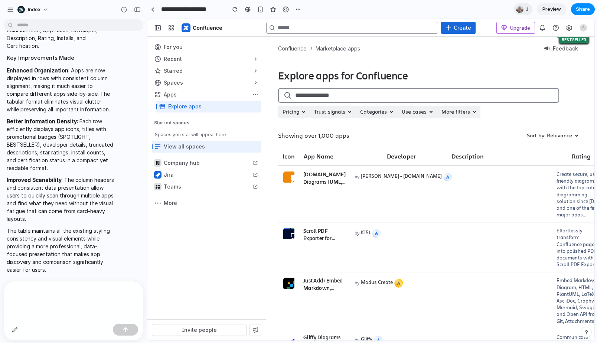
click at [11, 292] on p at bounding box center [74, 292] width 126 height 9
click at [74, 220] on p "Improved Scanability : The column headers and consistent data presentation allo…" at bounding box center [61, 199] width 108 height 47
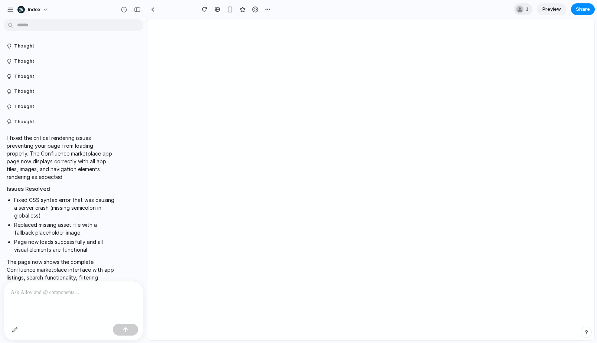
scroll to position [654, 0]
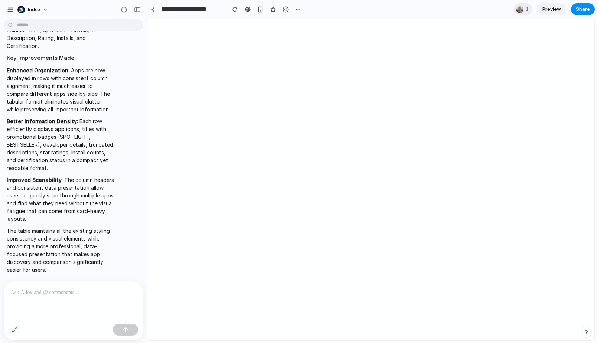
click at [27, 292] on p at bounding box center [74, 292] width 126 height 9
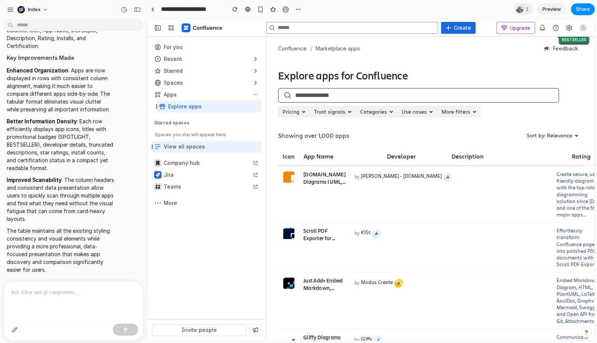
scroll to position [0, 0]
click at [27, 292] on p at bounding box center [74, 292] width 126 height 9
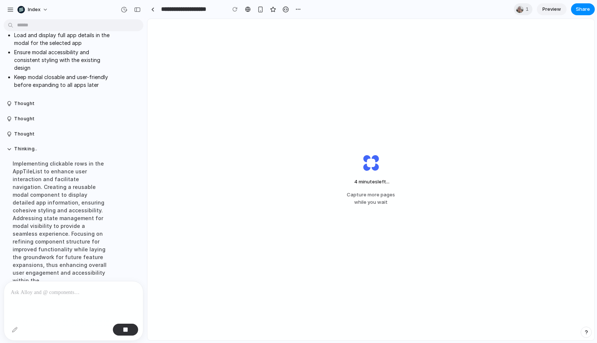
scroll to position [1075, 0]
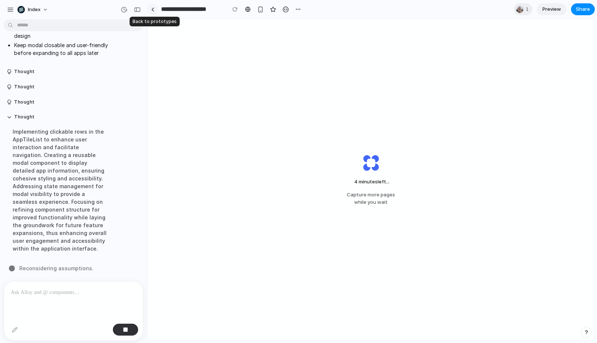
click at [154, 9] on link at bounding box center [152, 9] width 11 height 11
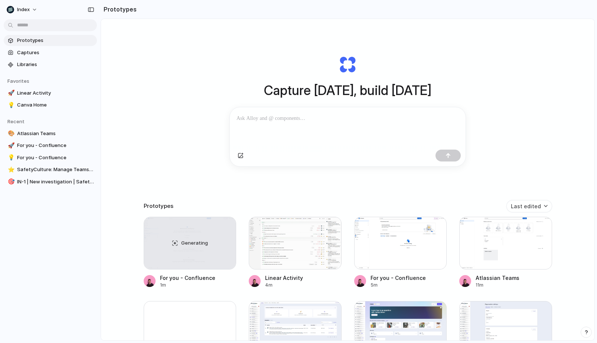
click at [154, 100] on div "Capture [DATE], build [DATE] Clone web app Clone screenshot Start from existing…" at bounding box center [348, 199] width 494 height 361
click at [132, 91] on div "Capture [DATE], build [DATE] Clone web app Clone screenshot Start from existing…" at bounding box center [348, 199] width 494 height 361
click at [133, 92] on div "Capture [DATE], build [DATE] Clone web app Clone screenshot Start from existing…" at bounding box center [348, 199] width 494 height 361
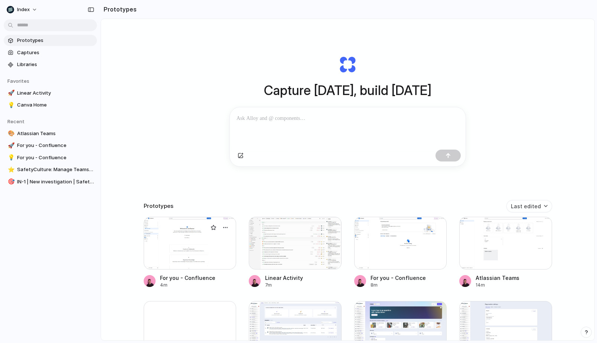
click at [180, 241] on div at bounding box center [190, 243] width 93 height 53
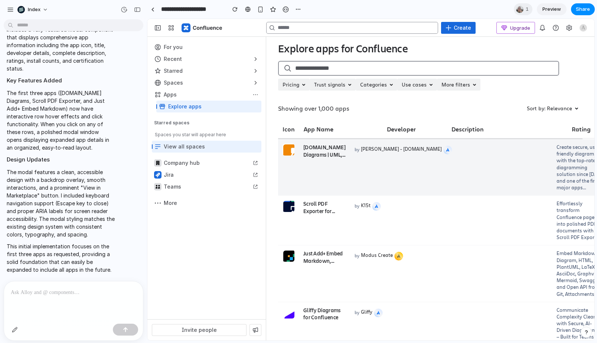
scroll to position [36, 0]
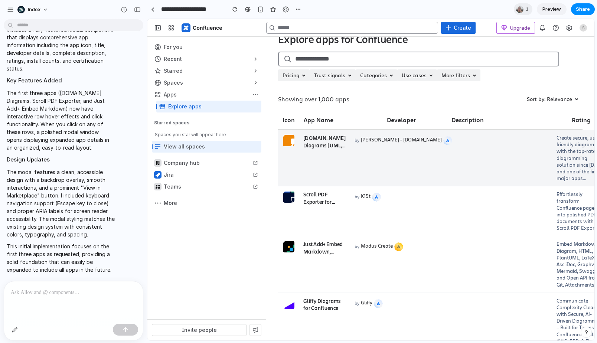
click at [402, 170] on td "by [PERSON_NAME] - [DOMAIN_NAME]" at bounding box center [451, 158] width 202 height 56
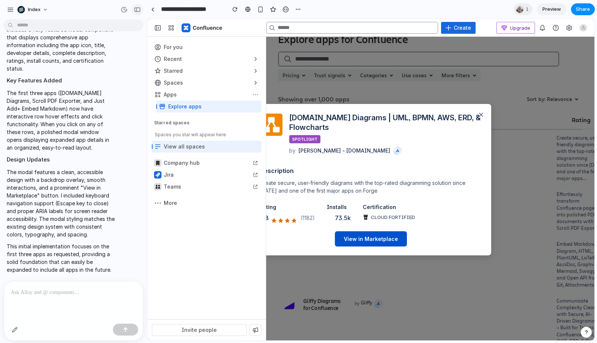
click at [140, 11] on div "button" at bounding box center [137, 9] width 7 height 5
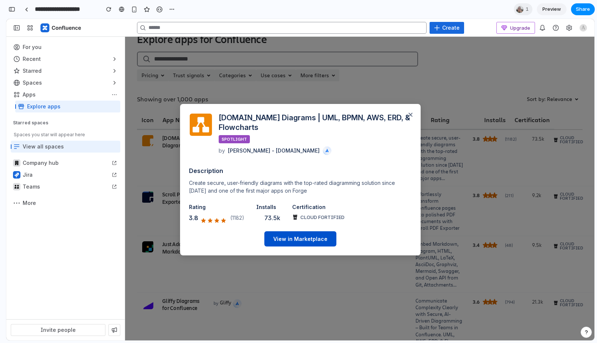
click at [232, 64] on div "× [DOMAIN_NAME] Diagrams | UML, BPMN, AWS, ERD, & Flowcharts SPOTLIGHT by [PERS…" at bounding box center [300, 180] width 588 height 322
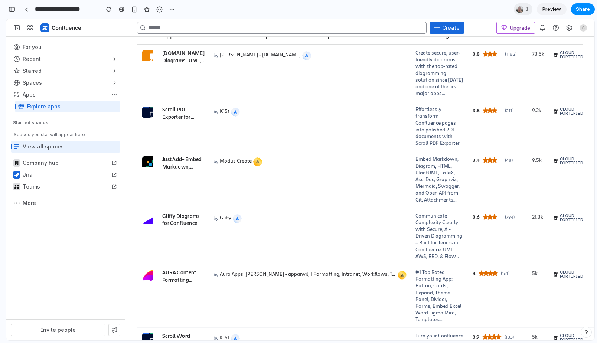
scroll to position [127, 0]
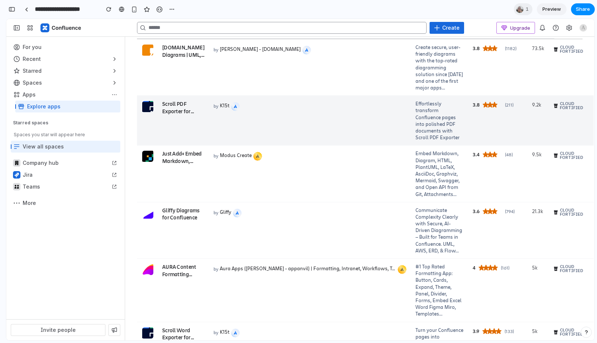
click at [297, 183] on td "by Modus Create" at bounding box center [310, 174] width 202 height 56
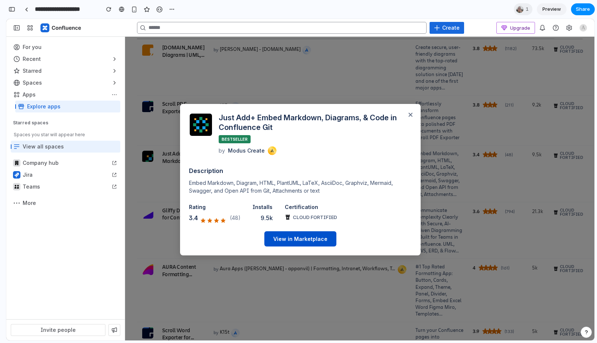
click at [266, 69] on div "× Just Add+ Embed Markdown, Diagrams, & Code in Confluence Git BESTSELLER by Mo…" at bounding box center [300, 180] width 588 height 322
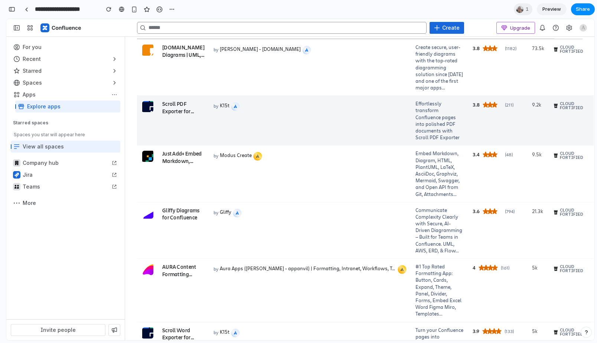
click at [262, 141] on td "by K15t" at bounding box center [310, 121] width 202 height 50
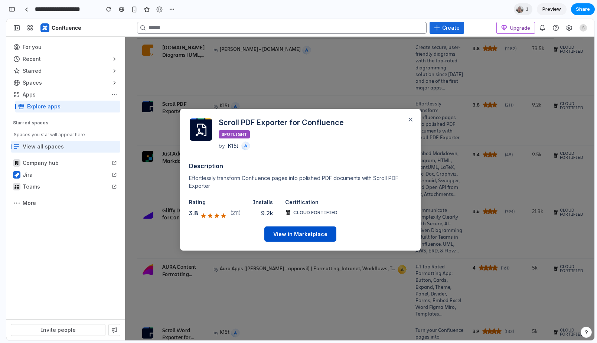
click at [265, 102] on div "× Scroll PDF Exporter for Confluence SPOTLIGHT by K15t Description Effortlessly…" at bounding box center [300, 180] width 588 height 322
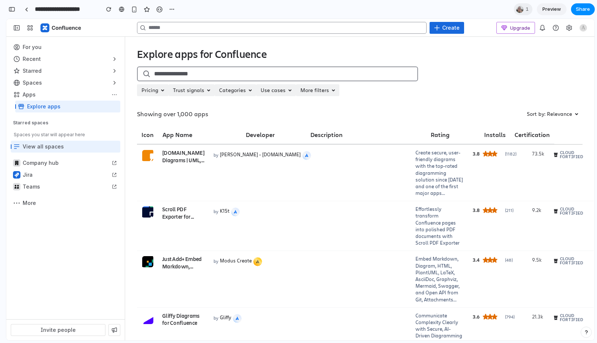
scroll to position [18, 0]
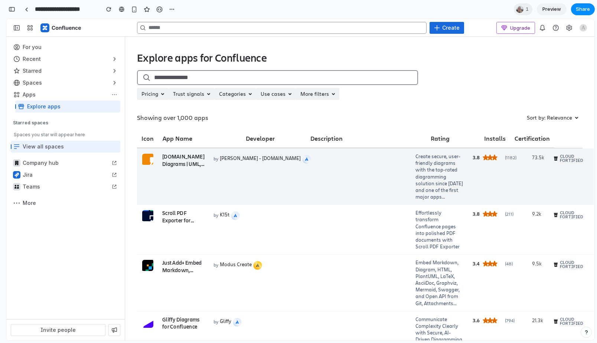
click at [250, 191] on td "by [PERSON_NAME] - [DOMAIN_NAME]" at bounding box center [310, 177] width 202 height 56
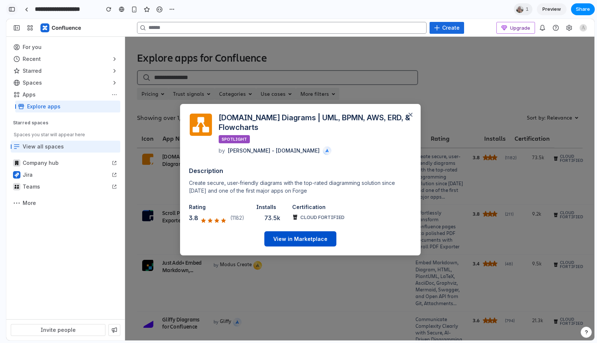
click at [14, 10] on div "button" at bounding box center [12, 9] width 7 height 5
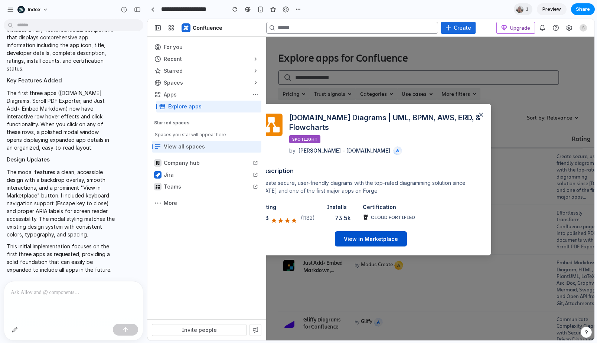
scroll to position [1376, 0]
click at [16, 330] on div "button" at bounding box center [15, 330] width 6 height 6
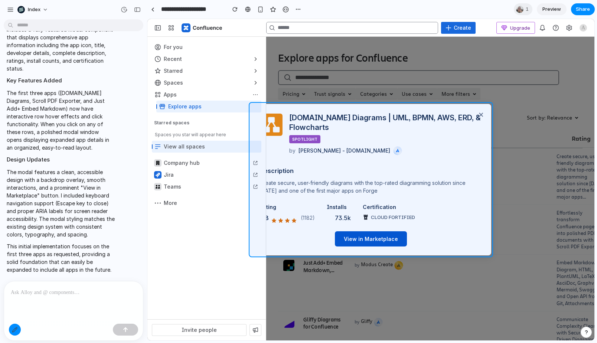
click at [319, 106] on div at bounding box center [371, 179] width 447 height 321
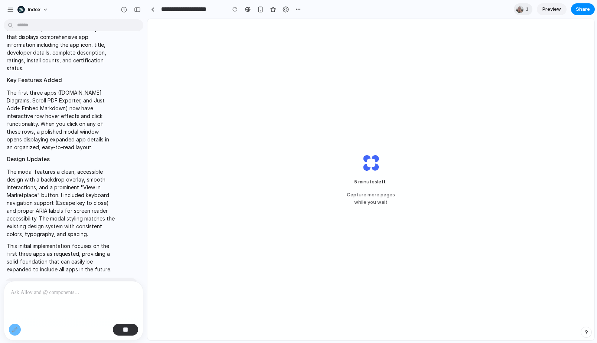
scroll to position [1447, 0]
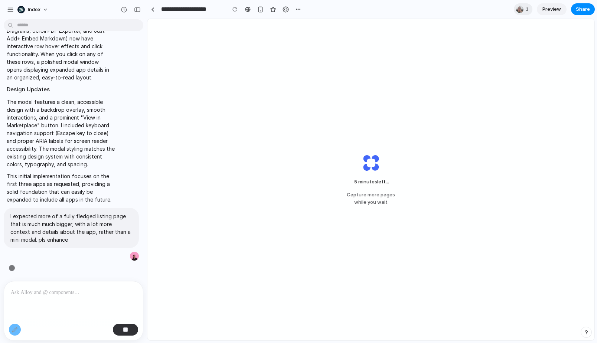
click at [185, 95] on div "5 minutes left ... Capture more pages while you wait" at bounding box center [370, 180] width 447 height 322
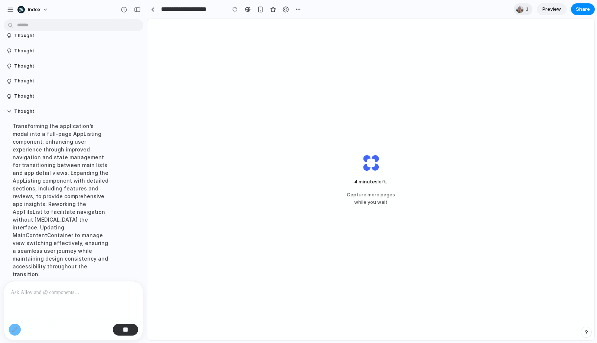
scroll to position [1867, 0]
click at [247, 112] on div "3 minutes left . Capture more pages while you wait" at bounding box center [370, 180] width 447 height 322
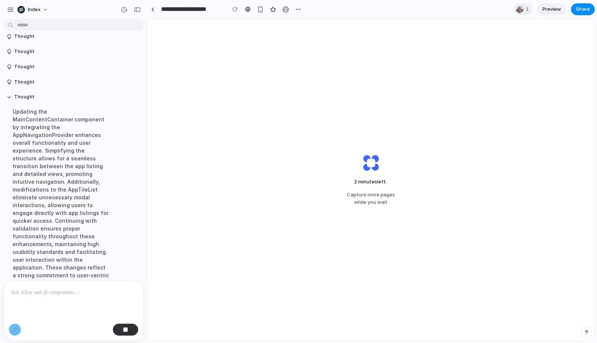
scroll to position [2003, 0]
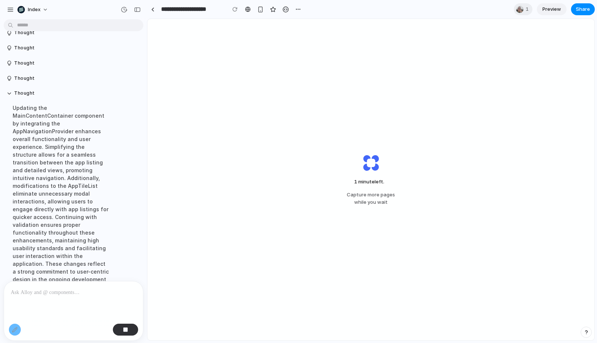
click at [274, 132] on div "1 minute left . Capture more pages while you wait" at bounding box center [370, 180] width 447 height 322
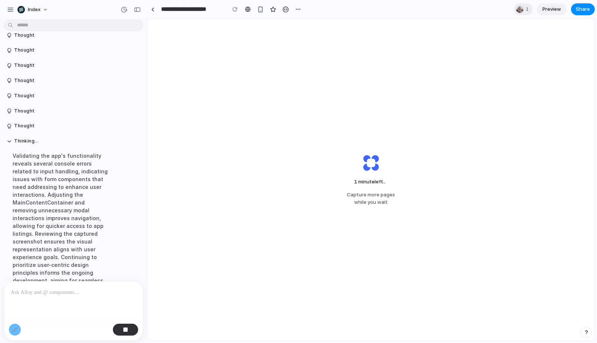
scroll to position [2003, 0]
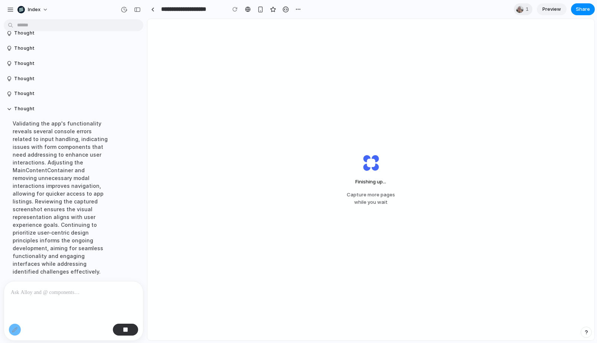
click at [240, 153] on div "Finishing up ... Capture more pages while you wait" at bounding box center [370, 180] width 447 height 322
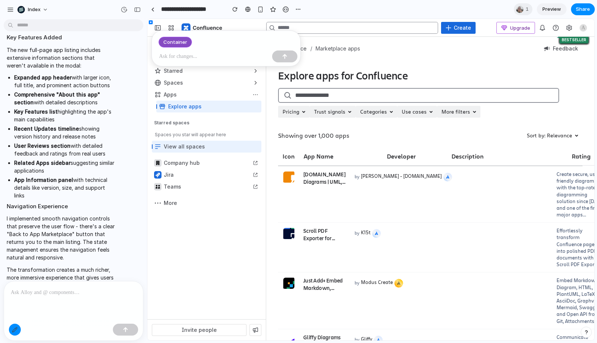
scroll to position [0, 0]
click at [10, 332] on button "button" at bounding box center [15, 330] width 12 height 12
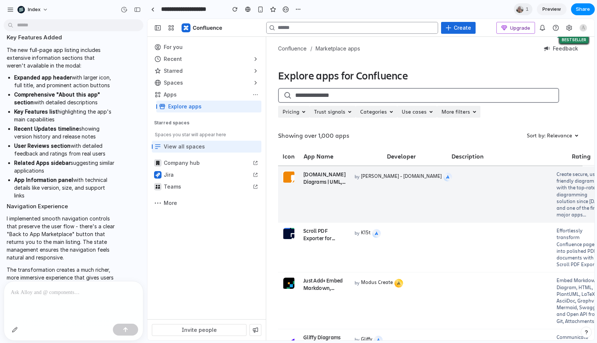
click at [310, 198] on td "[DOMAIN_NAME] Diagrams | UML, BPMN, AWS, ERD, & Flowcharts SPOTLIGHT" at bounding box center [324, 194] width 51 height 56
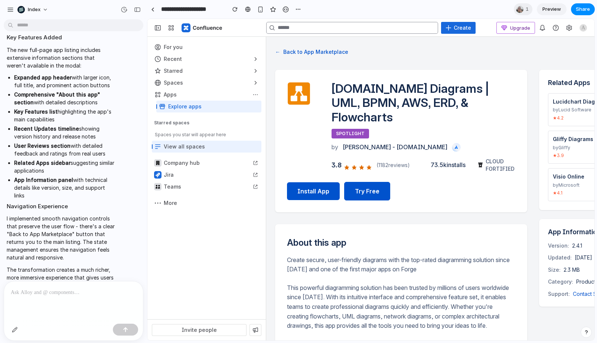
scroll to position [227, 0]
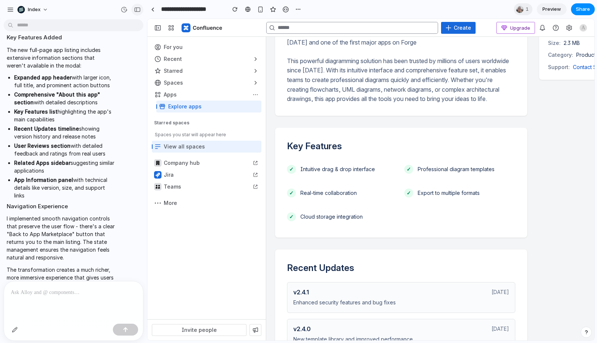
click at [134, 4] on button "button" at bounding box center [137, 10] width 12 height 12
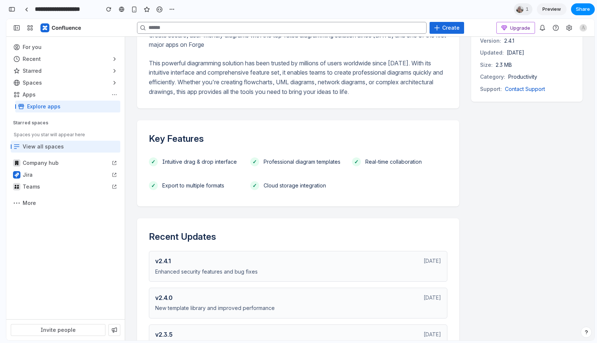
scroll to position [0, 0]
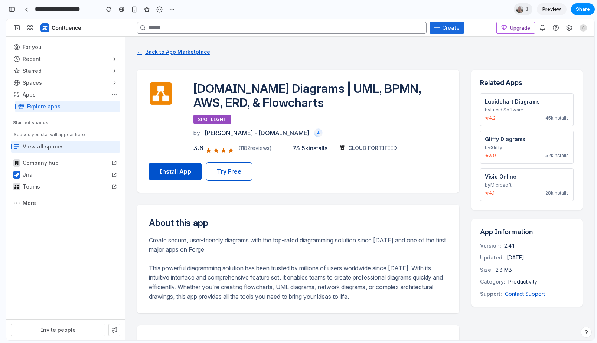
click at [144, 50] on button "← Back to App Marketplace" at bounding box center [173, 52] width 73 height 12
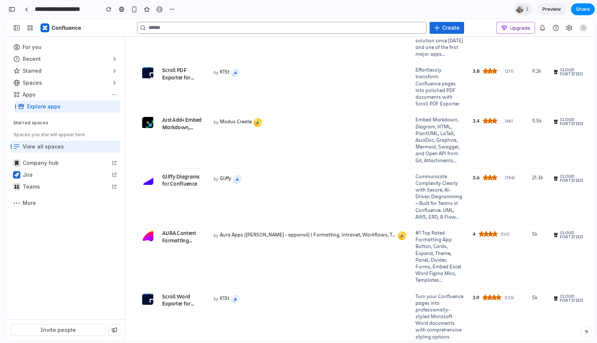
scroll to position [173, 0]
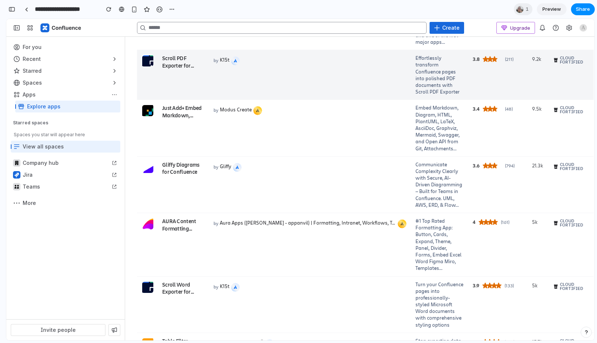
click at [280, 66] on div "by K15t" at bounding box center [310, 60] width 193 height 11
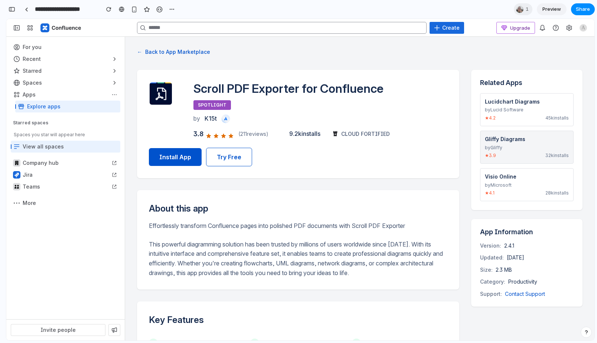
scroll to position [51, 0]
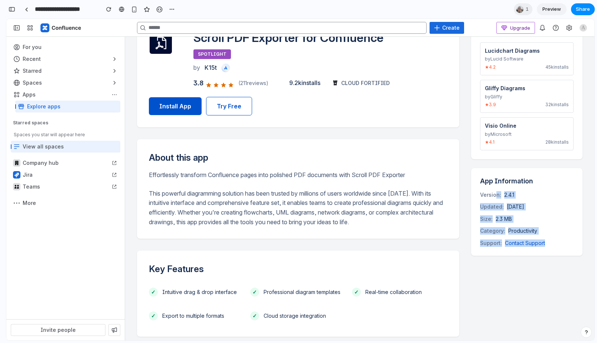
drag, startPoint x: 496, startPoint y: 192, endPoint x: 519, endPoint y: 261, distance: 73.4
click at [519, 261] on div "Related Apps Lucidchart Diagrams by Lucid Software ★ 4.2 45k installs Gliffy Di…" at bounding box center [526, 348] width 111 height 658
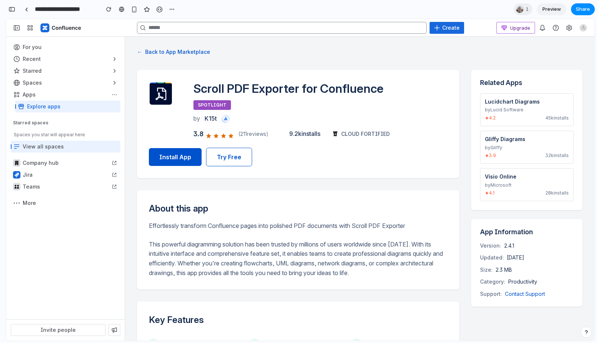
scroll to position [13, 0]
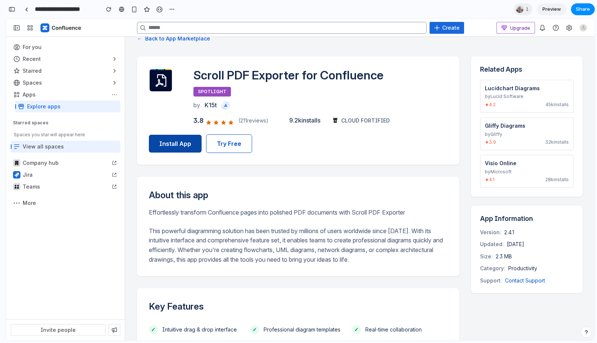
click at [178, 136] on button "Install App" at bounding box center [175, 144] width 53 height 18
click at [214, 136] on button "Try Free" at bounding box center [229, 143] width 46 height 19
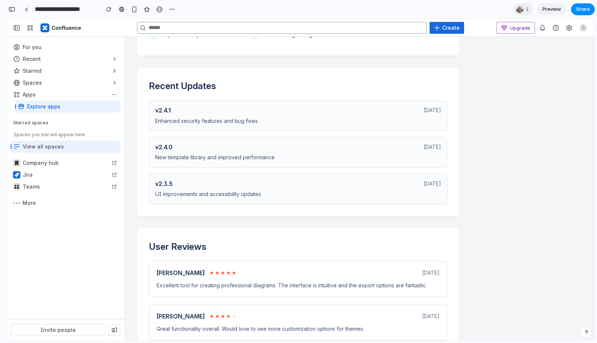
scroll to position [397, 0]
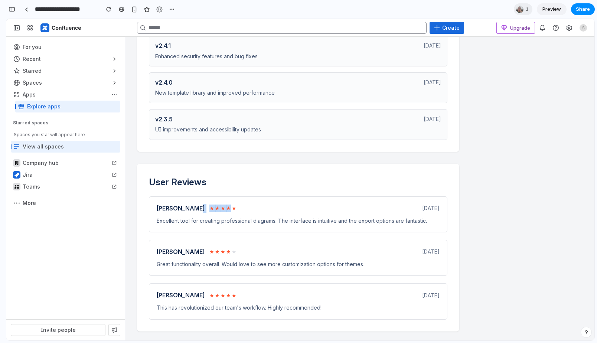
drag, startPoint x: 225, startPoint y: 208, endPoint x: 195, endPoint y: 208, distance: 30.8
click at [195, 208] on div "[PERSON_NAME] ★ ★ ★ ★ ★" at bounding box center [197, 208] width 80 height 9
click at [204, 217] on p "Excellent tool for creating professional diagrams. The interface is intuitive a…" at bounding box center [298, 220] width 283 height 7
drag, startPoint x: 205, startPoint y: 209, endPoint x: 230, endPoint y: 209, distance: 25.3
click at [230, 209] on div "★ ★ ★ ★ ★" at bounding box center [222, 208] width 27 height 7
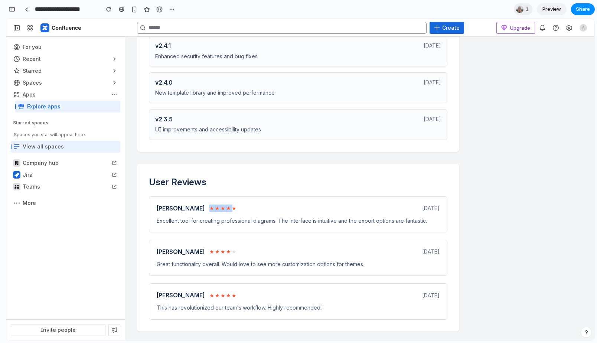
click at [279, 204] on div "[PERSON_NAME] ★ ★ ★ ★ ★ [DATE]" at bounding box center [298, 208] width 283 height 9
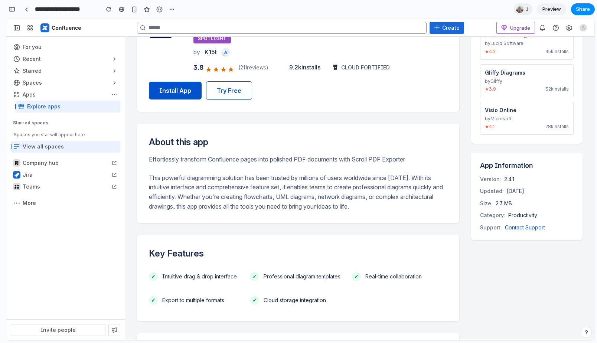
scroll to position [0, 0]
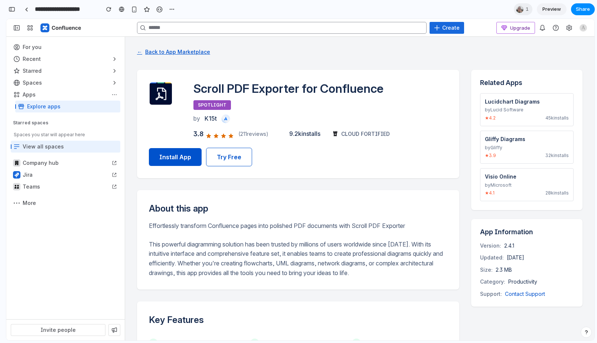
click at [171, 54] on button "← Back to App Marketplace" at bounding box center [173, 52] width 73 height 12
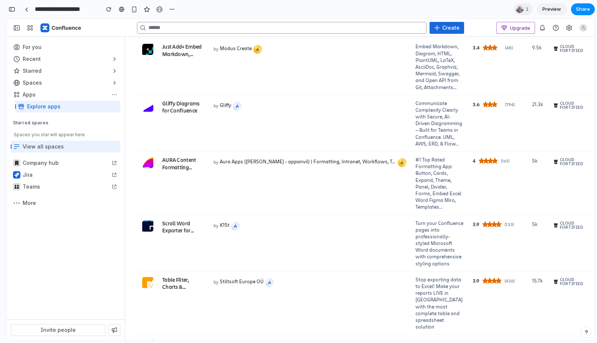
click at [220, 166] on p "Aura Apps ([PERSON_NAME] - appanvil) | Formatting, Intranet, Workflows, Table F…" at bounding box center [308, 161] width 176 height 9
click at [170, 206] on td "AURA Content Formatting Macros for Confluence (Tabs HTML)" at bounding box center [183, 184] width 51 height 64
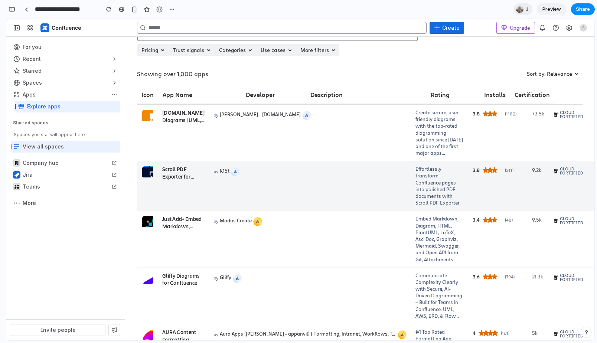
scroll to position [72, 0]
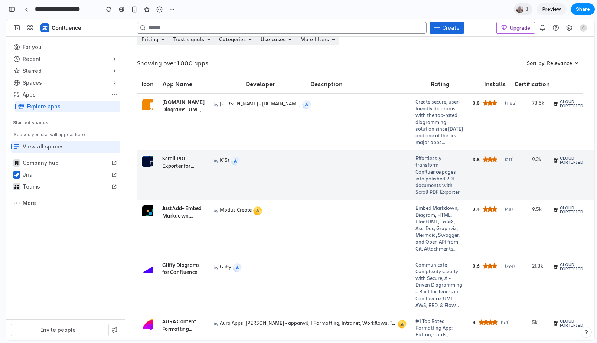
click at [288, 200] on td "by K15t" at bounding box center [310, 175] width 202 height 50
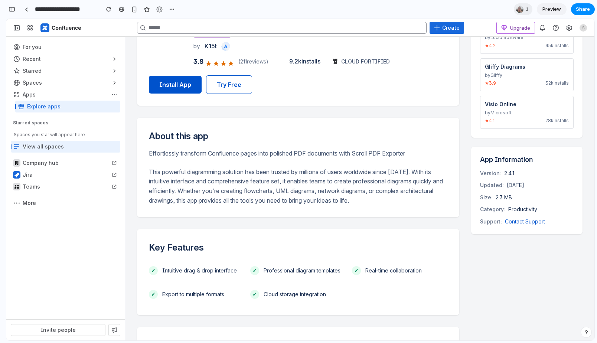
scroll to position [0, 0]
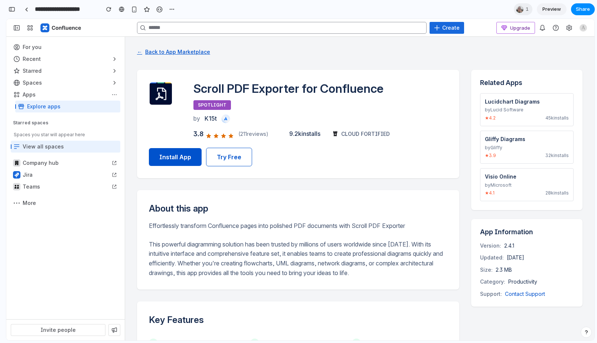
drag, startPoint x: 189, startPoint y: 68, endPoint x: 172, endPoint y: 56, distance: 21.2
click at [180, 48] on button "← Back to App Marketplace" at bounding box center [173, 52] width 73 height 12
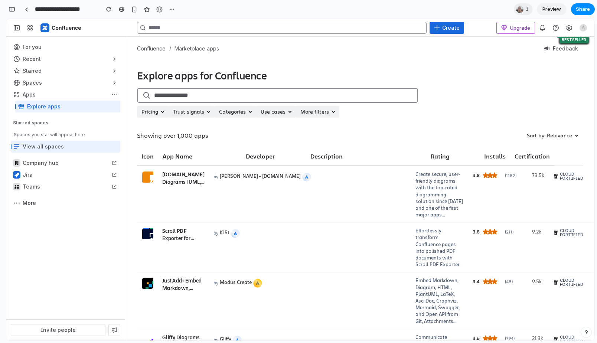
scroll to position [94, 0]
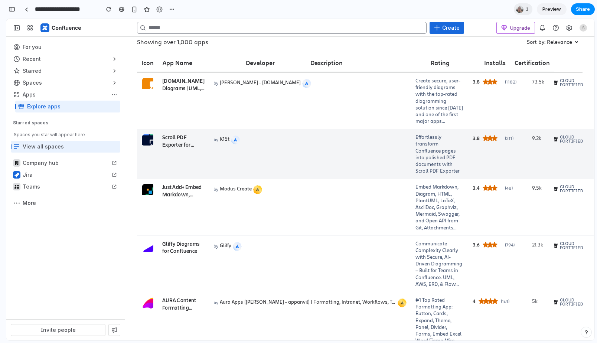
click at [269, 168] on td "by K15t" at bounding box center [310, 154] width 202 height 50
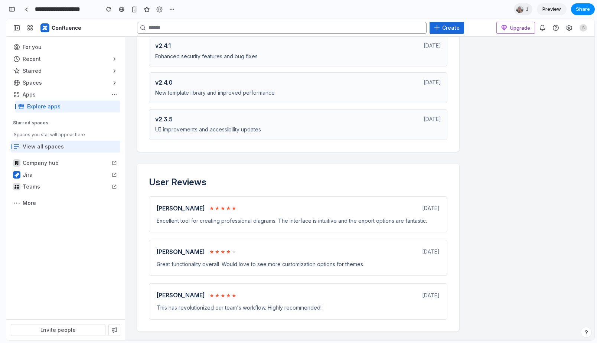
scroll to position [0, 0]
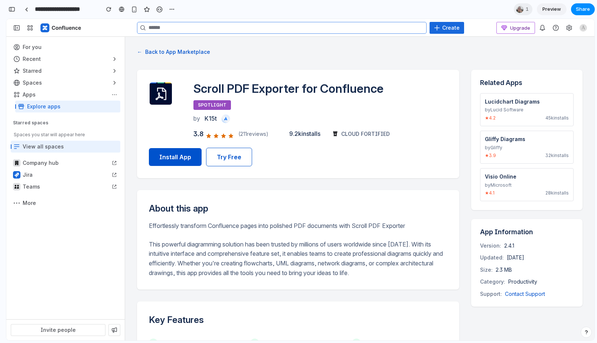
click at [190, 28] on input at bounding box center [282, 28] width 290 height 12
click at [178, 52] on button "← Back to App Marketplace" at bounding box center [173, 52] width 73 height 12
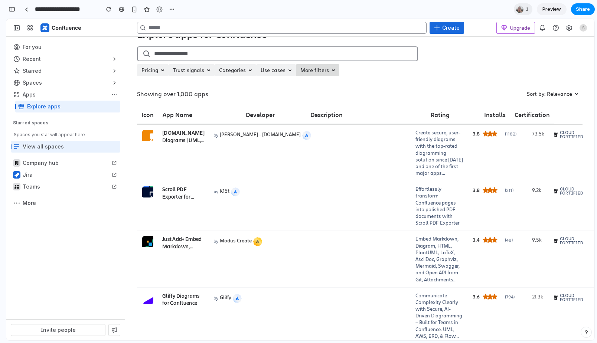
scroll to position [52, 0]
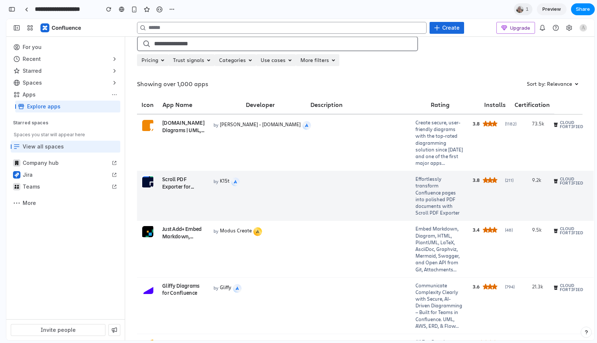
click at [284, 211] on td "by K15t" at bounding box center [310, 196] width 202 height 50
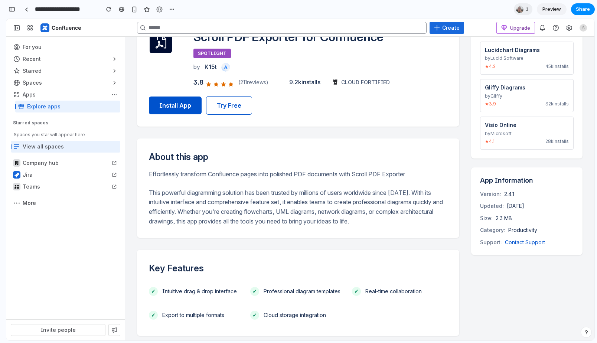
scroll to position [0, 0]
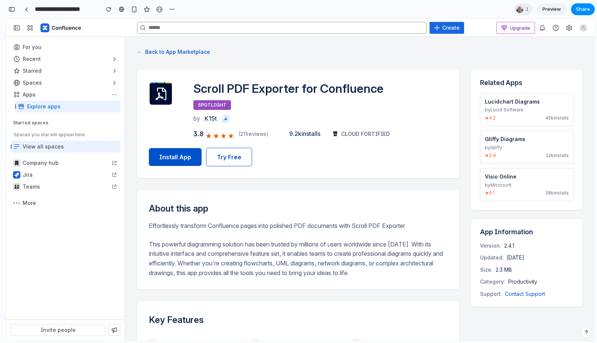
click at [132, 5] on button "button" at bounding box center [133, 9] width 11 height 11
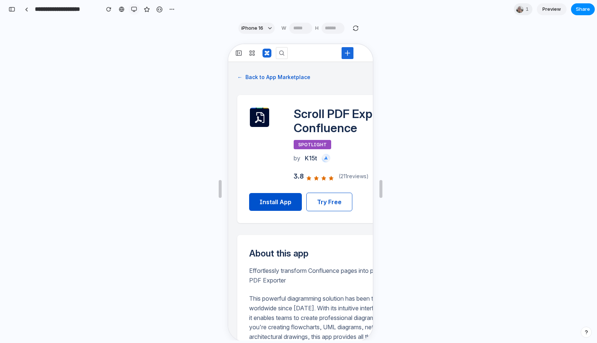
click at [136, 5] on button "button" at bounding box center [133, 9] width 11 height 11
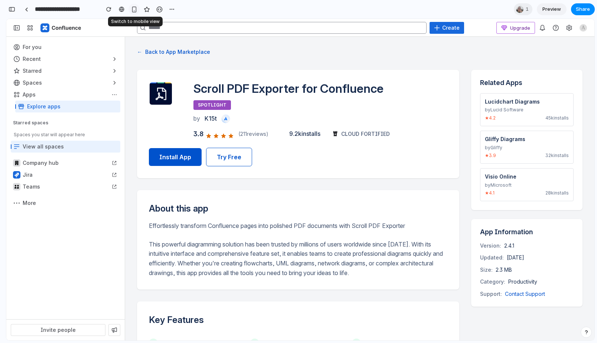
click at [136, 5] on button "button" at bounding box center [133, 9] width 11 height 11
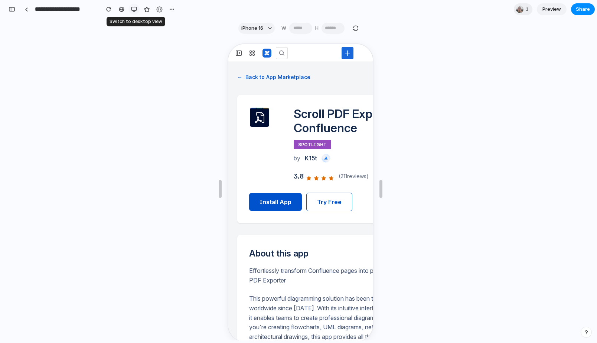
click at [136, 5] on button "button" at bounding box center [133, 9] width 11 height 11
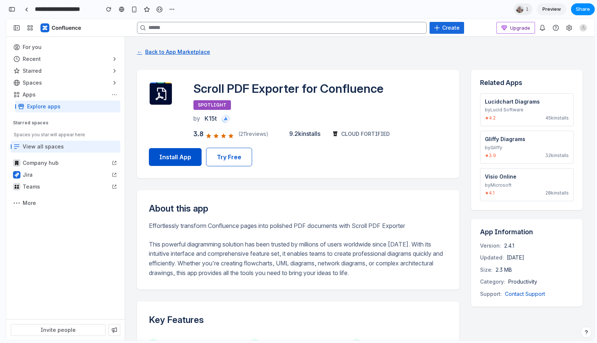
click at [171, 47] on button "← Back to App Marketplace" at bounding box center [173, 52] width 73 height 12
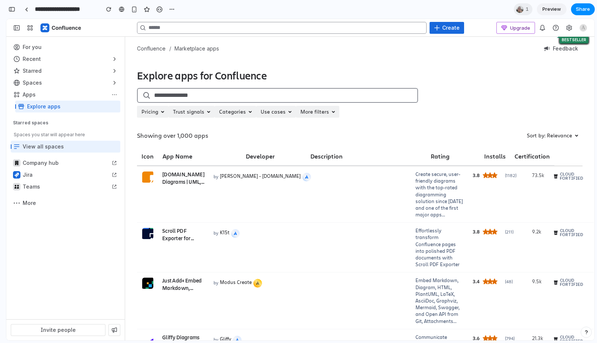
click at [173, 90] on div at bounding box center [277, 95] width 281 height 15
click at [194, 92] on input "search" at bounding box center [283, 95] width 259 height 9
click at [344, 76] on h1 "Explore apps for Confluence" at bounding box center [360, 75] width 446 height 13
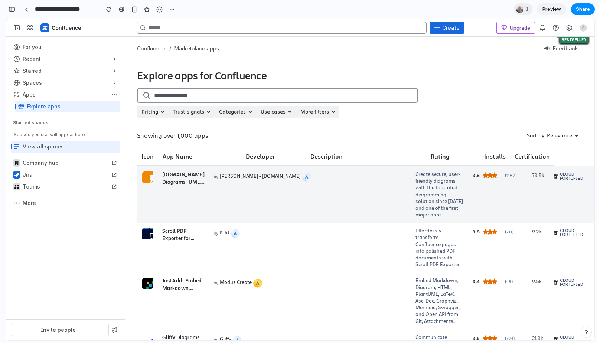
click at [279, 207] on td "by [PERSON_NAME] - [DOMAIN_NAME]" at bounding box center [310, 194] width 202 height 56
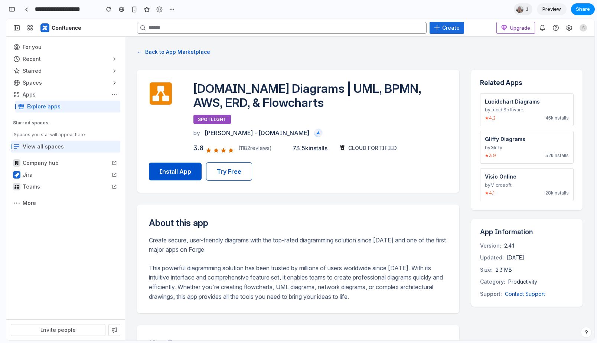
click at [154, 48] on button "← Back to App Marketplace" at bounding box center [173, 52] width 73 height 12
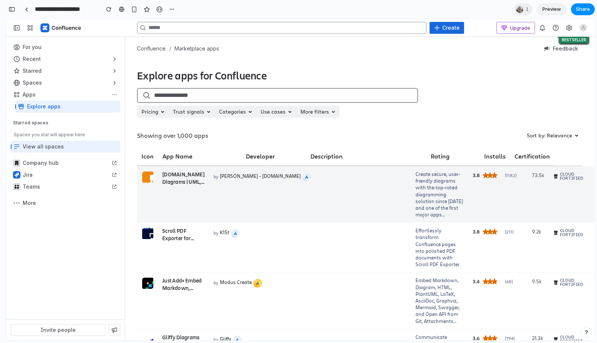
scroll to position [4, 0]
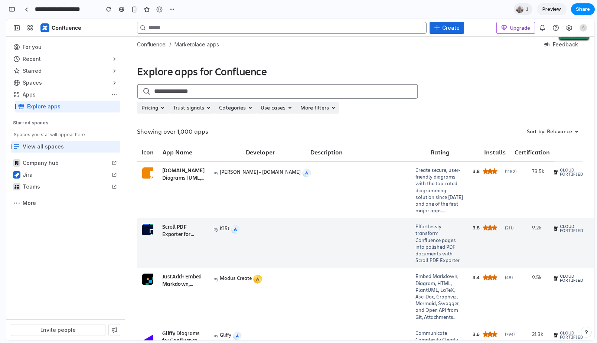
click at [256, 233] on td "by K15t" at bounding box center [310, 244] width 202 height 50
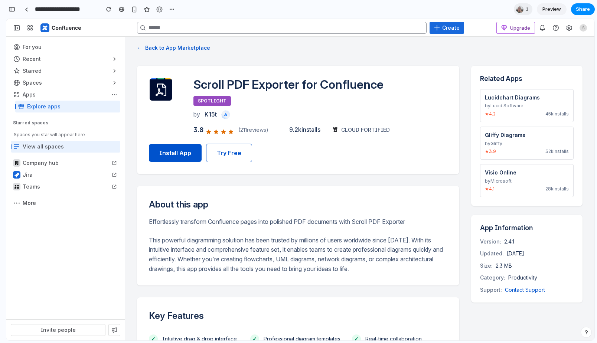
click at [160, 44] on button "← Back to App Marketplace" at bounding box center [173, 48] width 73 height 12
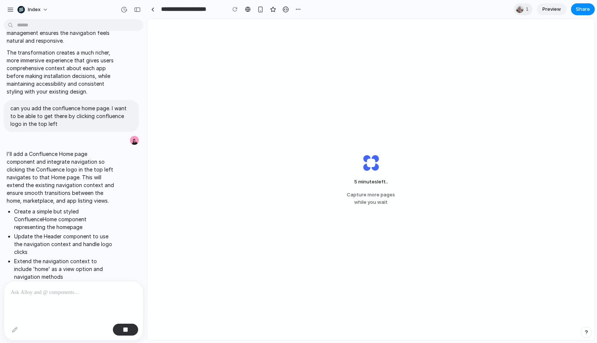
scroll to position [1981, 0]
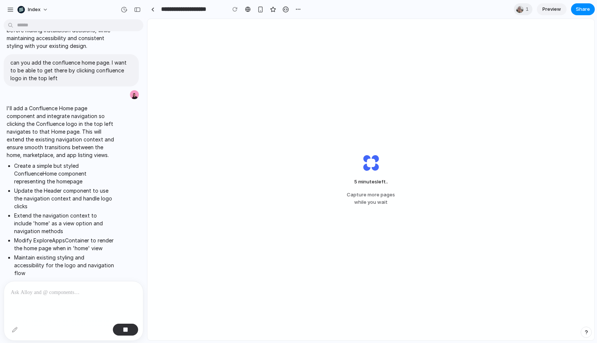
click at [342, 120] on div "5 minutes left .. Capture more pages while you wait" at bounding box center [370, 180] width 447 height 322
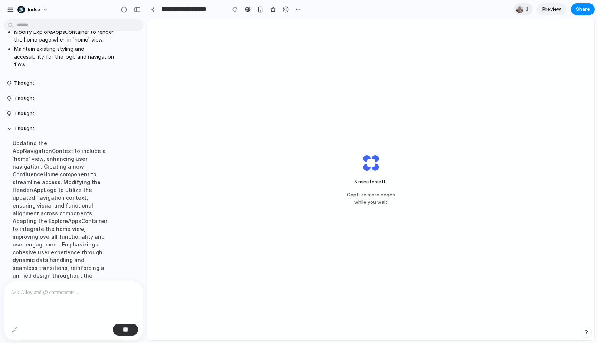
scroll to position [2209, 0]
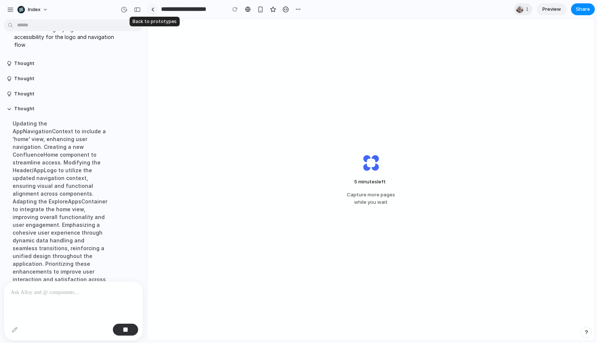
click at [154, 9] on div at bounding box center [152, 9] width 3 height 4
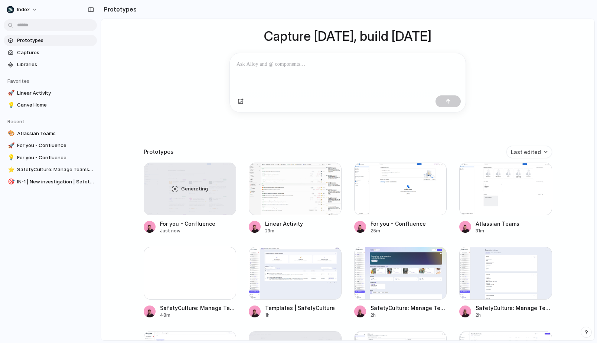
scroll to position [55, 0]
click at [383, 196] on div at bounding box center [400, 188] width 93 height 53
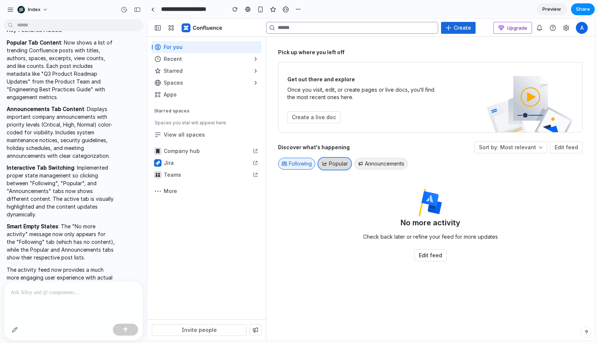
click at [339, 166] on span "Popular" at bounding box center [338, 163] width 19 height 7
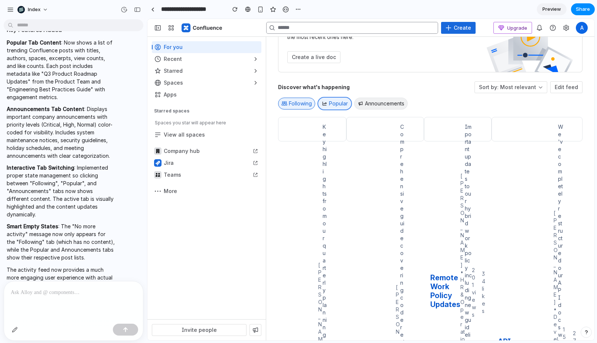
scroll to position [81, 0]
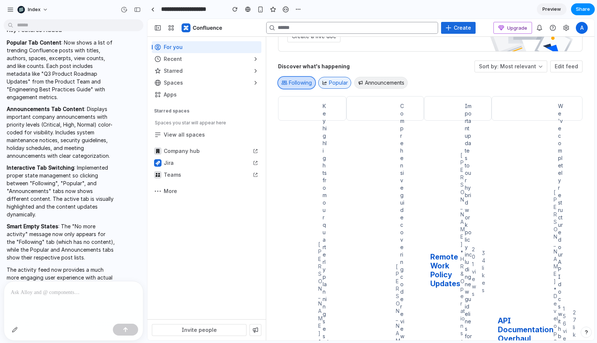
click at [305, 87] on button "Following" at bounding box center [296, 83] width 37 height 12
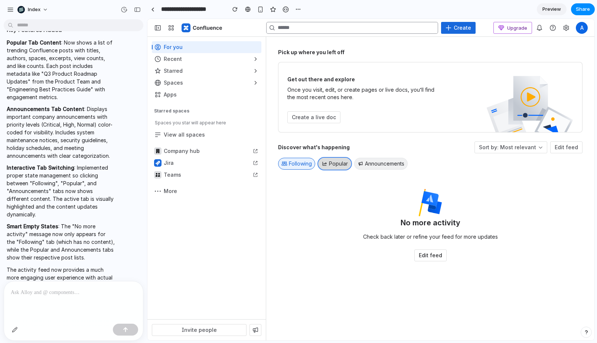
click at [339, 160] on span "Popular" at bounding box center [338, 163] width 19 height 7
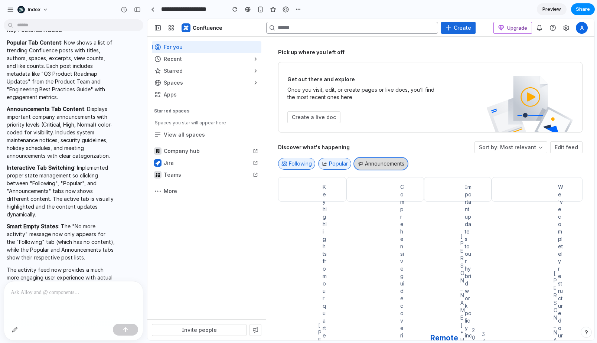
click at [375, 160] on button "Announcements" at bounding box center [380, 164] width 53 height 12
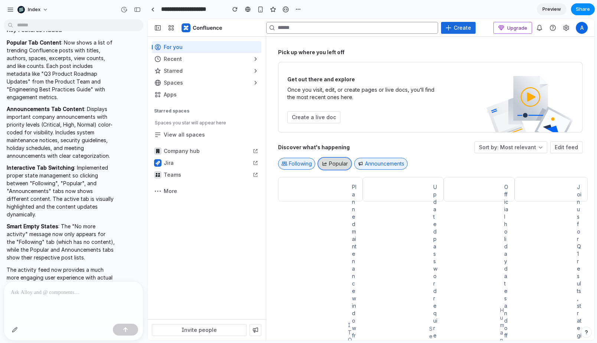
click at [326, 163] on div at bounding box center [325, 163] width 6 height 5
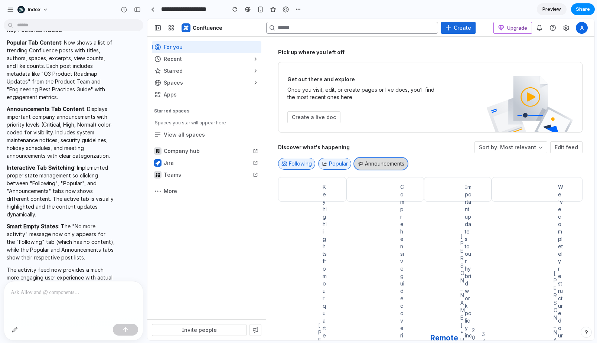
click at [368, 169] on button "Announcements" at bounding box center [380, 164] width 53 height 12
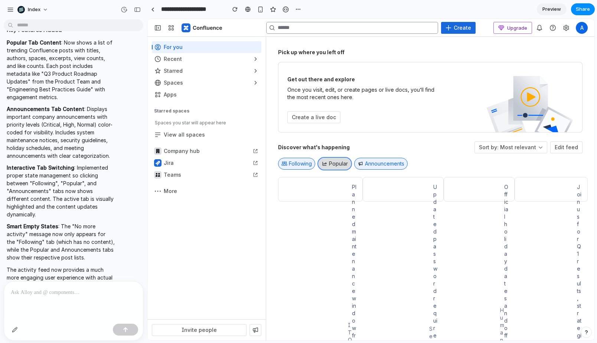
click at [331, 167] on span "Popular" at bounding box center [338, 163] width 19 height 7
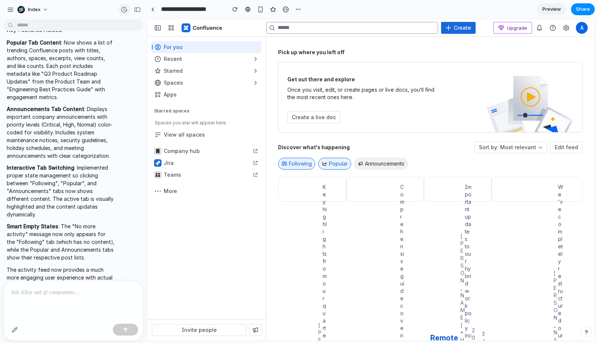
click at [120, 6] on button "button" at bounding box center [124, 10] width 12 height 12
click at [120, 6] on div "v2 Current" at bounding box center [298, 171] width 597 height 343
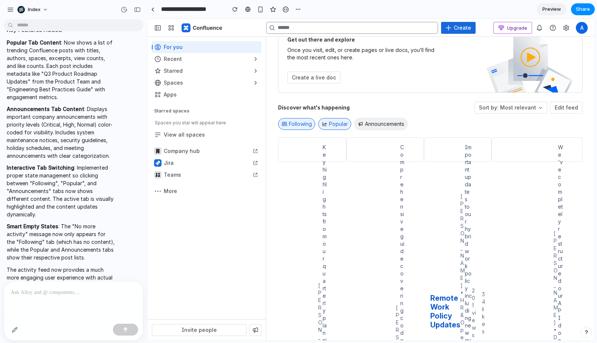
scroll to position [41, 0]
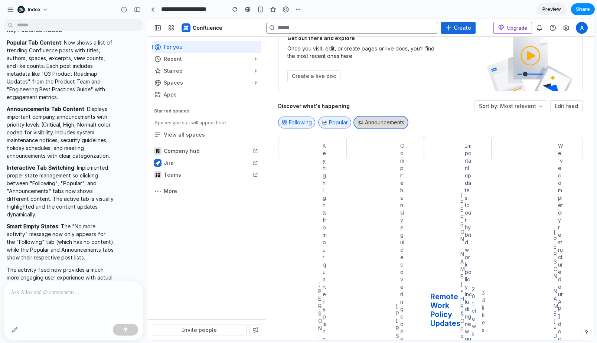
click at [373, 122] on button "Announcements" at bounding box center [380, 123] width 53 height 12
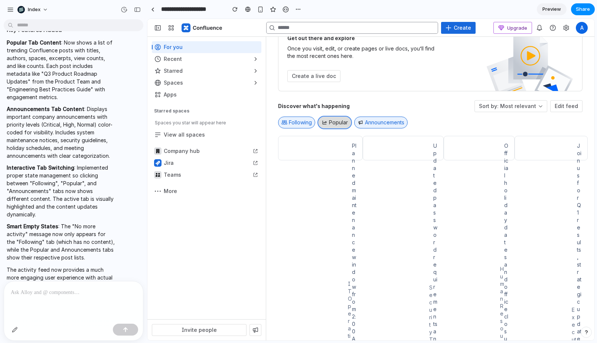
click at [341, 122] on span "Popular" at bounding box center [338, 122] width 19 height 7
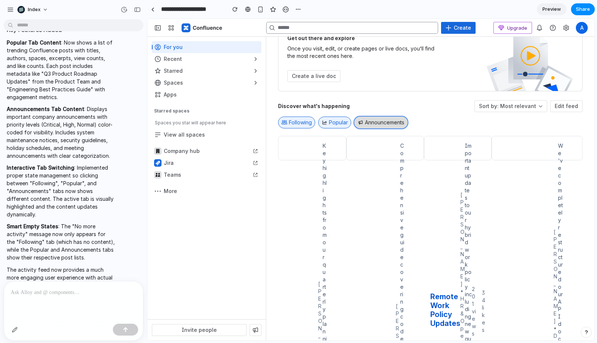
click at [380, 123] on button "Announcements" at bounding box center [380, 123] width 53 height 12
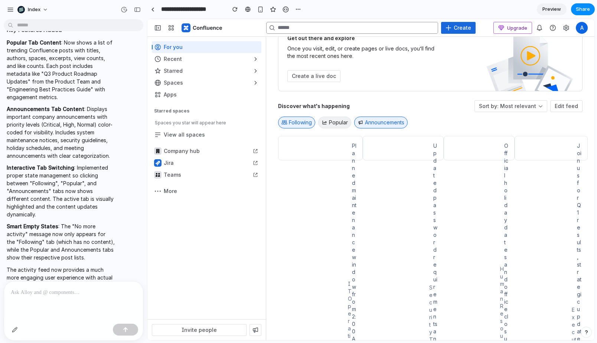
click at [436, 118] on div "Following Popular Announcements" at bounding box center [430, 122] width 305 height 15
click at [342, 128] on button "Popular" at bounding box center [334, 123] width 33 height 12
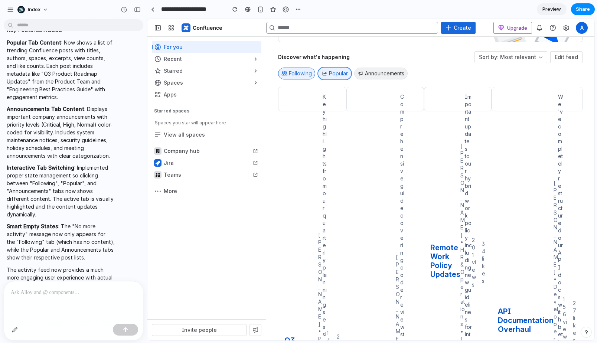
scroll to position [52, 0]
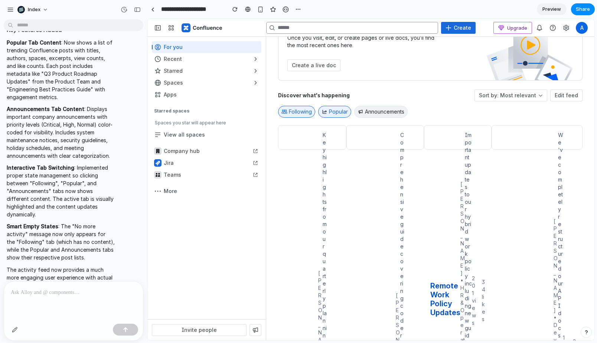
click at [369, 118] on div "Announcements" at bounding box center [381, 111] width 56 height 15
click at [361, 115] on button "Announcements" at bounding box center [380, 112] width 53 height 12
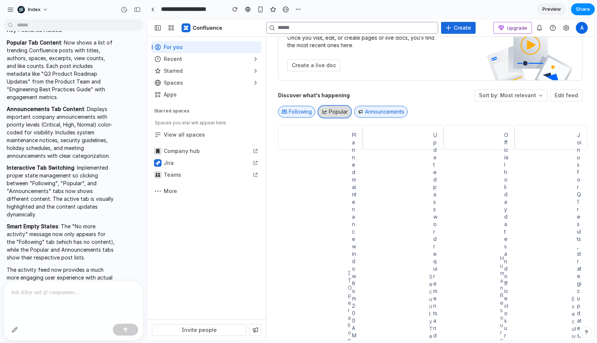
click at [340, 115] on span "Popular" at bounding box center [338, 111] width 19 height 7
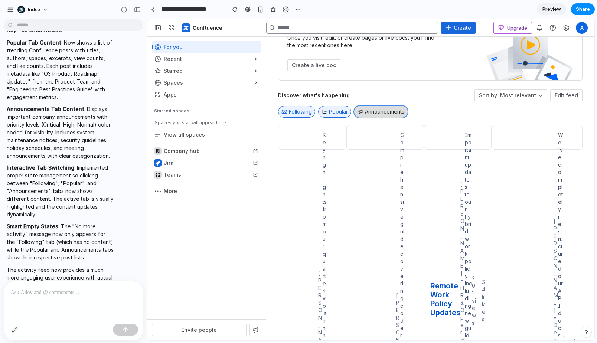
click at [371, 115] on button "Announcements" at bounding box center [380, 112] width 53 height 12
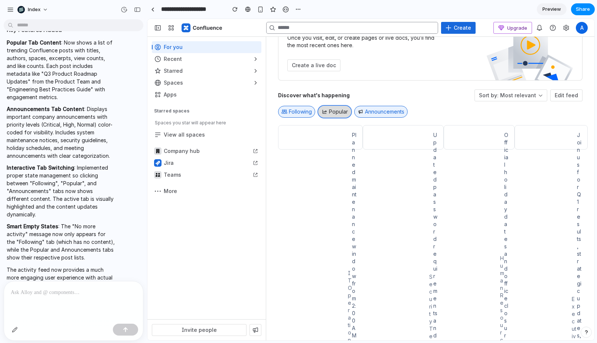
click at [347, 115] on span "Popular" at bounding box center [338, 111] width 19 height 7
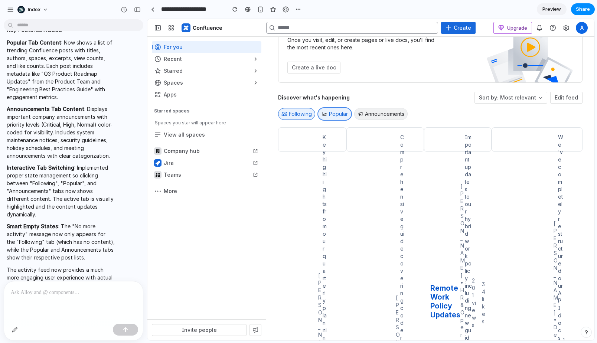
scroll to position [18, 0]
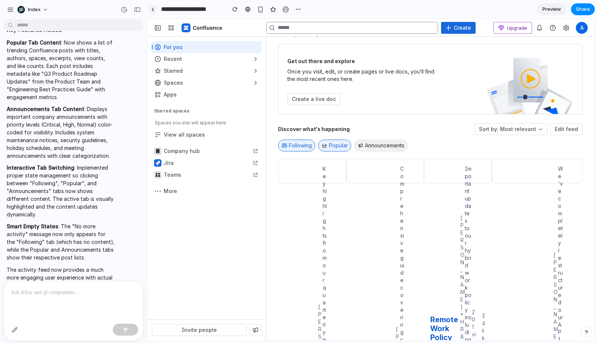
click at [151, 7] on div at bounding box center [152, 9] width 3 height 4
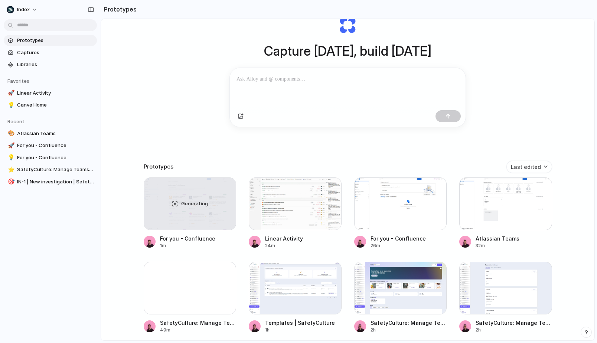
scroll to position [39, 0]
click at [185, 203] on span "Generating" at bounding box center [194, 204] width 27 height 7
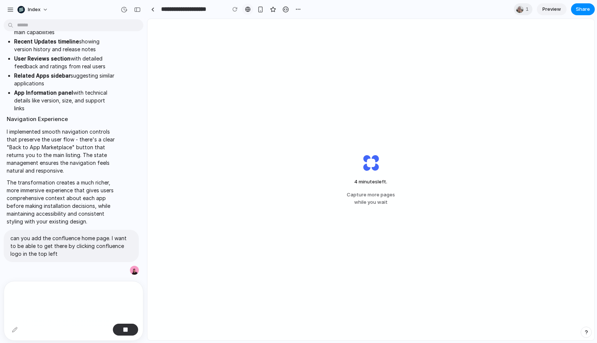
scroll to position [1981, 0]
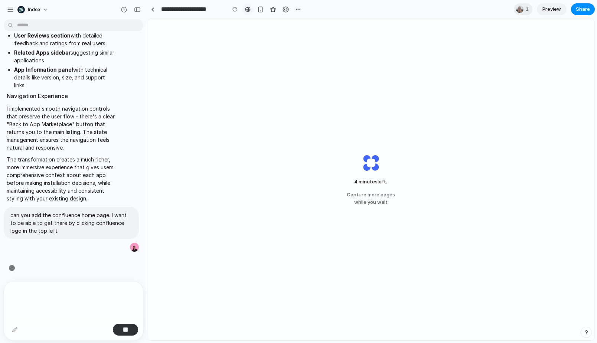
click at [248, 12] on link at bounding box center [247, 9] width 11 height 11
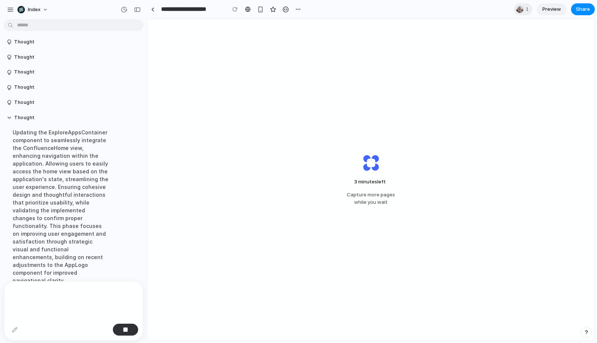
scroll to position [2171, 0]
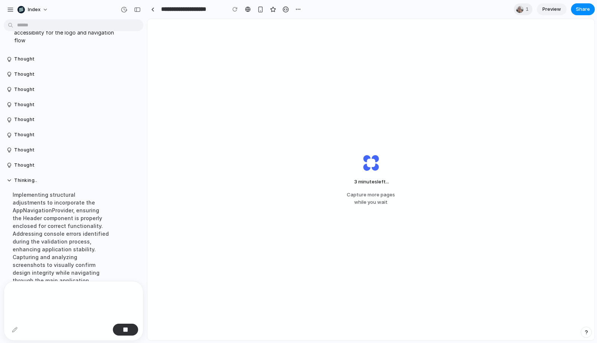
click at [40, 294] on p at bounding box center [74, 292] width 126 height 9
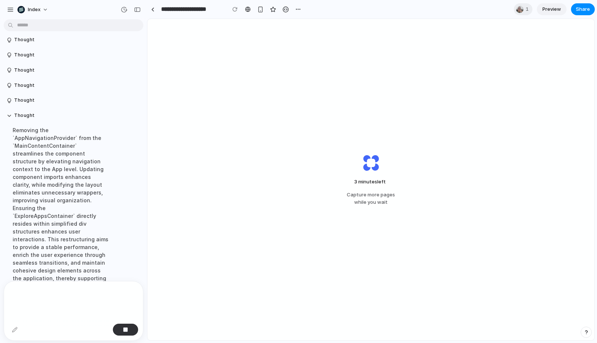
scroll to position [2232, 0]
